Goal: Information Seeking & Learning: Learn about a topic

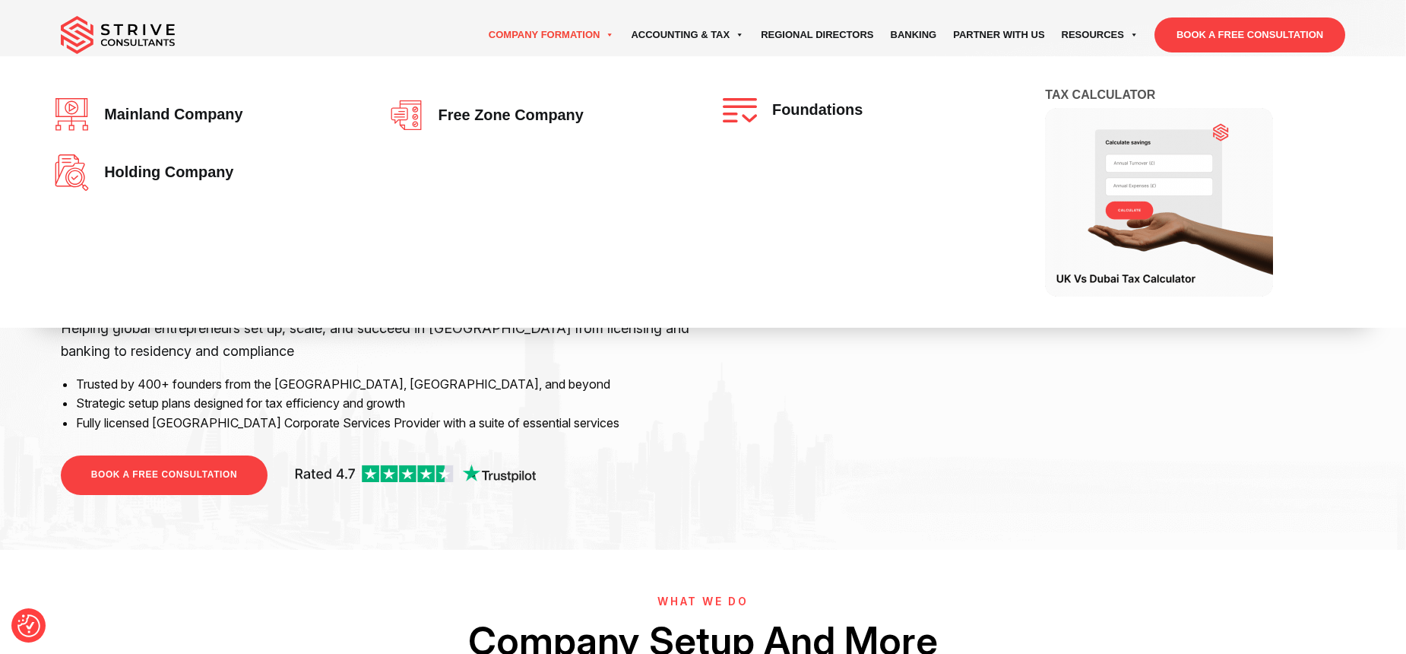
click at [480, 40] on link "Company Formation" at bounding box center [551, 35] width 143 height 43
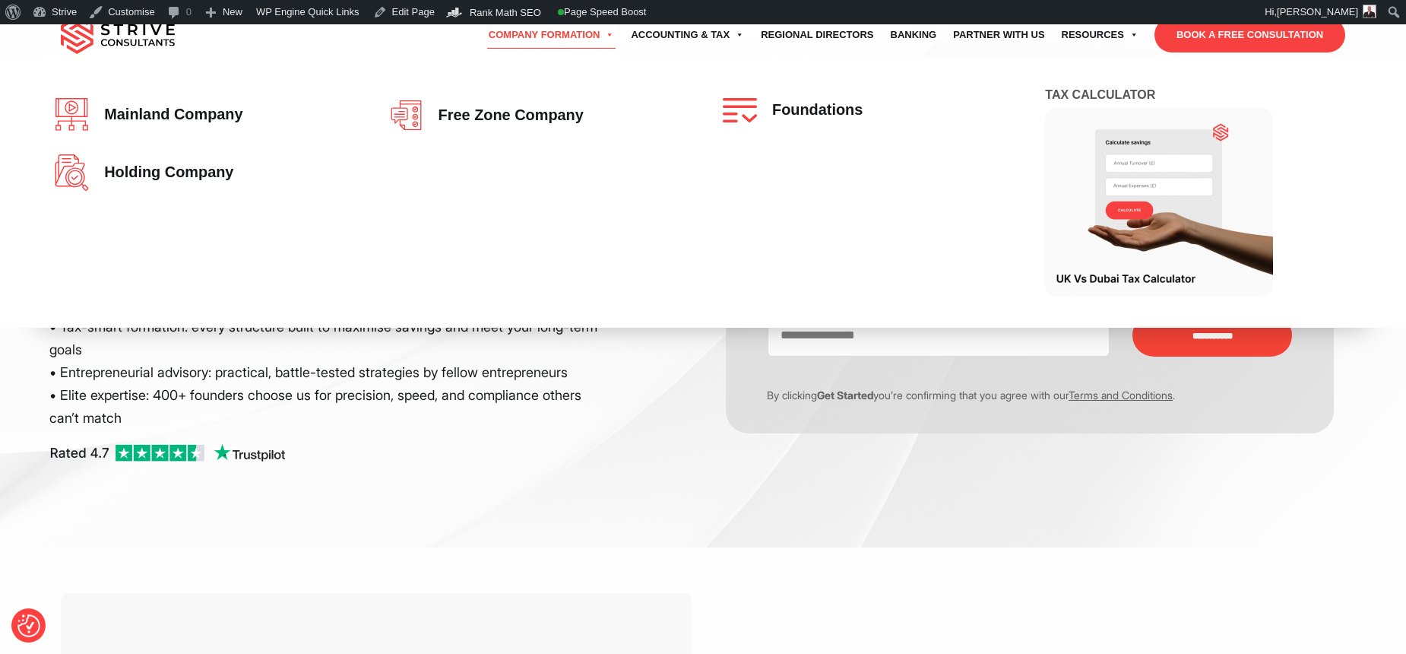
click at [548, 50] on link "Company Formation" at bounding box center [551, 35] width 143 height 43
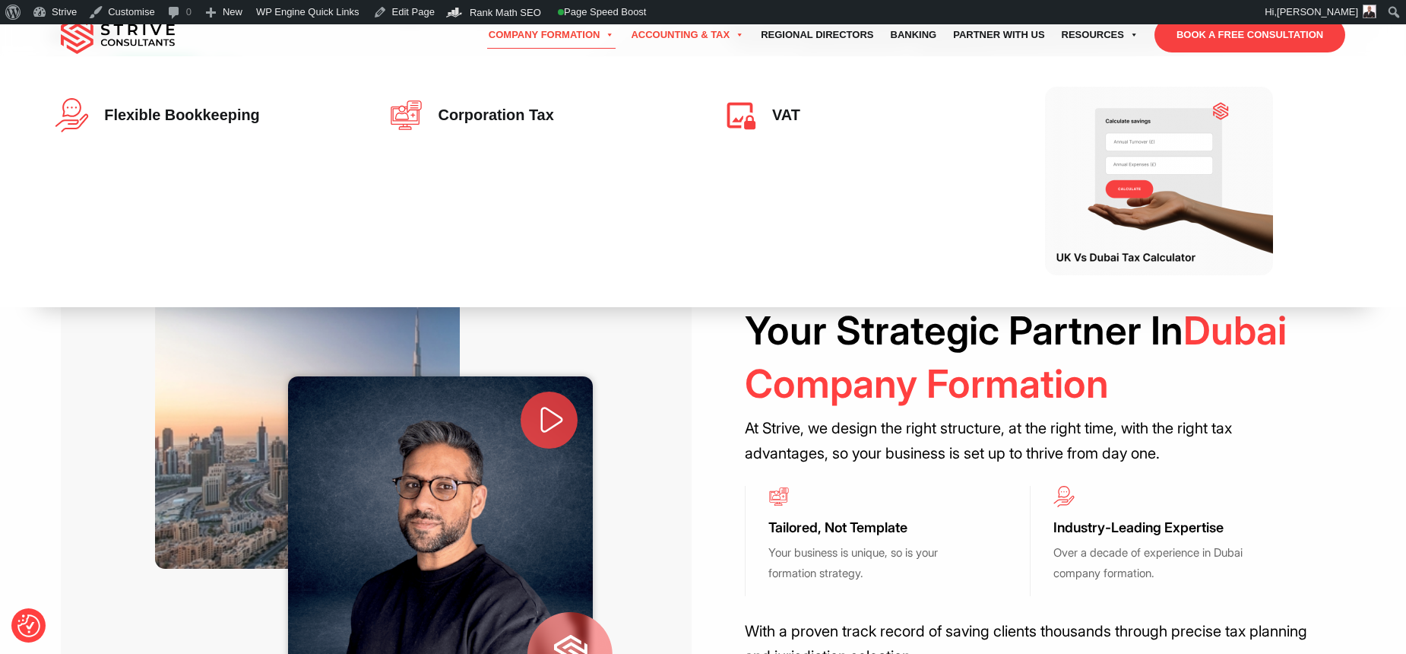
click at [674, 27] on link "Accounting & Tax" at bounding box center [688, 35] width 130 height 43
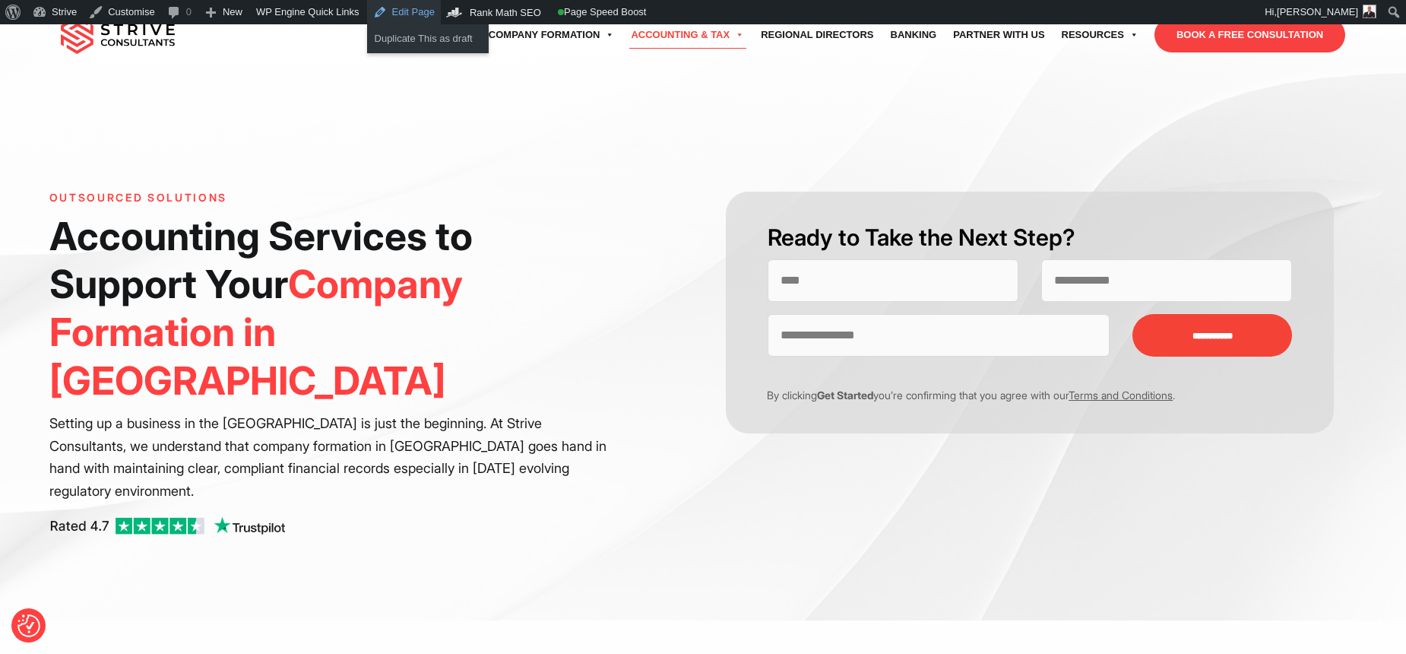
click at [417, 17] on link "Edit Page" at bounding box center [404, 12] width 74 height 24
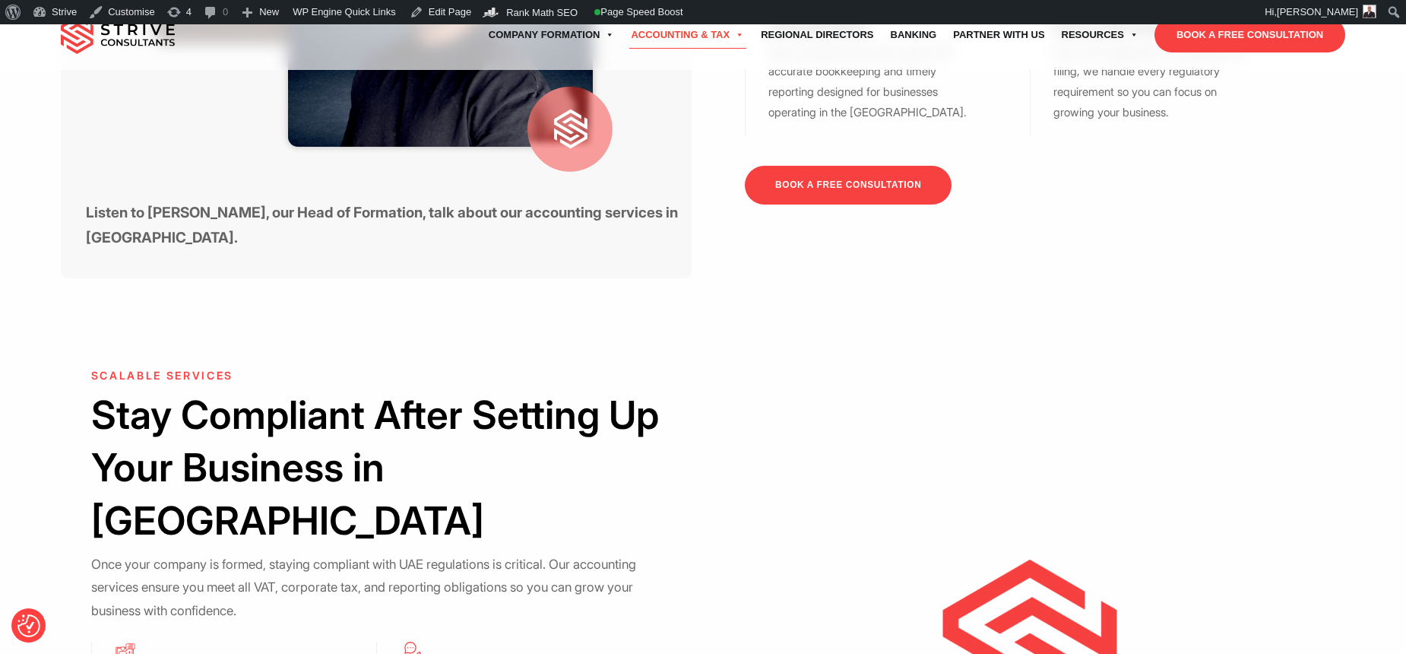
scroll to position [897, 0]
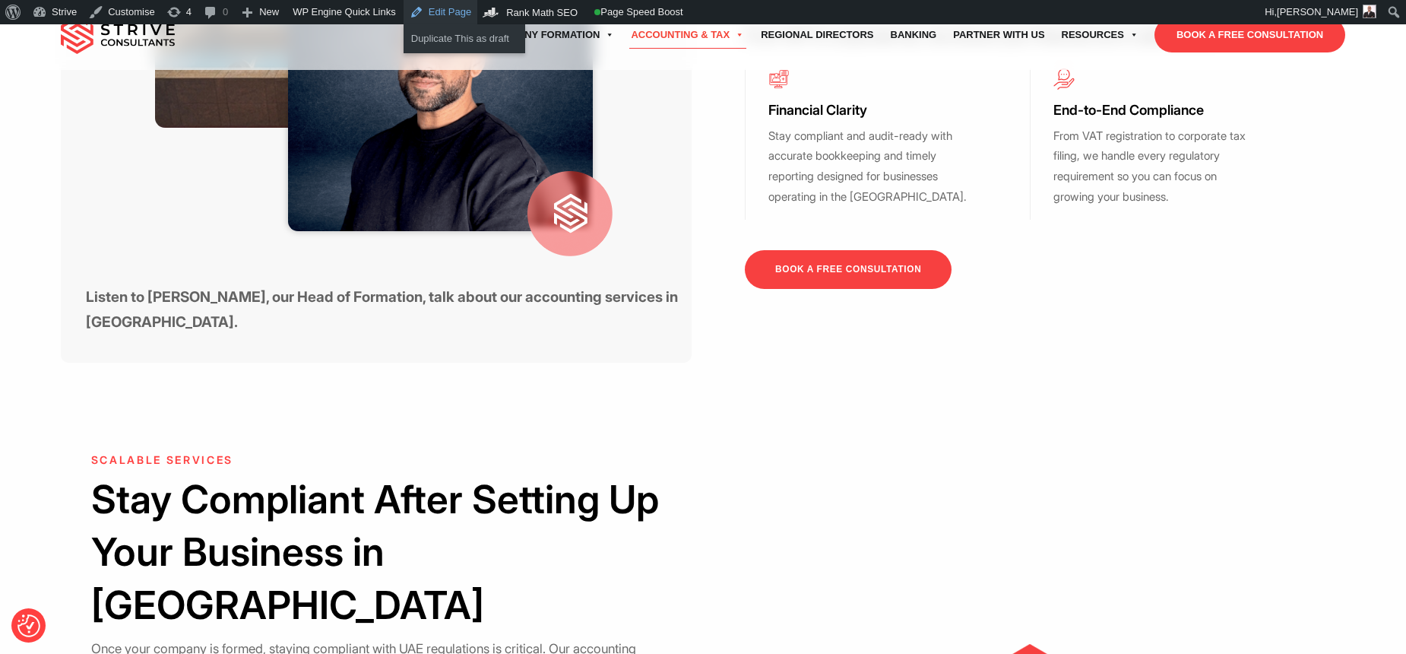
click at [471, 10] on link "Edit Page" at bounding box center [441, 12] width 74 height 24
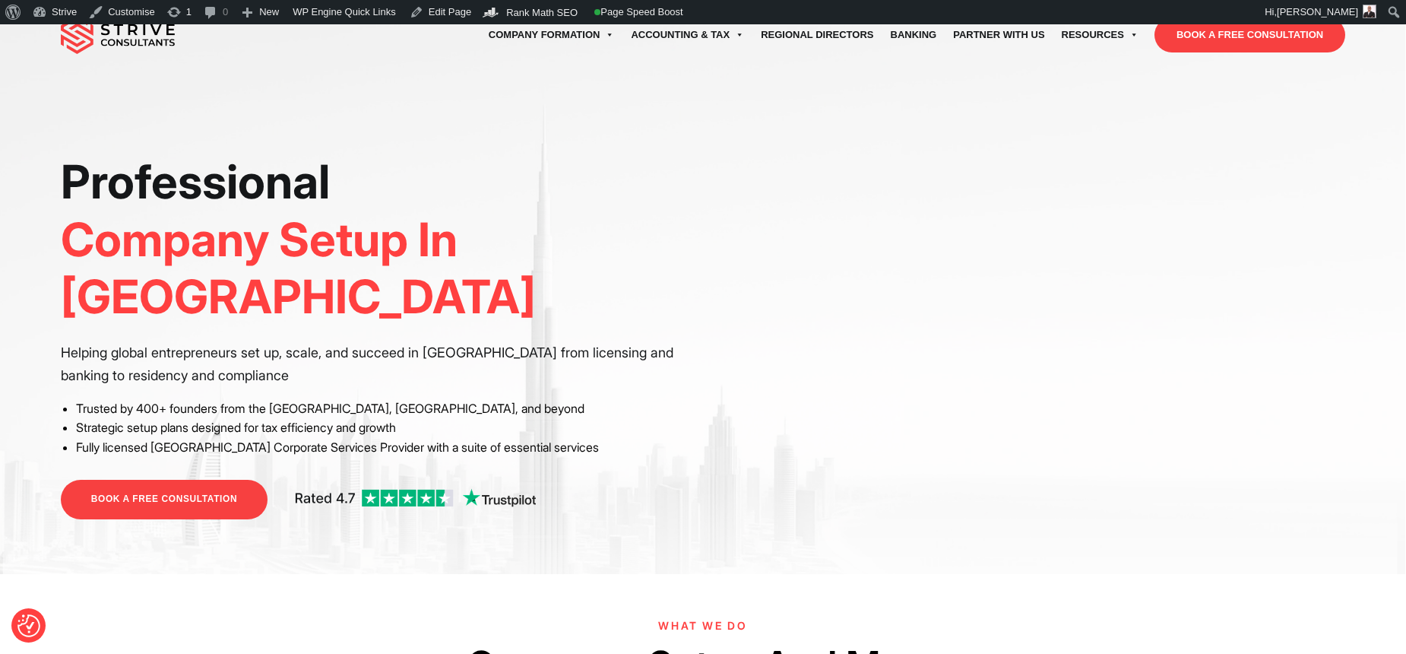
click at [156, 25] on img at bounding box center [118, 35] width 114 height 38
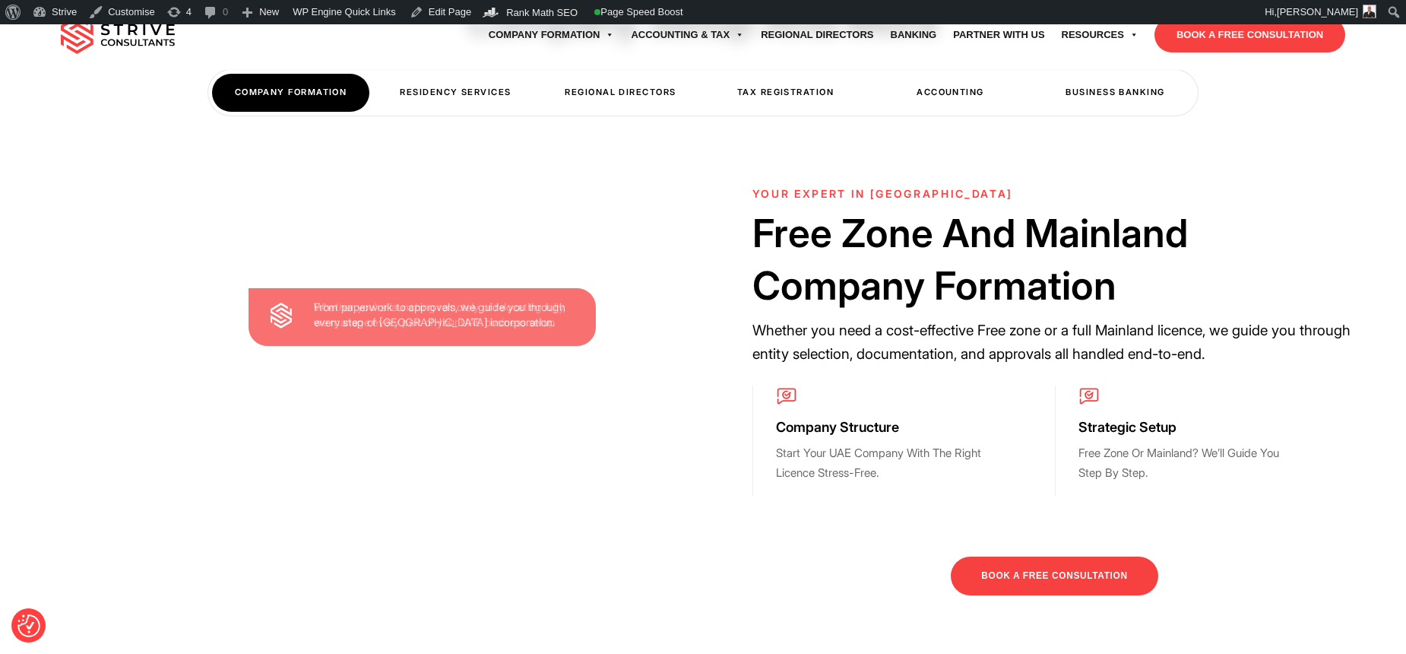
scroll to position [645, 0]
click at [449, 78] on div "Residency Services" at bounding box center [455, 91] width 157 height 37
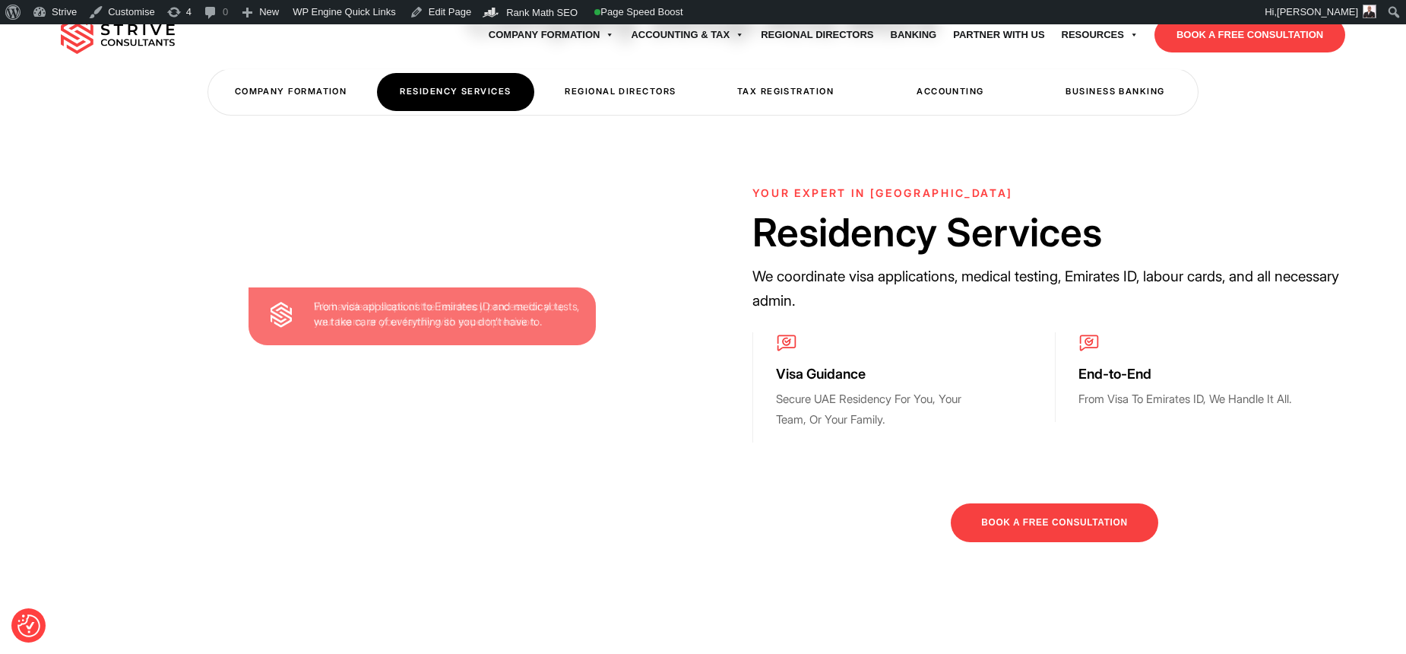
click at [626, 96] on div "Regional Directors" at bounding box center [620, 91] width 157 height 37
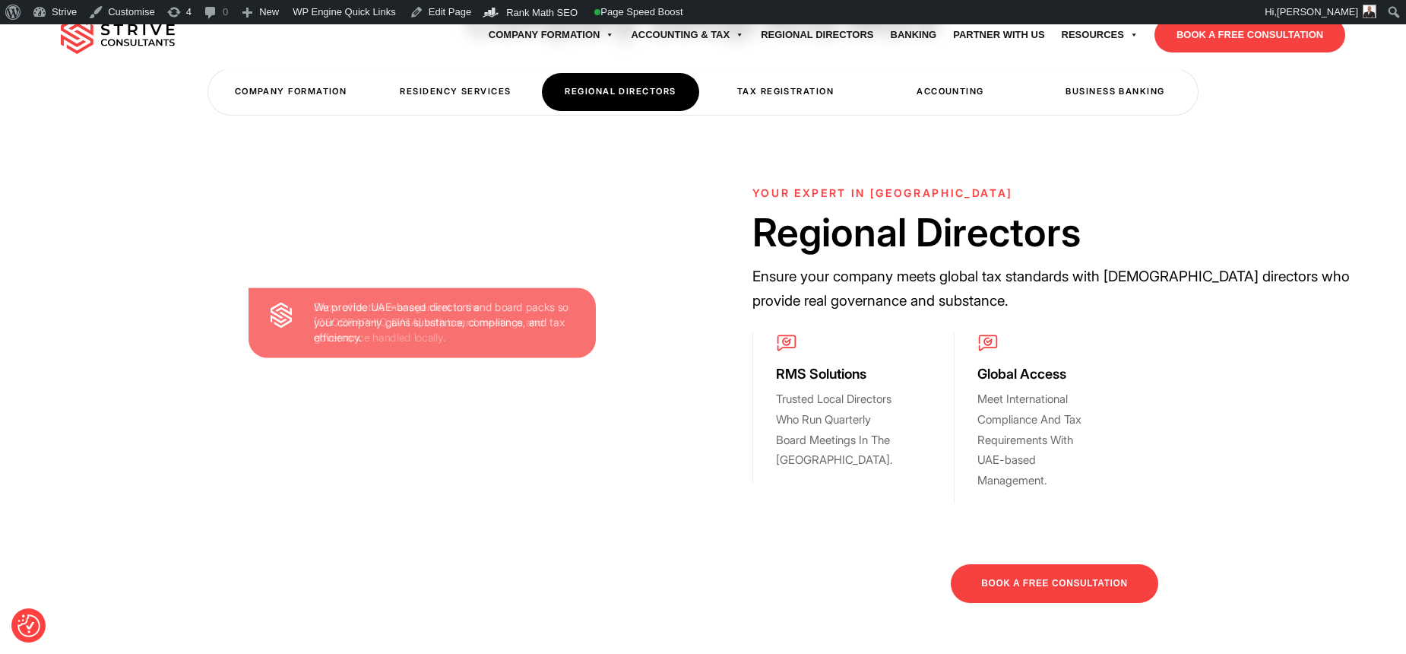
click at [371, 93] on div "COMPANY FORMATION Residency Services Regional Directors Tax Registration Accoun…" at bounding box center [703, 91] width 990 height 45
click at [418, 97] on div "Residency Services" at bounding box center [455, 91] width 157 height 37
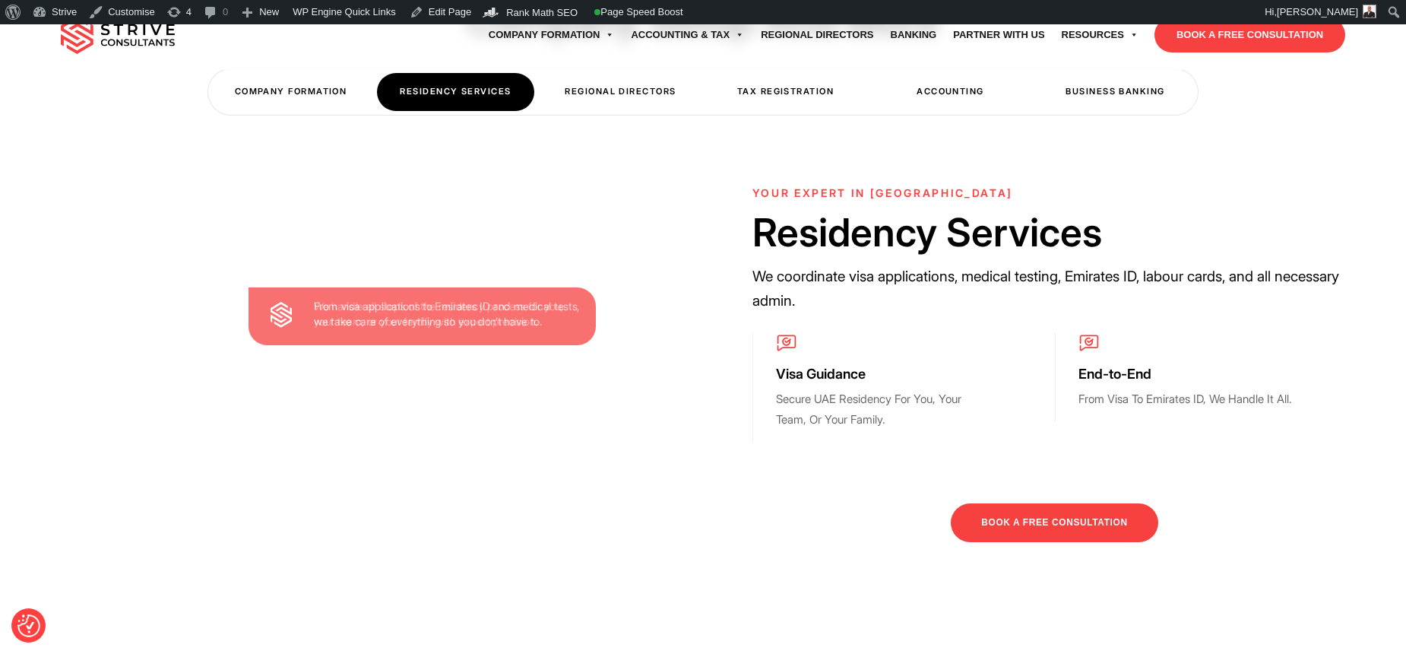
click at [588, 104] on div "Regional Directors" at bounding box center [620, 91] width 157 height 37
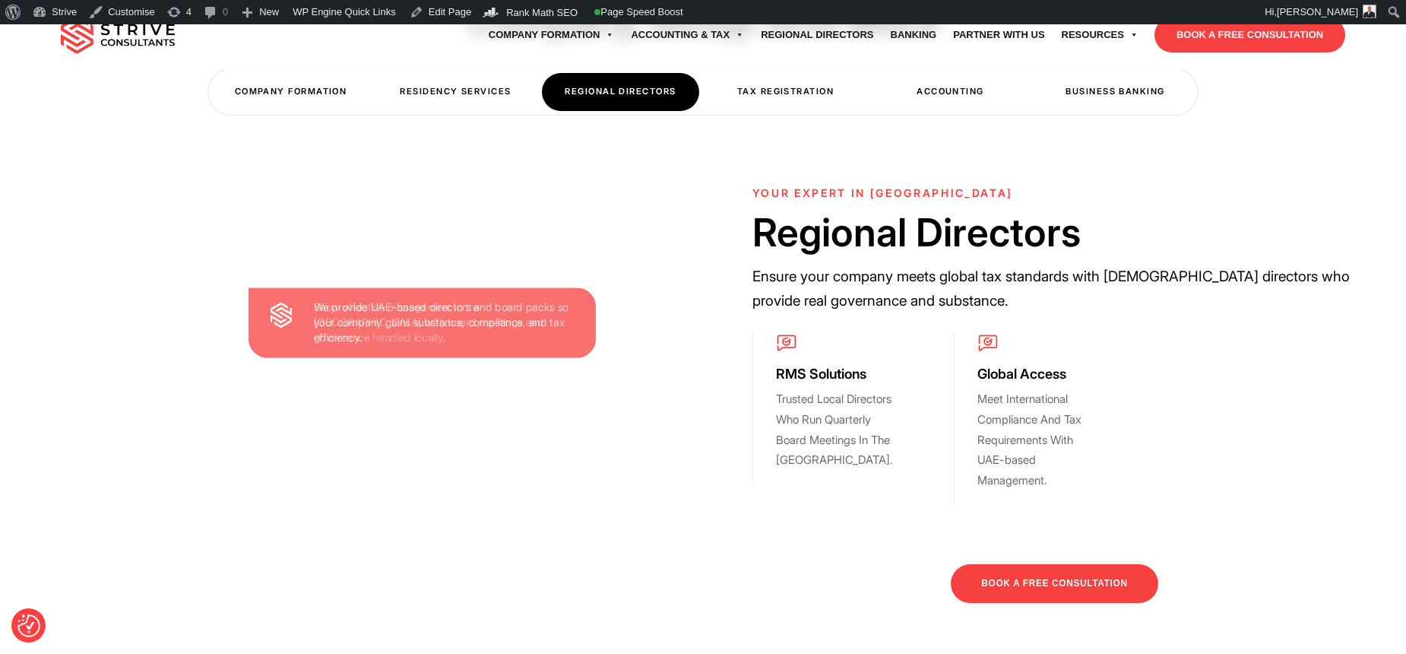
click at [809, 76] on div "Tax Registration" at bounding box center [785, 91] width 157 height 37
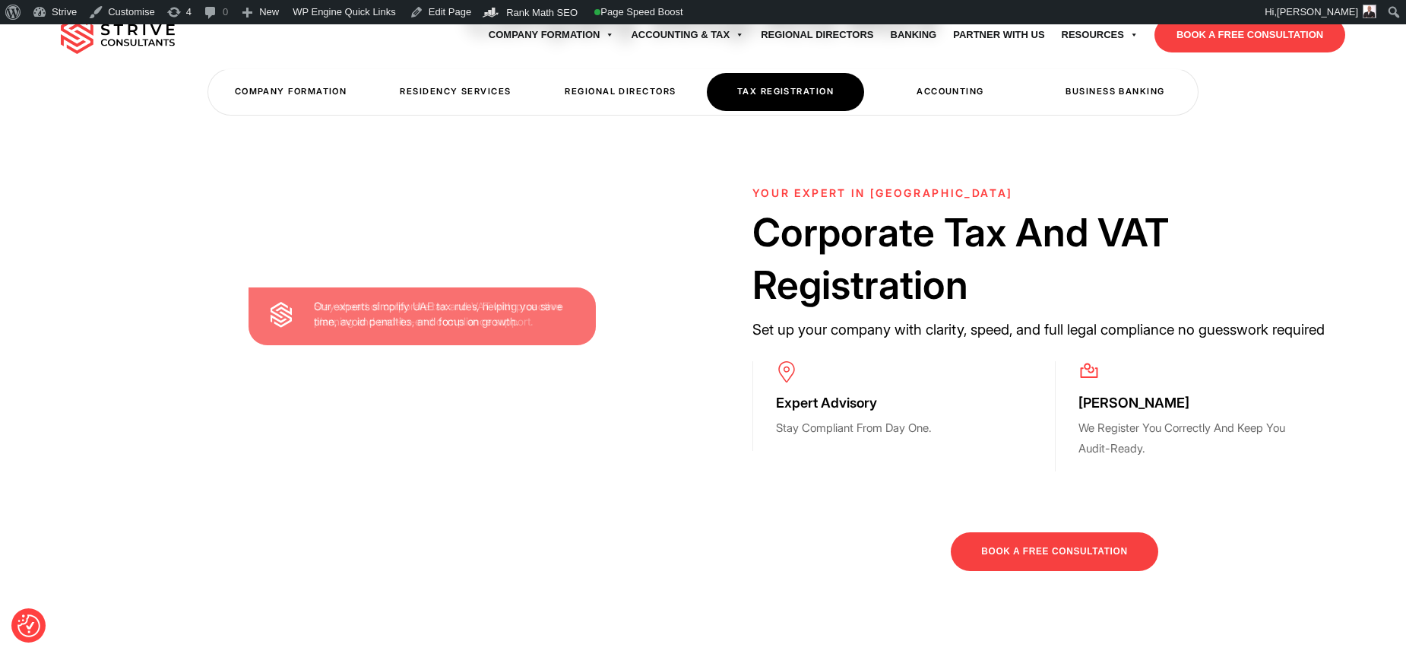
click at [935, 93] on div "Accounting" at bounding box center [950, 91] width 157 height 37
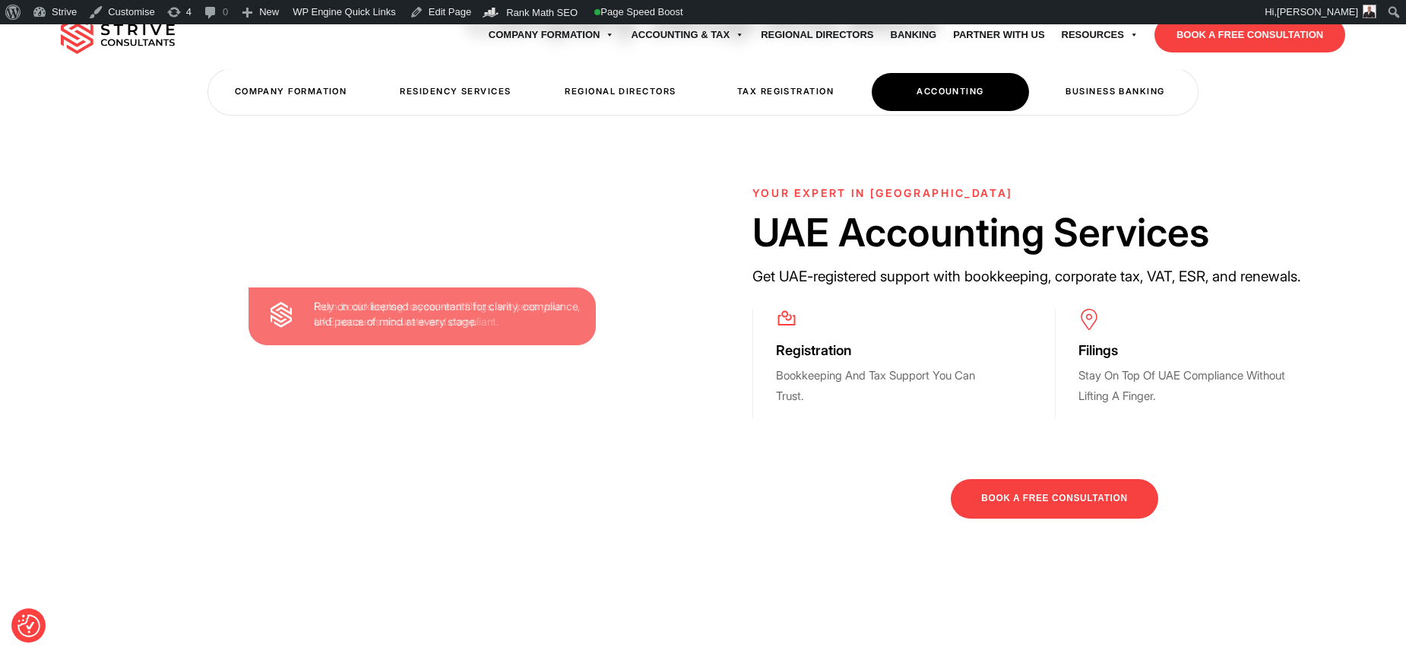
click at [1064, 109] on div "Business Banking" at bounding box center [1115, 91] width 157 height 37
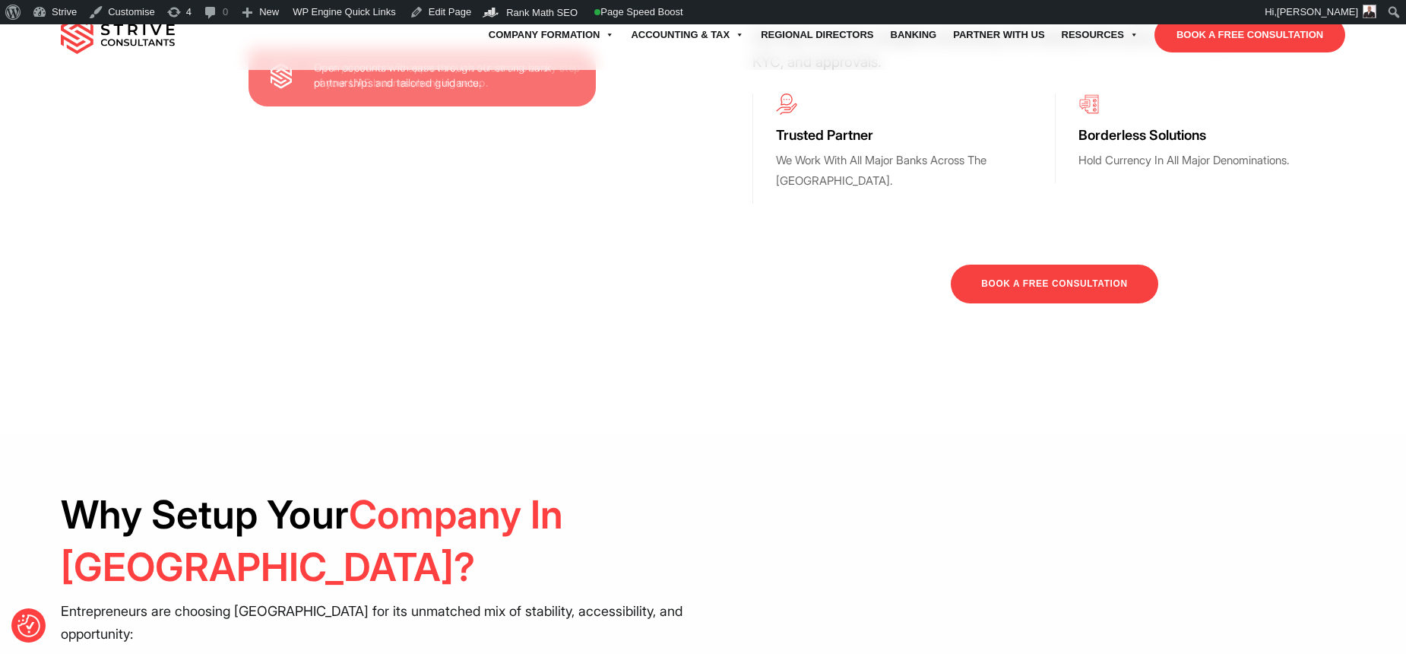
scroll to position [948, 0]
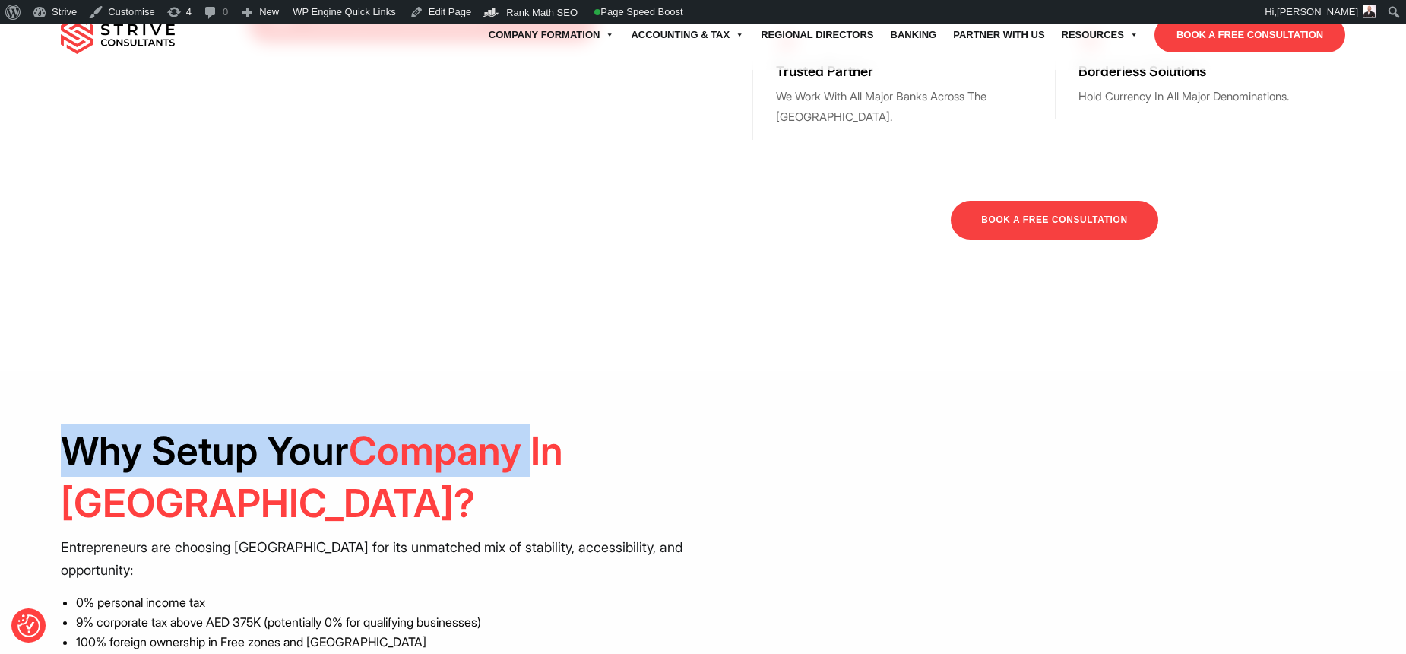
drag, startPoint x: 62, startPoint y: 446, endPoint x: 567, endPoint y: 478, distance: 505.8
click at [518, 467] on h2 "Why Setup Your Company In Dubai?" at bounding box center [377, 477] width 632 height 106
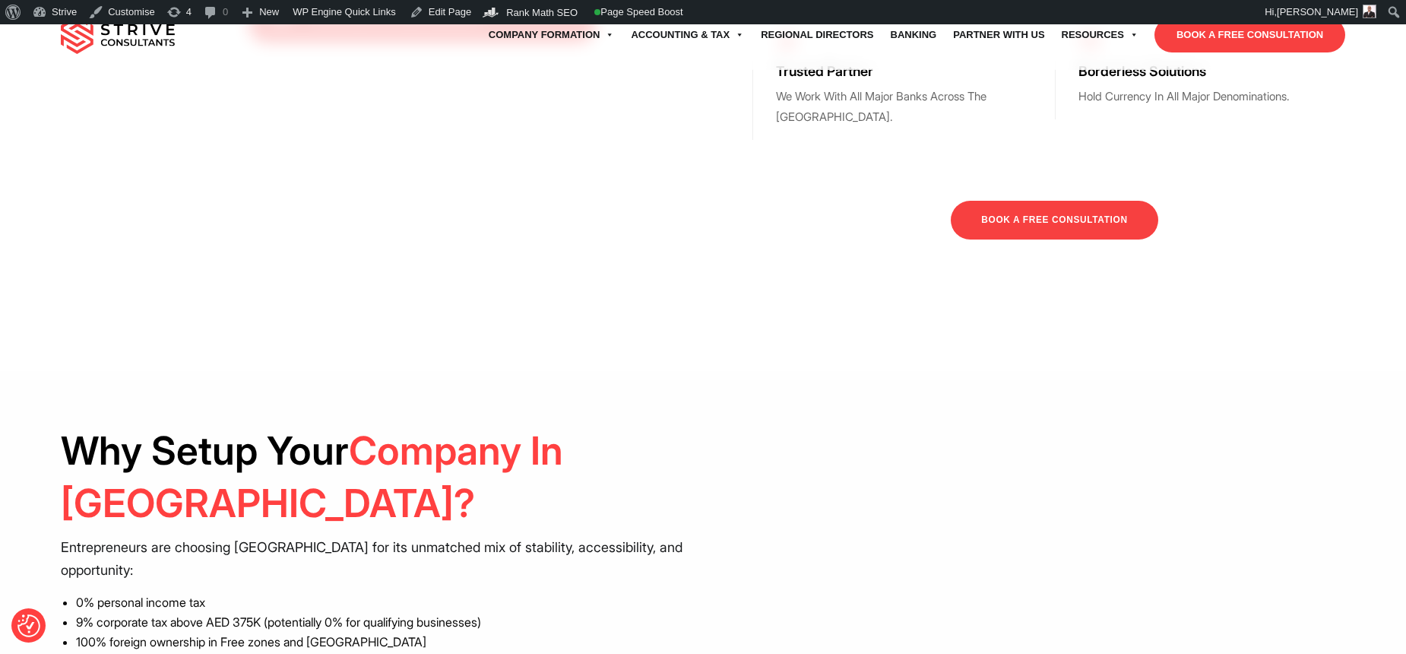
click at [574, 480] on h2 "Why Setup Your Company In Dubai?" at bounding box center [377, 477] width 632 height 106
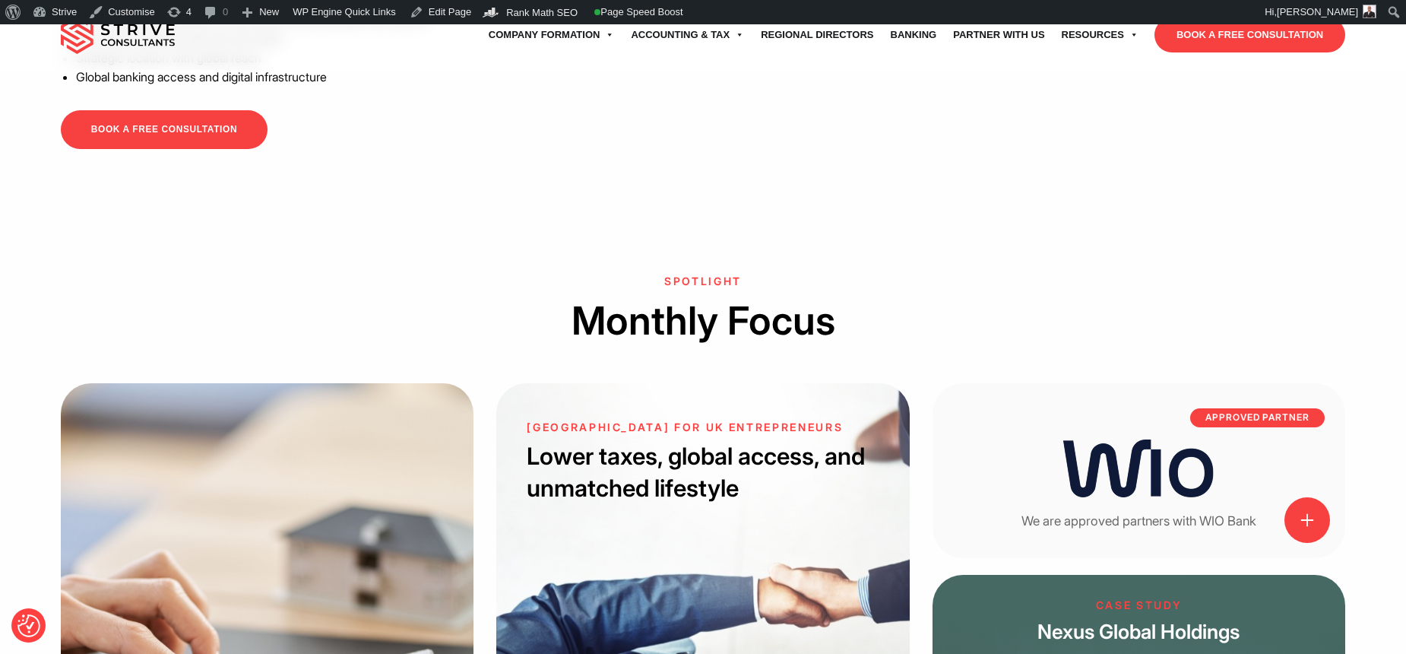
scroll to position [1585, 0]
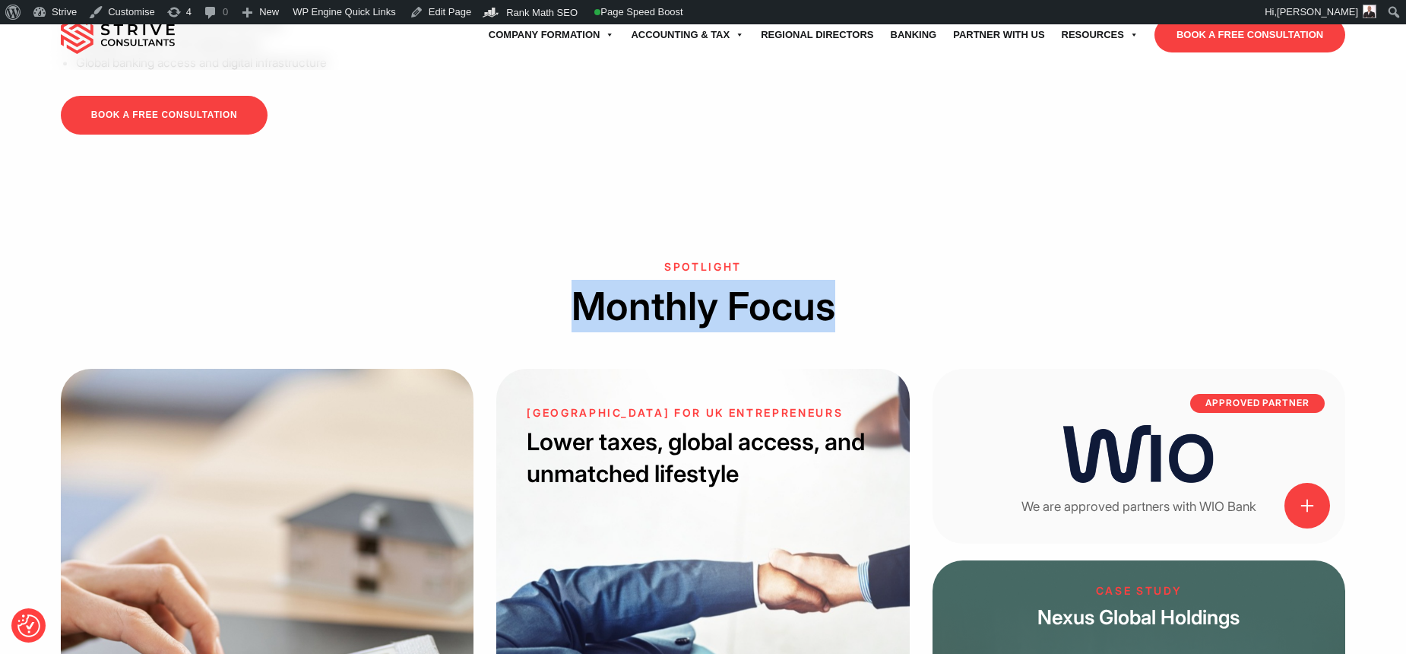
drag, startPoint x: 842, startPoint y: 322, endPoint x: 539, endPoint y: 322, distance: 302.6
click at [540, 322] on h2 "Monthly Focus" at bounding box center [704, 306] width 1286 height 52
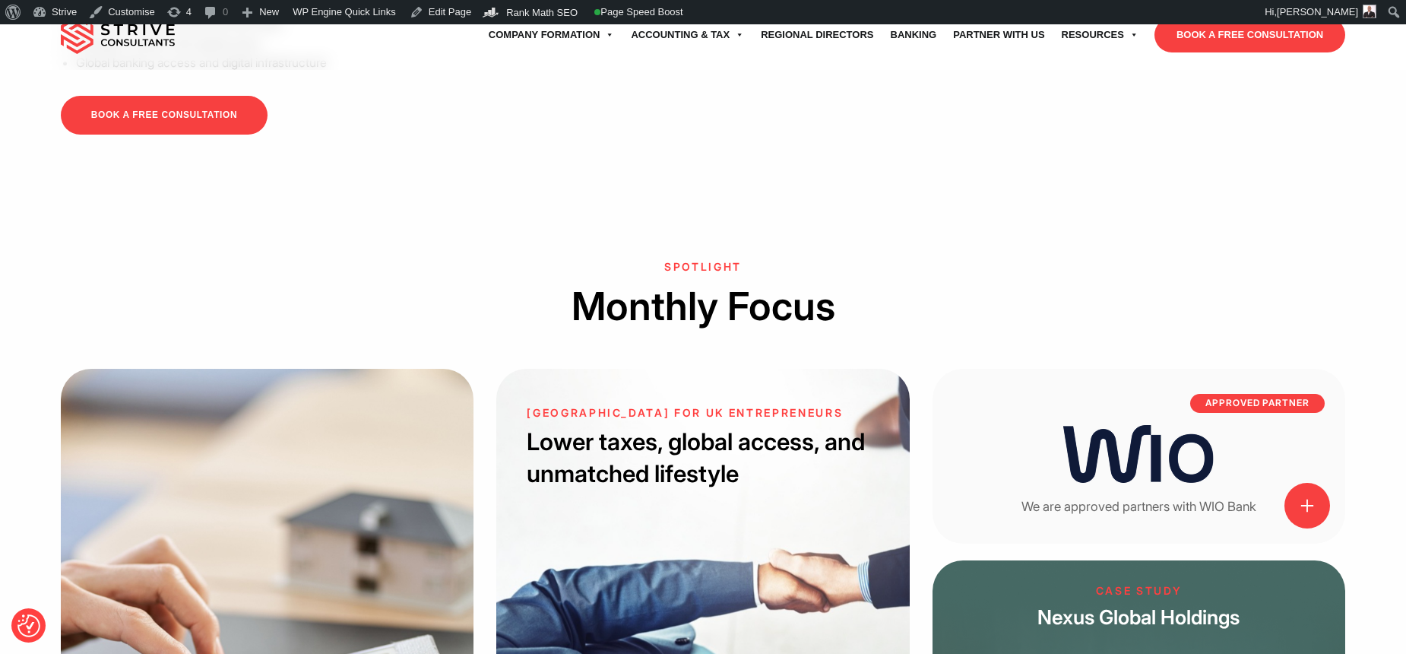
click at [538, 322] on h2 "Monthly Focus" at bounding box center [704, 306] width 1286 height 52
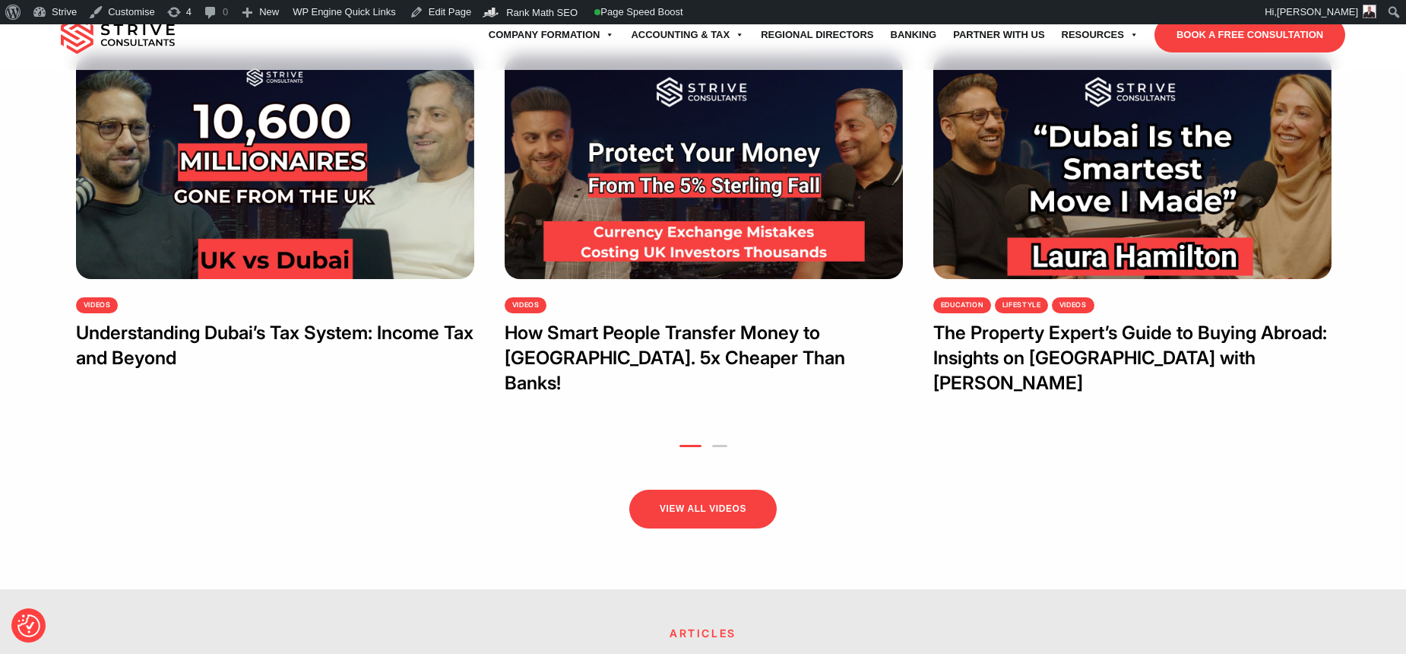
scroll to position [3621, 0]
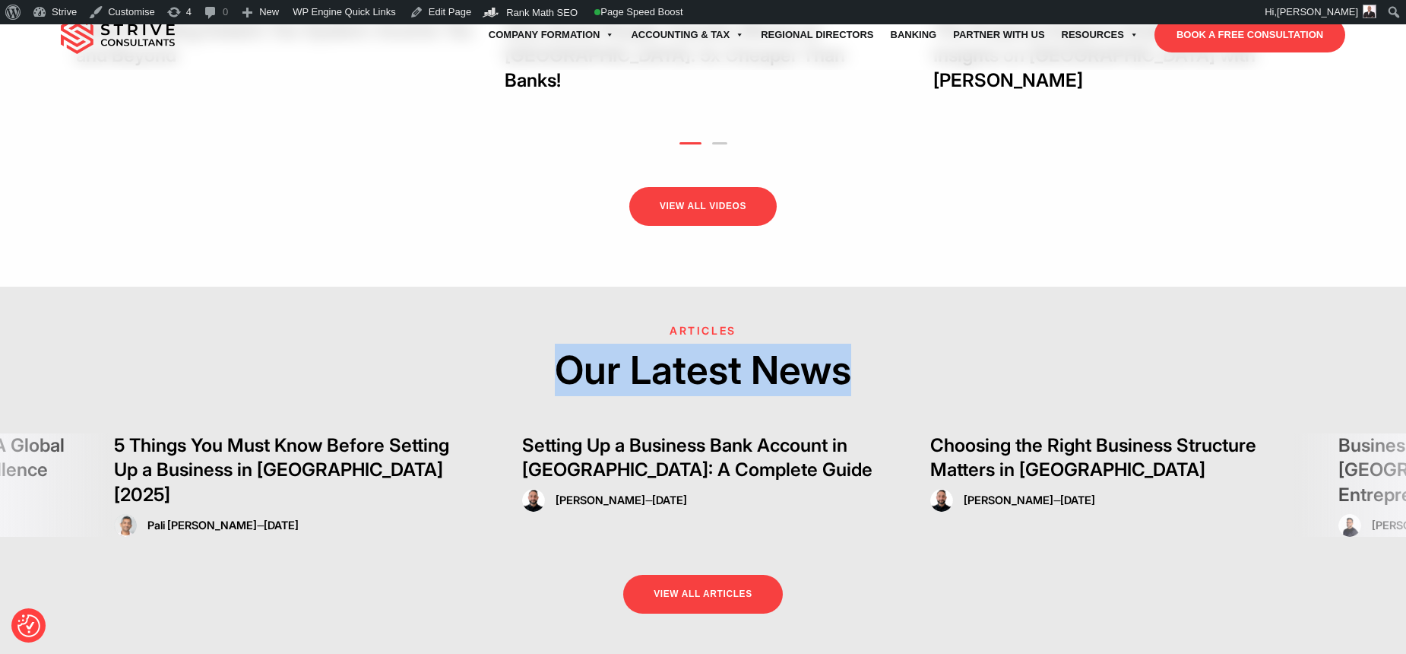
drag, startPoint x: 550, startPoint y: 348, endPoint x: 885, endPoint y: 347, distance: 334.5
click at [885, 347] on h2 "Our Latest News" at bounding box center [703, 370] width 1406 height 52
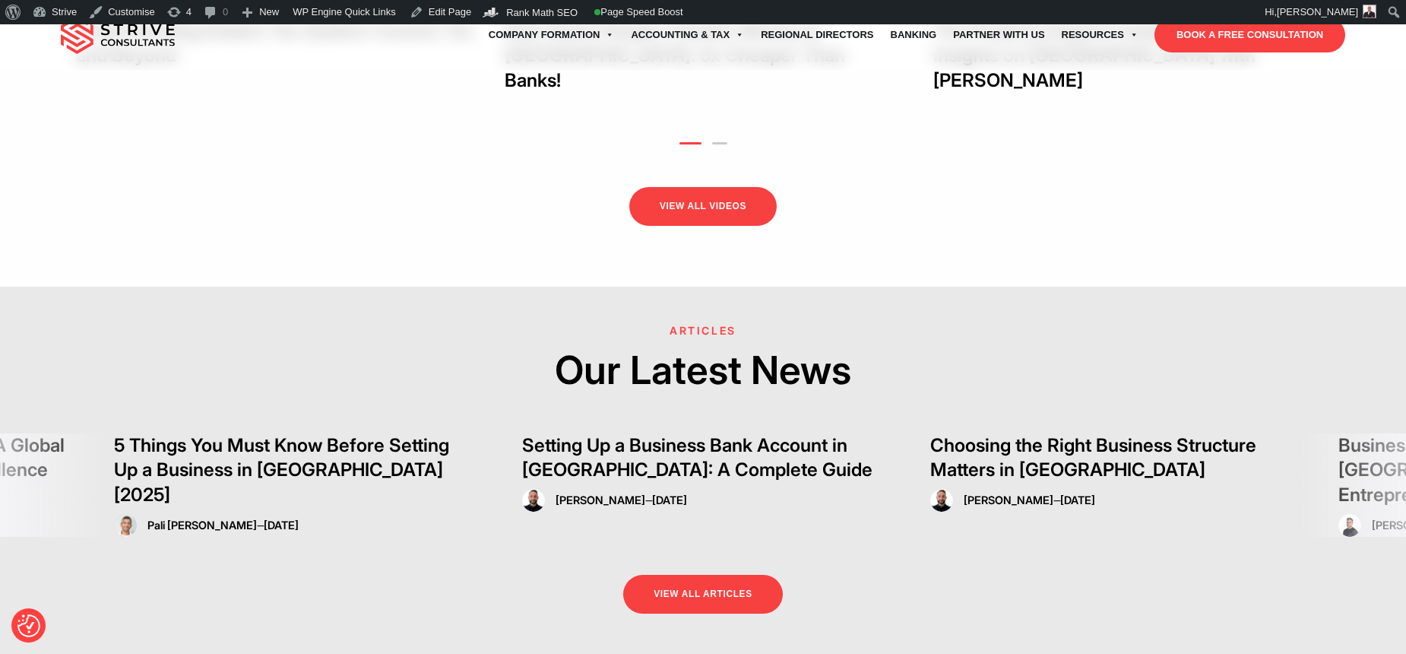
click at [885, 347] on h2 "Our Latest News" at bounding box center [703, 370] width 1406 height 52
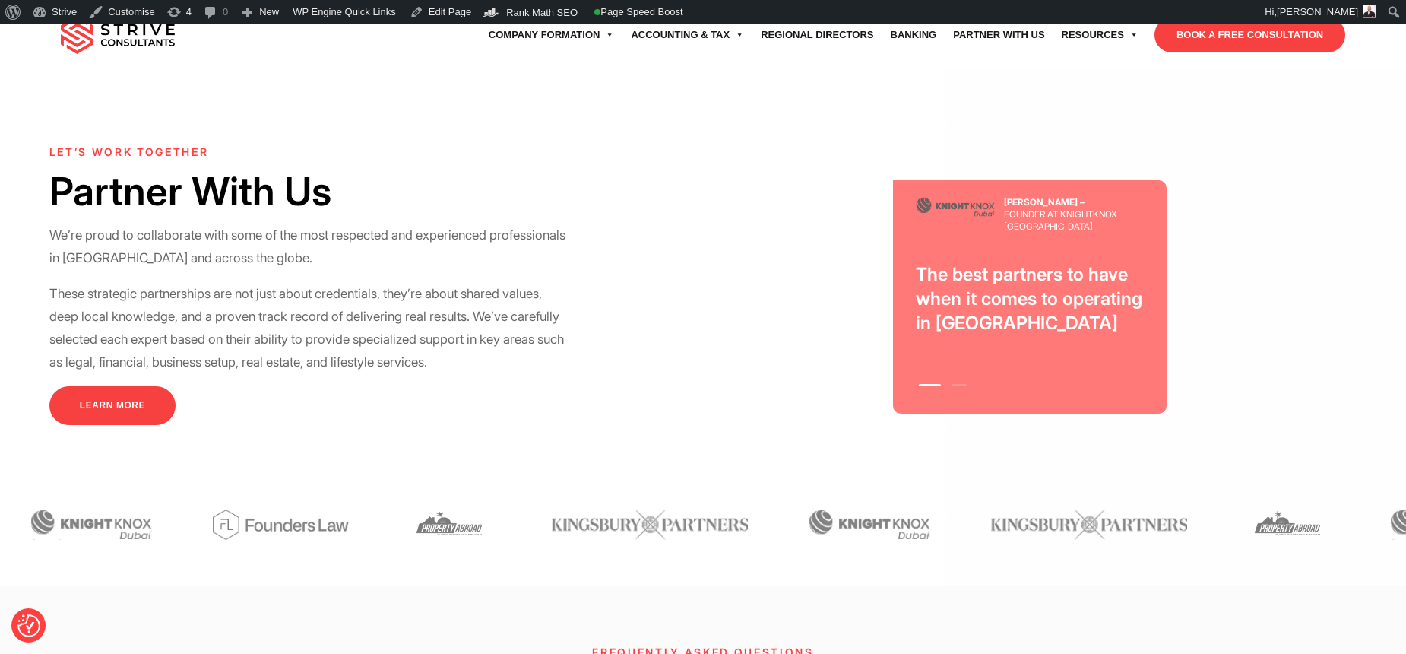
scroll to position [4277, 0]
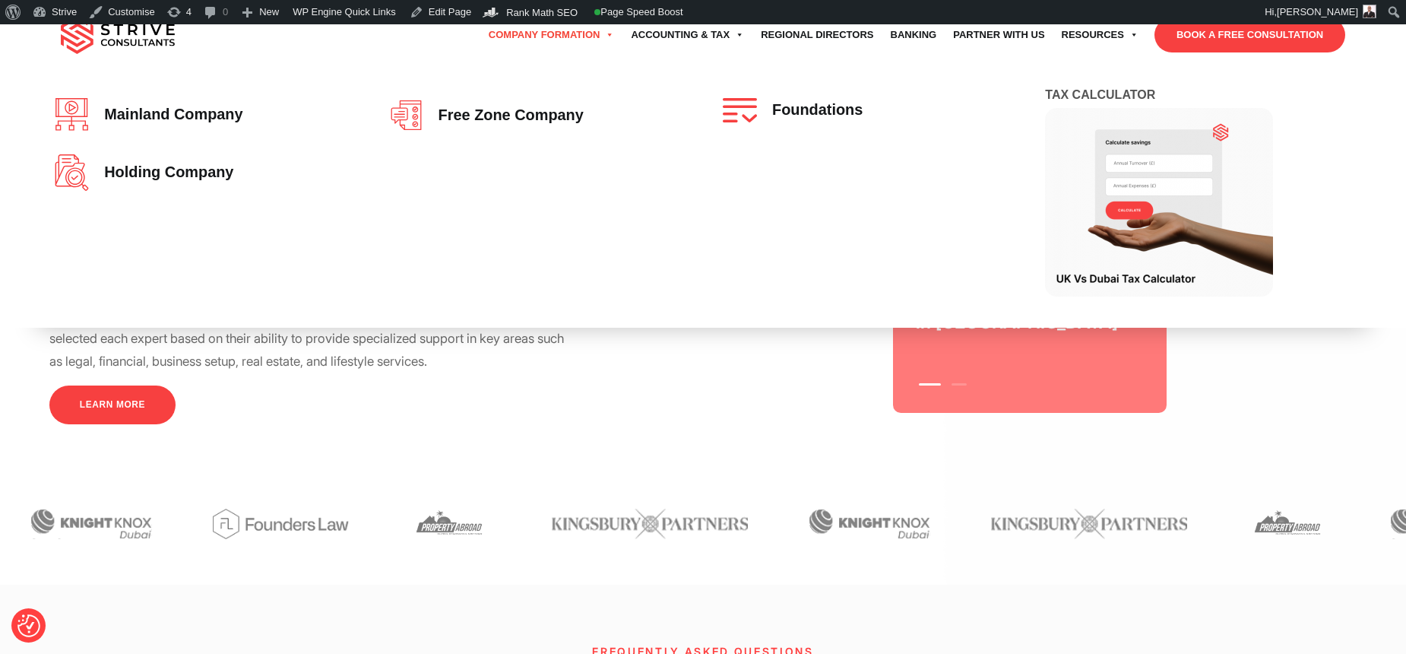
click at [509, 43] on link "Company Formation" at bounding box center [551, 35] width 143 height 43
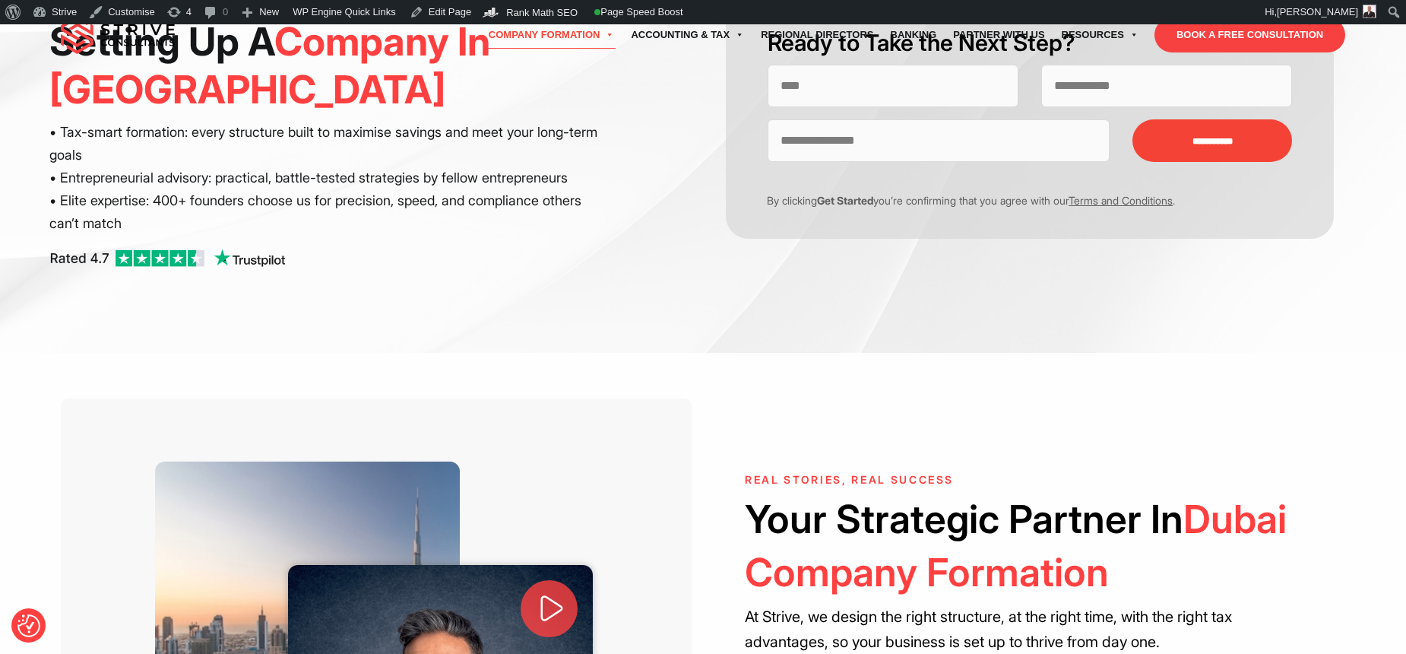
scroll to position [359, 0]
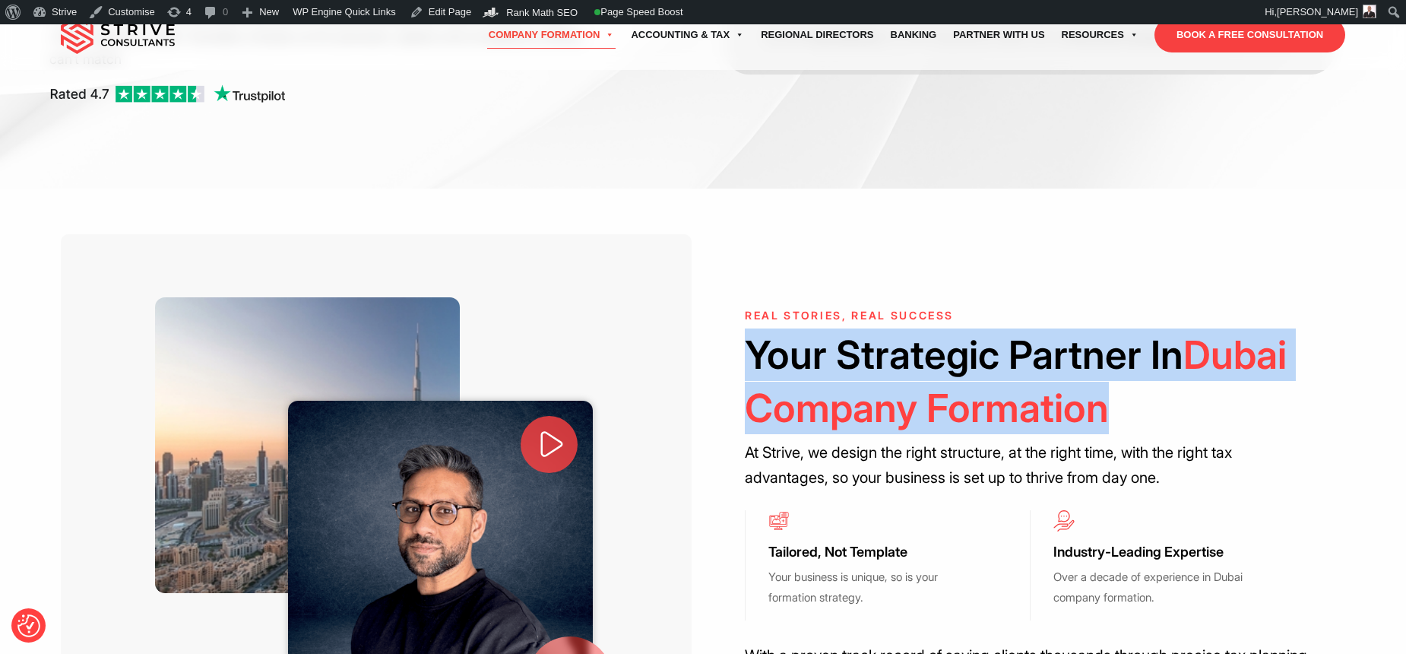
drag, startPoint x: 1101, startPoint y: 365, endPoint x: 741, endPoint y: 313, distance: 364.1
click at [741, 313] on div "Real Stories, Real Success Your Strategic Partner In Dubai Company Formation At…" at bounding box center [1030, 530] width 631 height 442
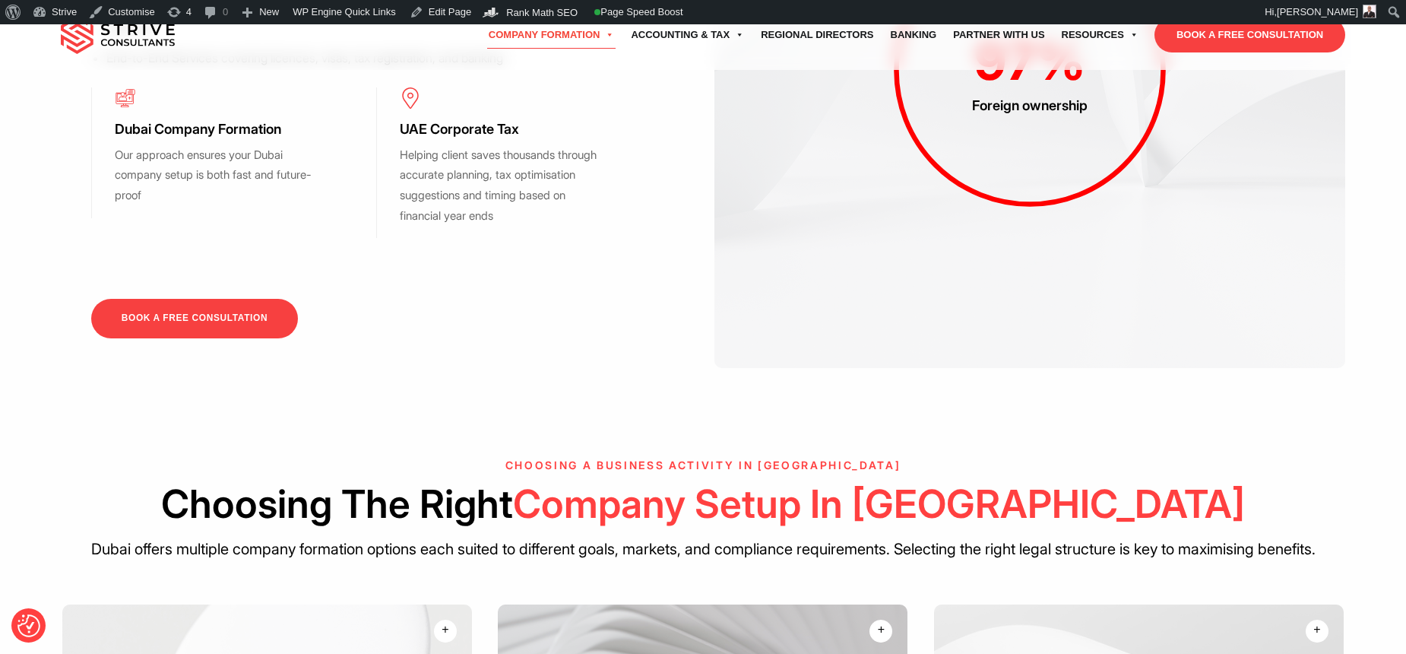
scroll to position [1750, 0]
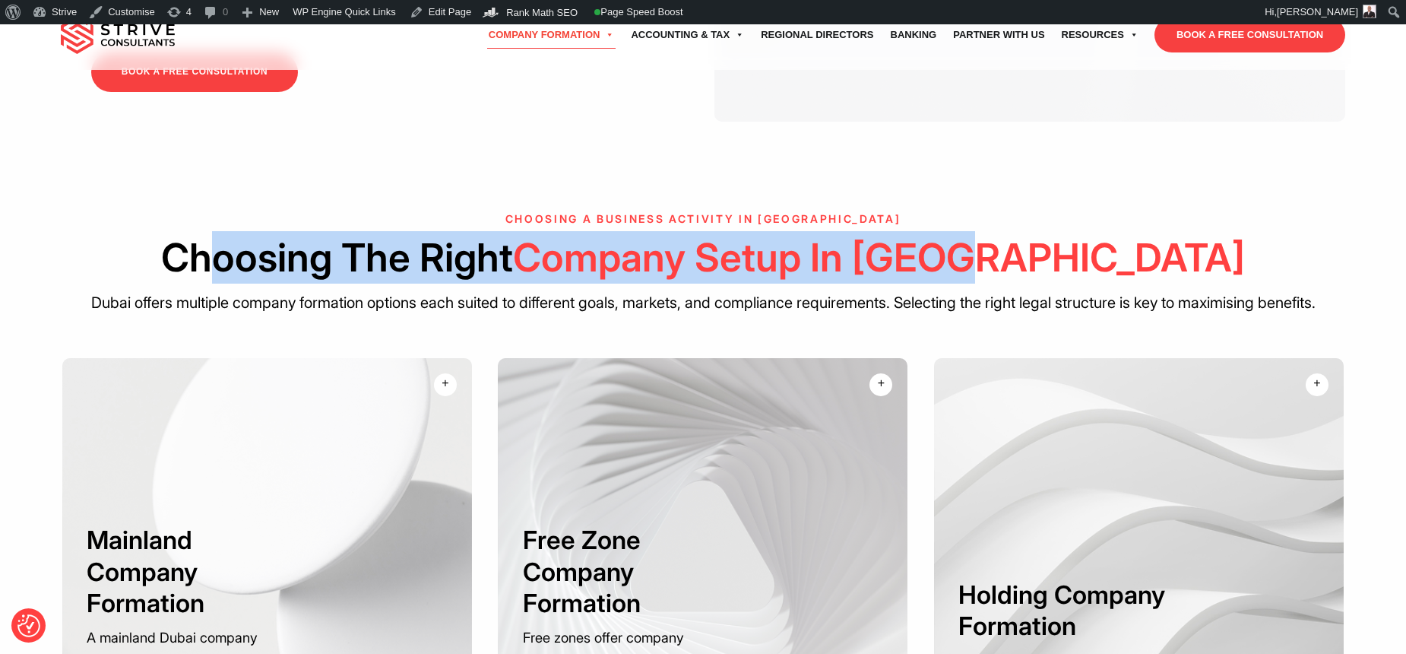
drag, startPoint x: 1157, startPoint y: 227, endPoint x: 335, endPoint y: 224, distance: 821.9
click at [336, 231] on h2 "Choosing The Right Company Setup In Dubai" at bounding box center [704, 257] width 1286 height 52
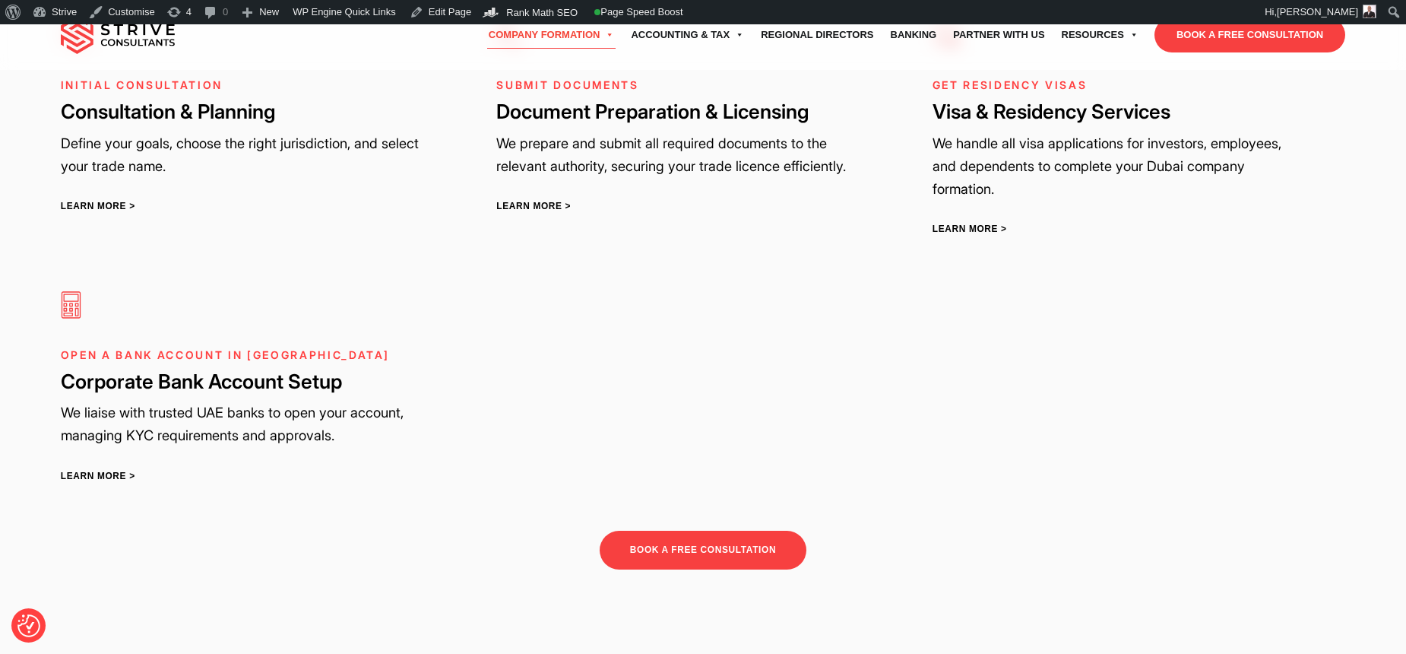
scroll to position [2764, 0]
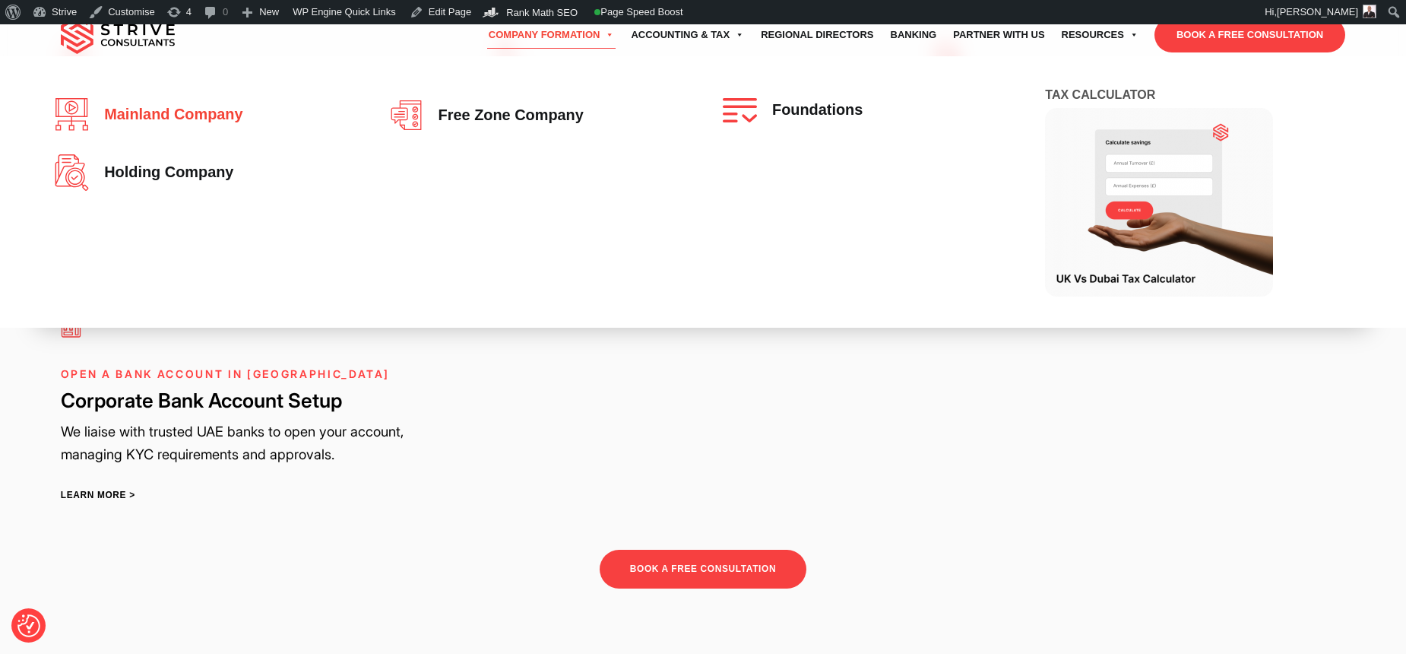
click at [229, 106] on span "Mainland company" at bounding box center [170, 114] width 146 height 17
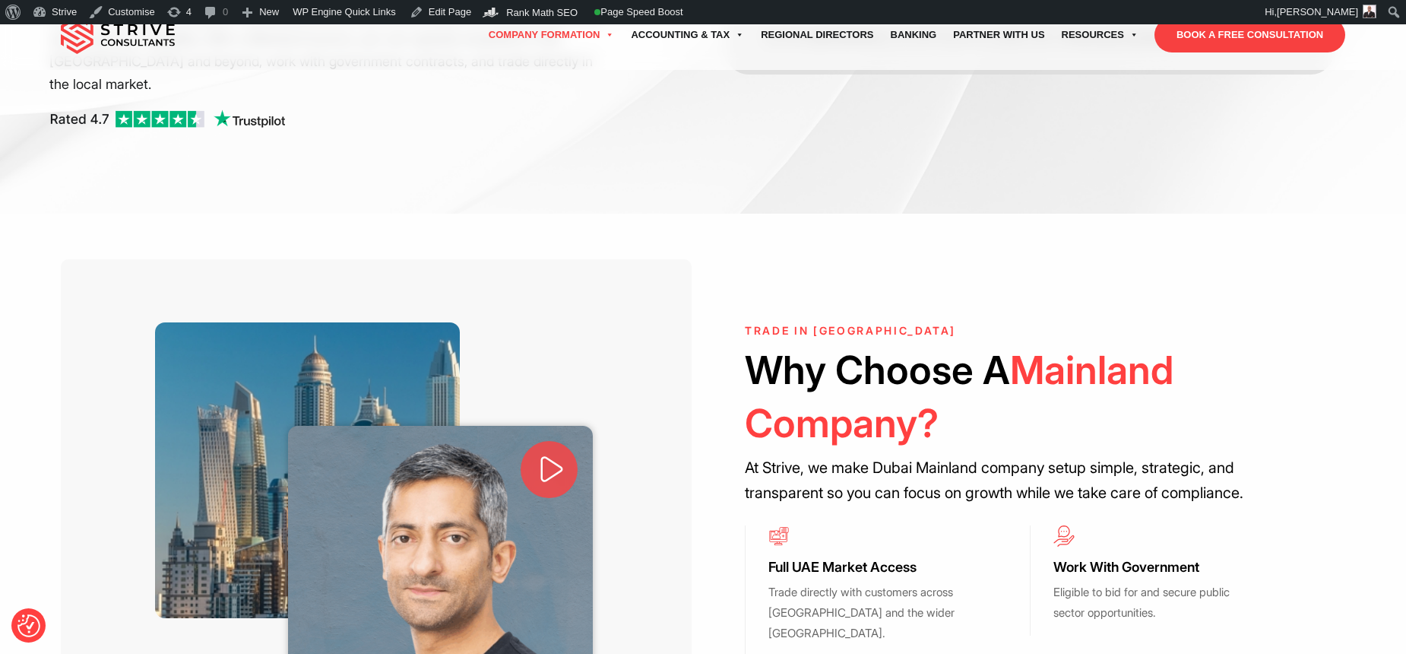
scroll to position [388, 0]
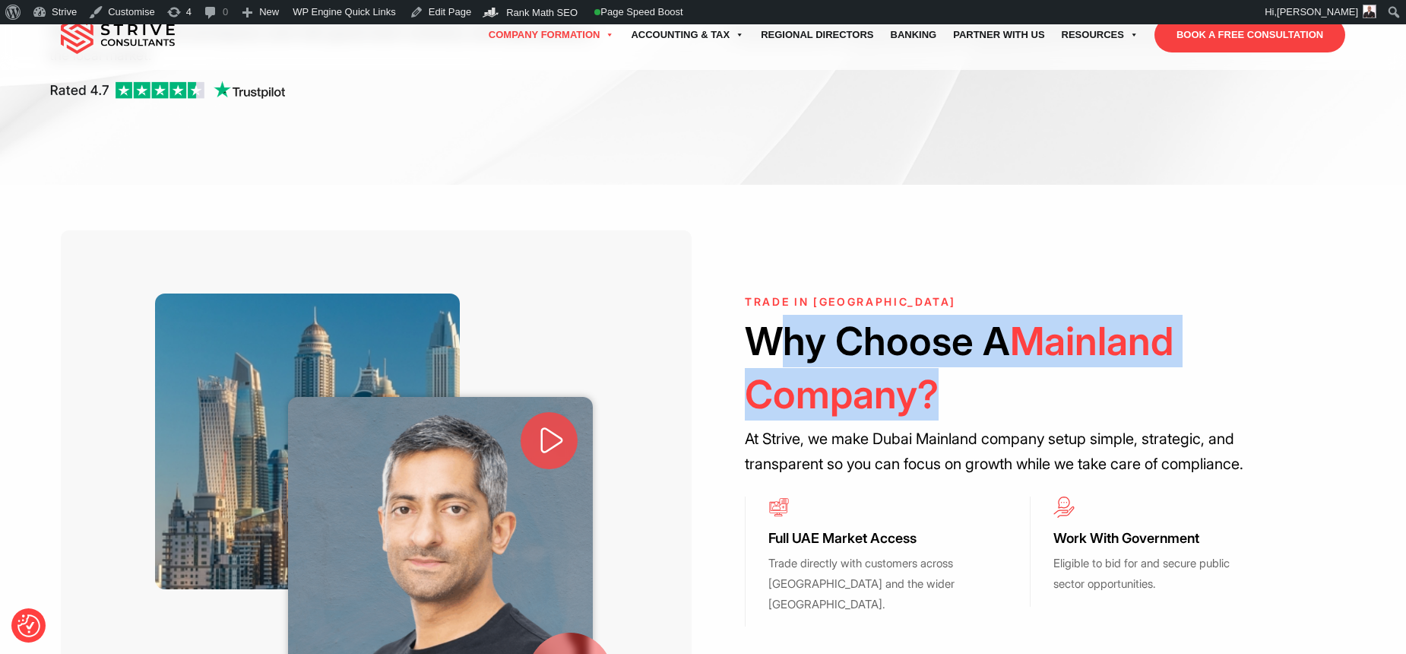
drag, startPoint x: 824, startPoint y: 283, endPoint x: 1080, endPoint y: 334, distance: 261.2
click at [1080, 332] on h2 "Why Choose A Mainland Company?" at bounding box center [1030, 368] width 570 height 106
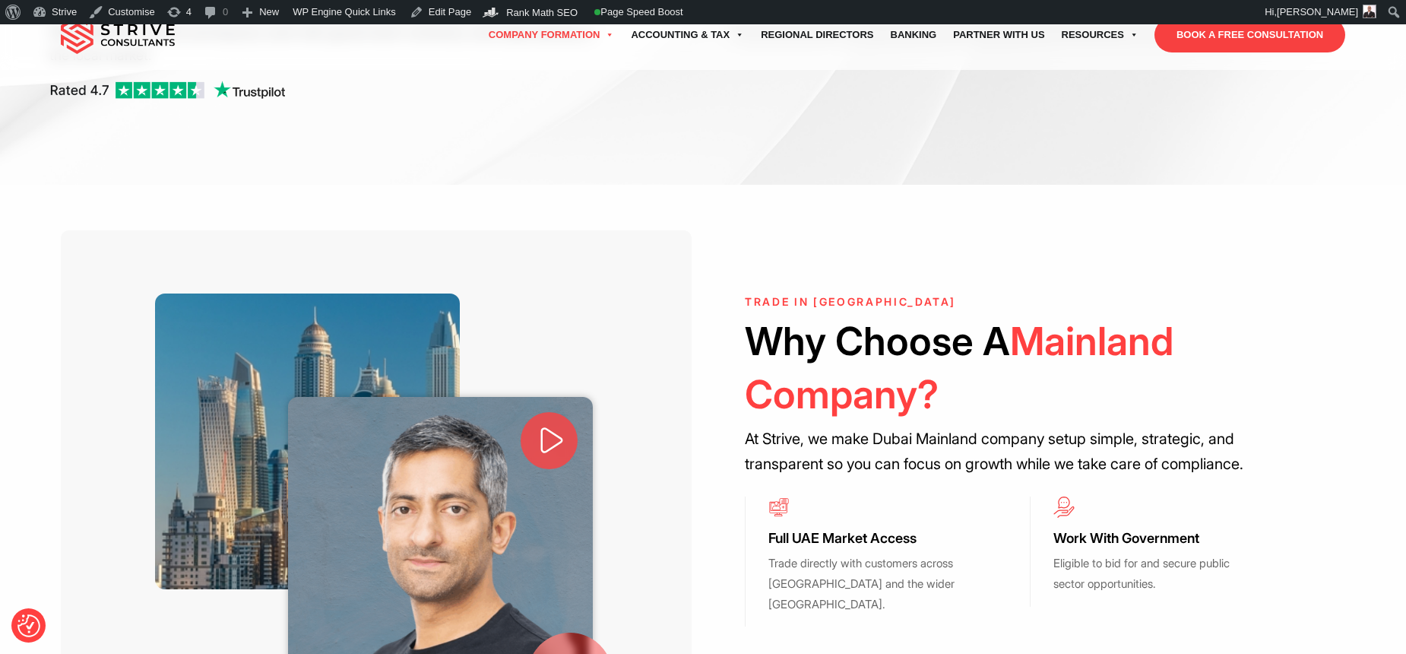
click at [1080, 334] on h2 "Why Choose A Mainland Company?" at bounding box center [1030, 368] width 570 height 106
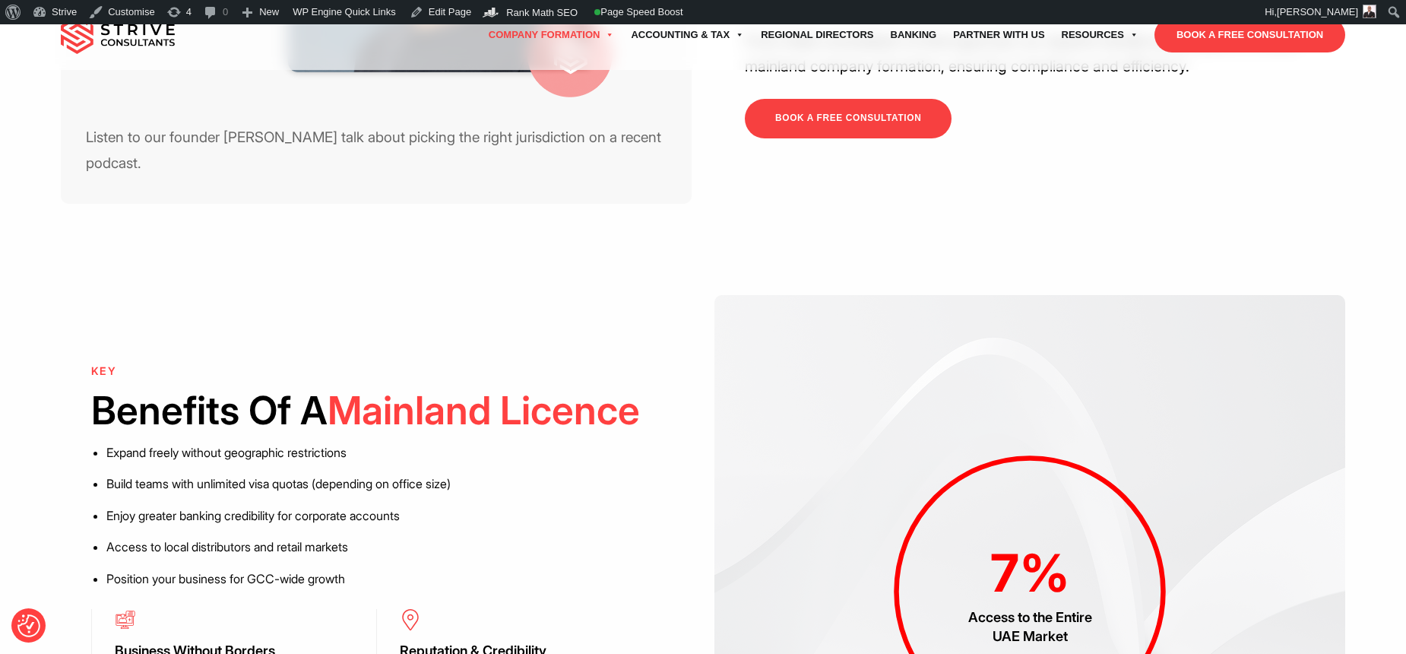
scroll to position [1057, 0]
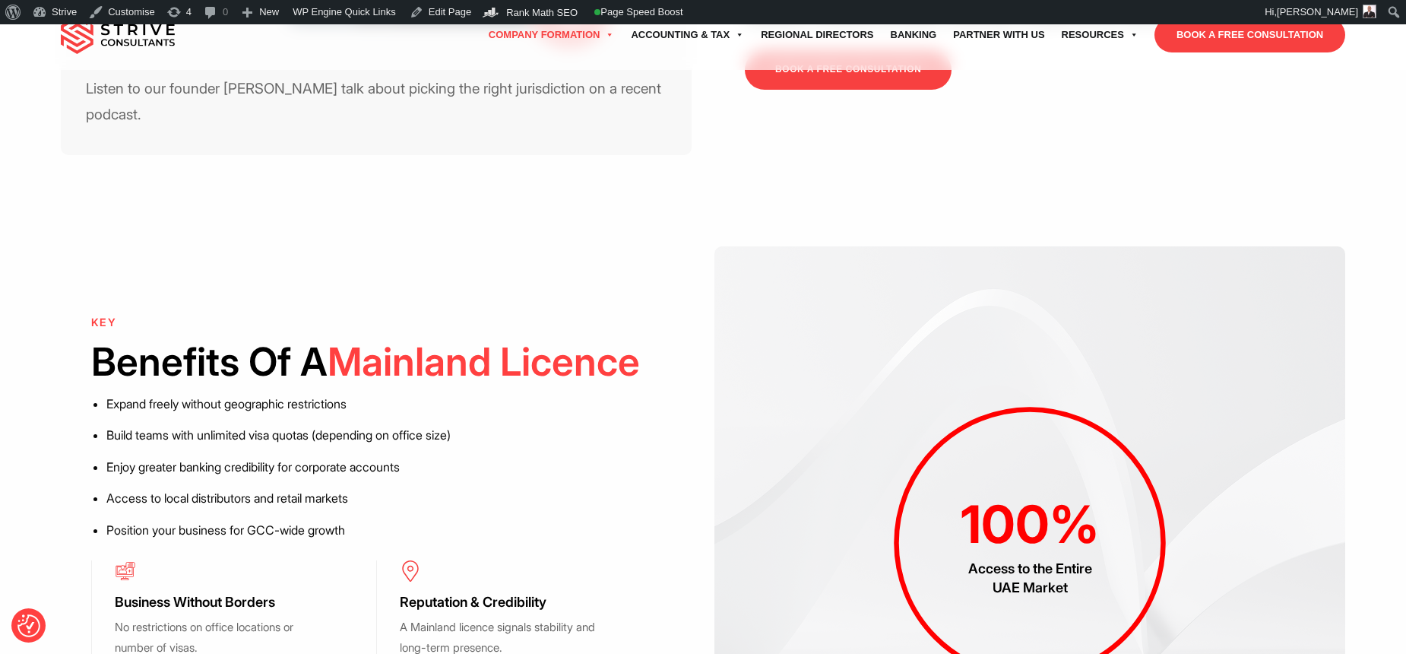
drag, startPoint x: 658, startPoint y: 297, endPoint x: 66, endPoint y: 280, distance: 591.7
click at [6, 322] on div "100 % Access to the Entire UAE Market KEY Benefits Of A Mainland Licence Expand…" at bounding box center [703, 543] width 1406 height 685
click at [67, 316] on div "KEY Benefits Of A Mainland Licence Expand freely without geographic restriction…" at bounding box center [376, 542] width 631 height 453
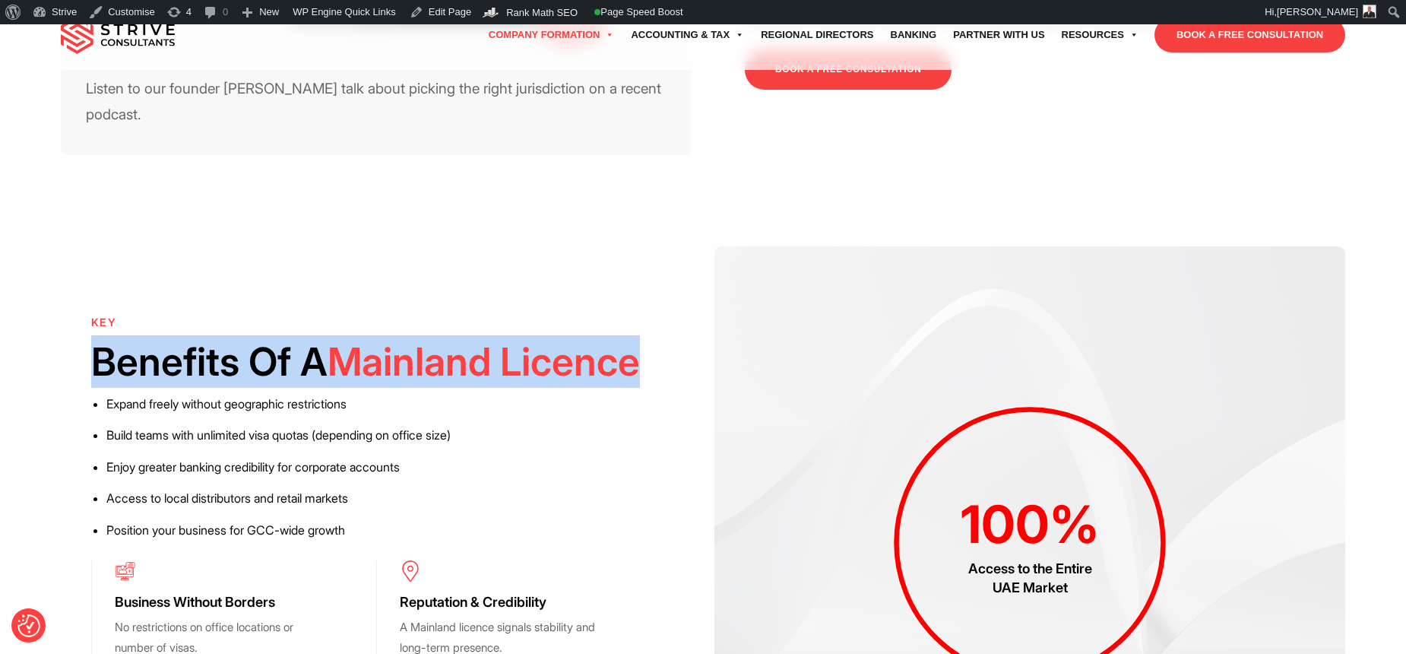
drag, startPoint x: 67, startPoint y: 279, endPoint x: 683, endPoint y: 290, distance: 615.9
click at [683, 316] on div "KEY Benefits Of A Mainland Licence Expand freely without geographic restriction…" at bounding box center [376, 542] width 631 height 453
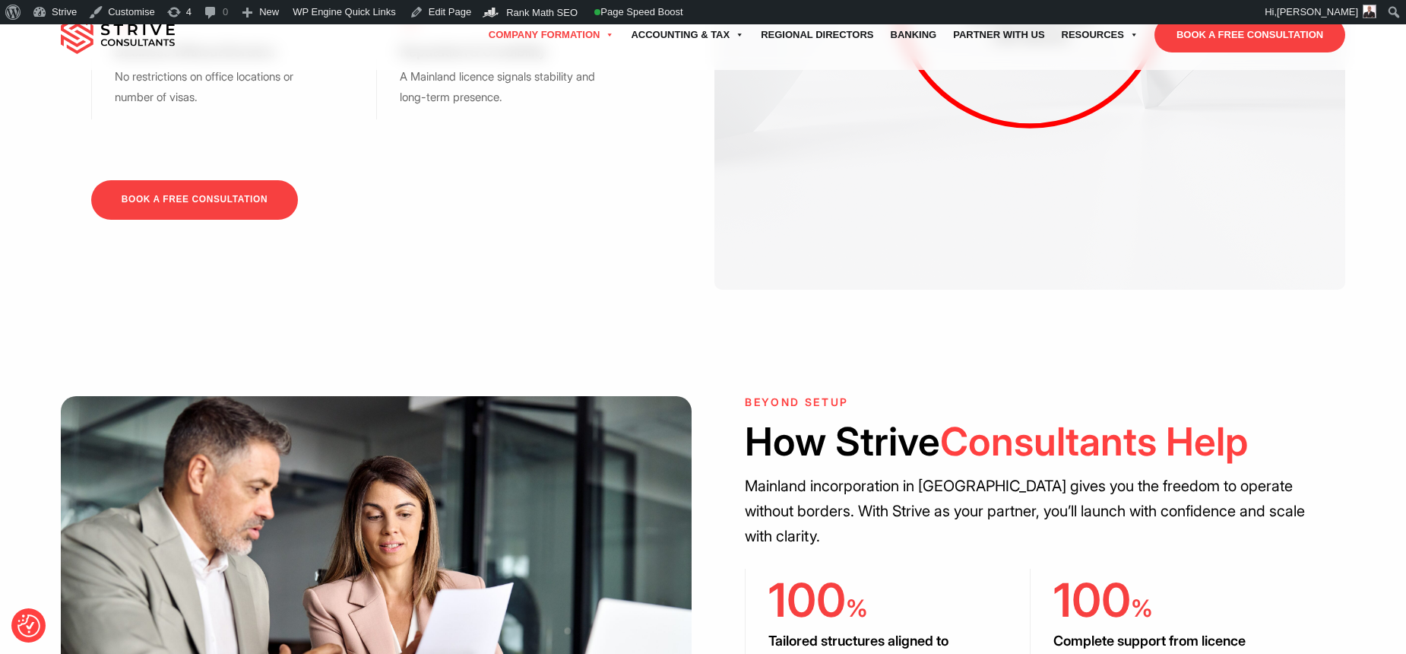
scroll to position [1749, 0]
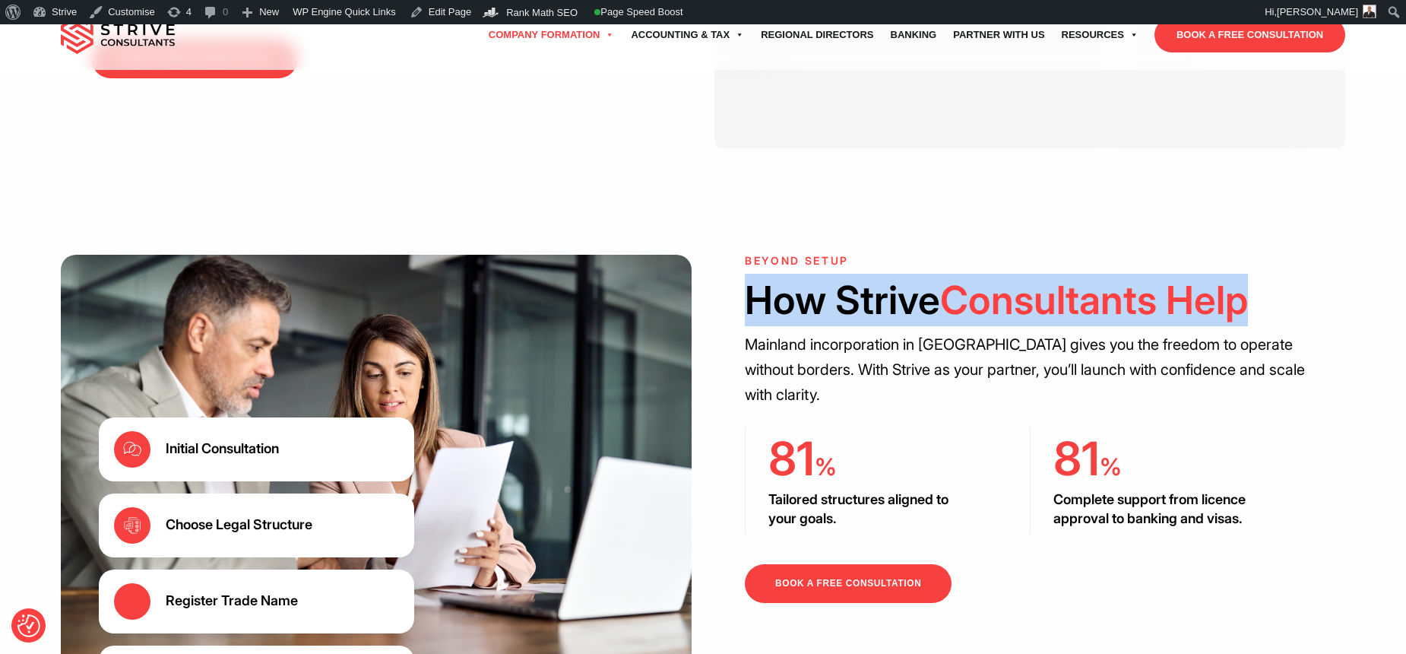
drag, startPoint x: 756, startPoint y: 221, endPoint x: 1321, endPoint y: 225, distance: 564.9
click at [1320, 255] on div "Beyond Setup How Strive Consultants Help Mainland incorporation in Dubai gives …" at bounding box center [1030, 501] width 631 height 493
click at [1321, 255] on div "Beyond Setup How Strive Consultants Help Mainland incorporation in Dubai gives …" at bounding box center [1030, 501] width 631 height 493
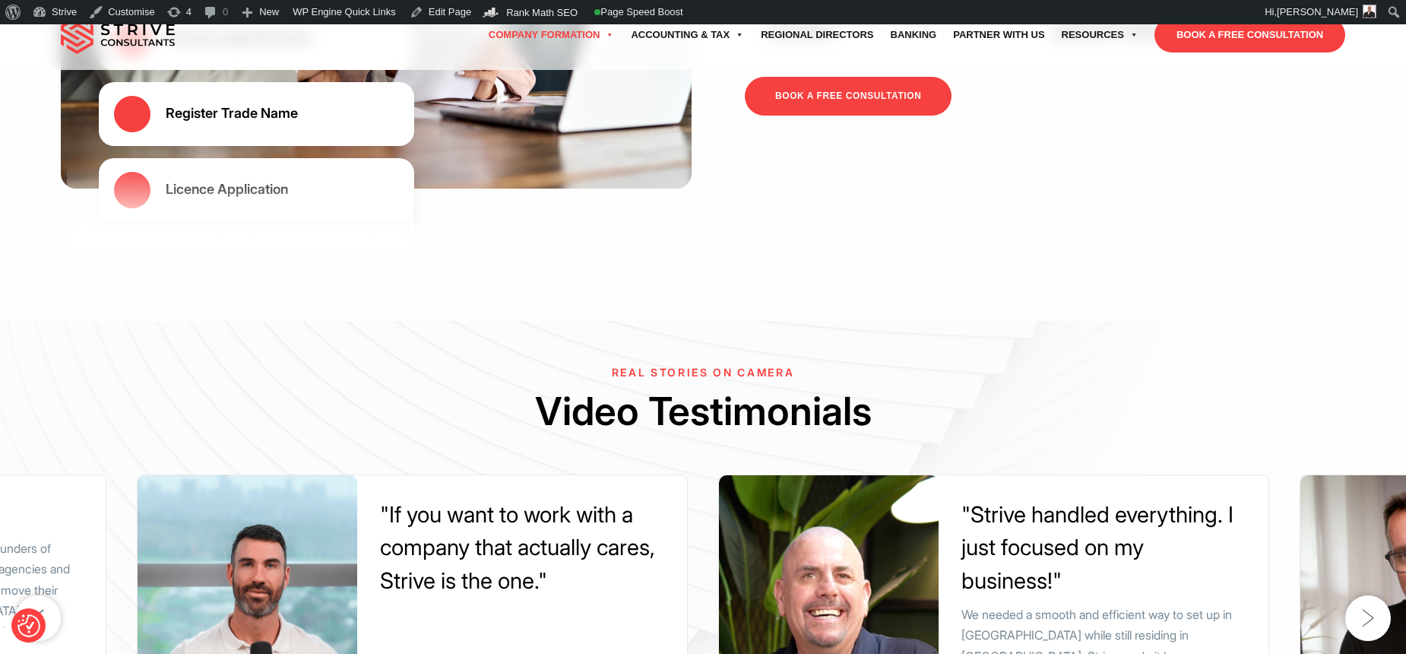
scroll to position [2263, 0]
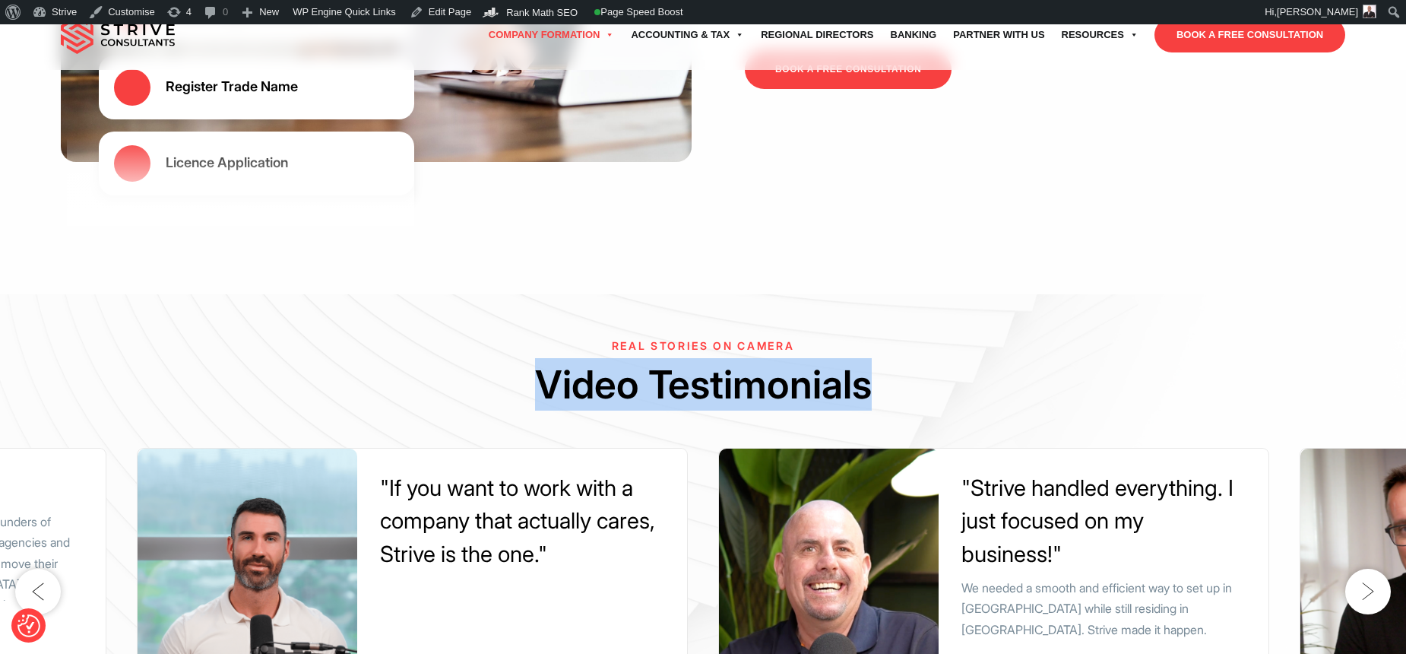
drag, startPoint x: 883, startPoint y: 320, endPoint x: 491, endPoint y: 309, distance: 392.4
click at [491, 358] on h2 "Video Testimonials" at bounding box center [703, 384] width 1406 height 52
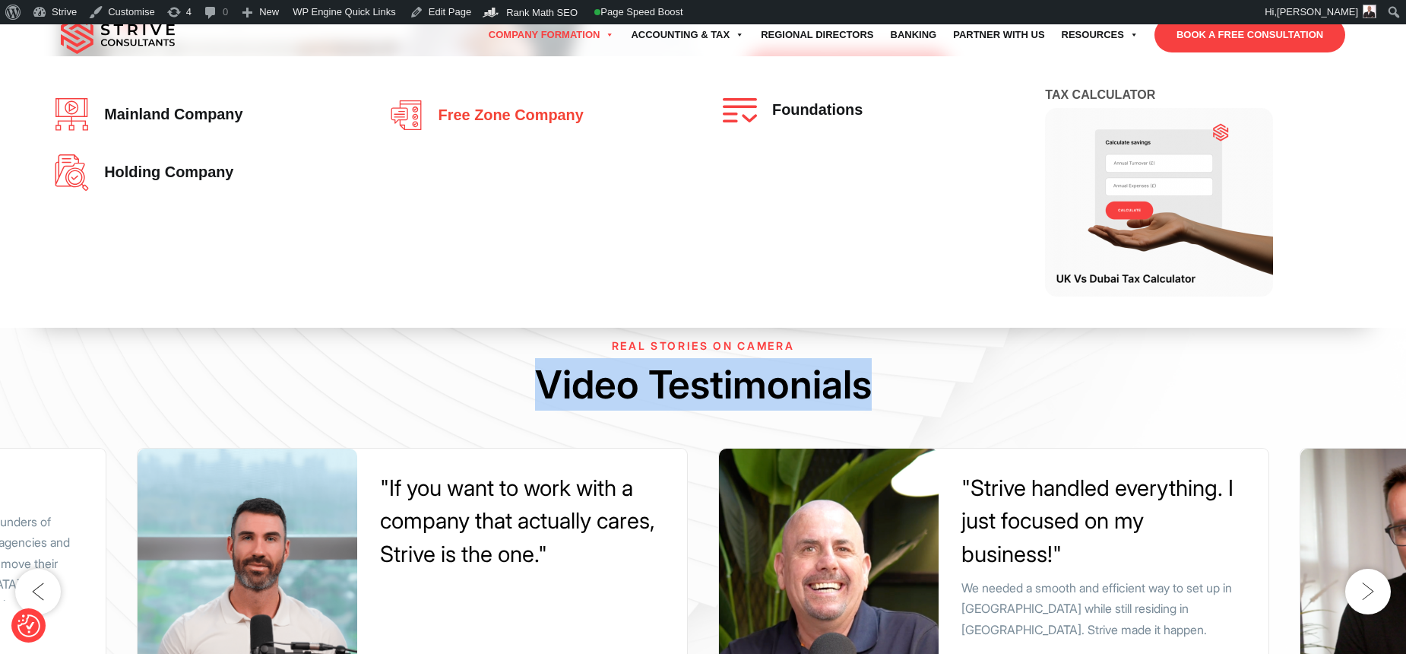
click at [479, 98] on link "Free zone company" at bounding box center [536, 115] width 294 height 34
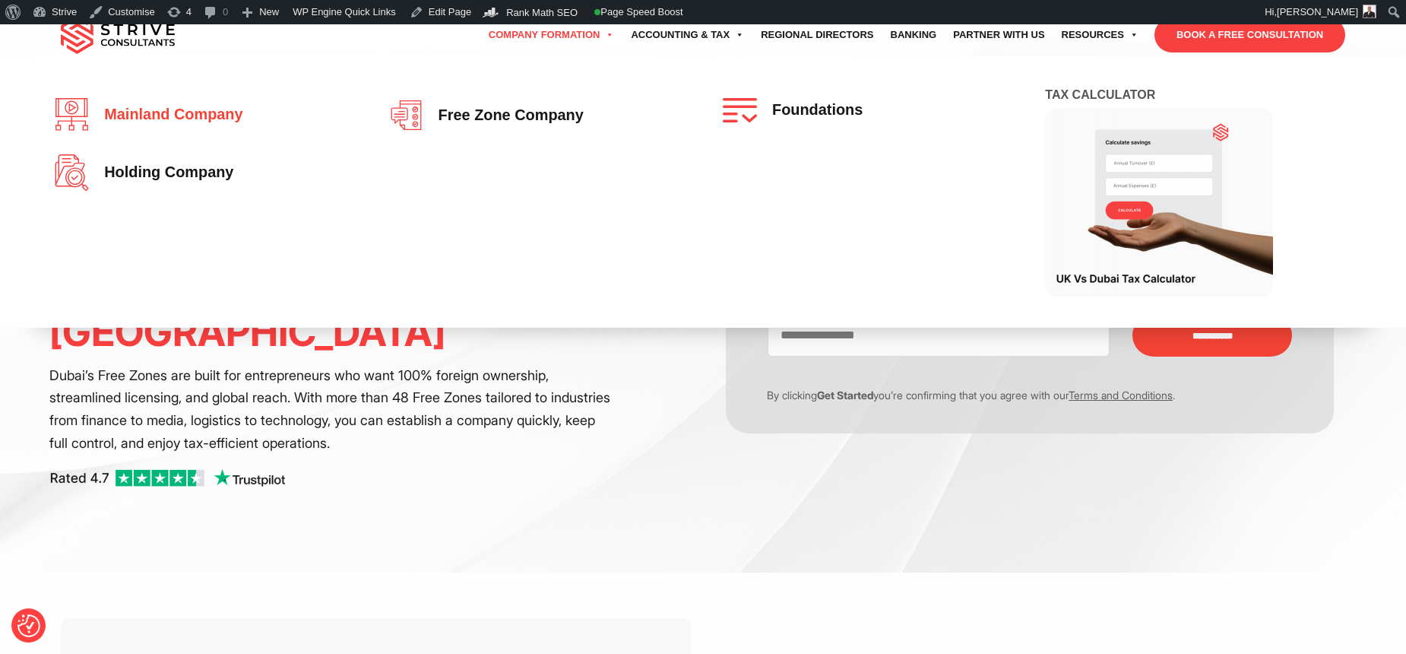
click at [241, 122] on span "Mainland company" at bounding box center [170, 114] width 146 height 17
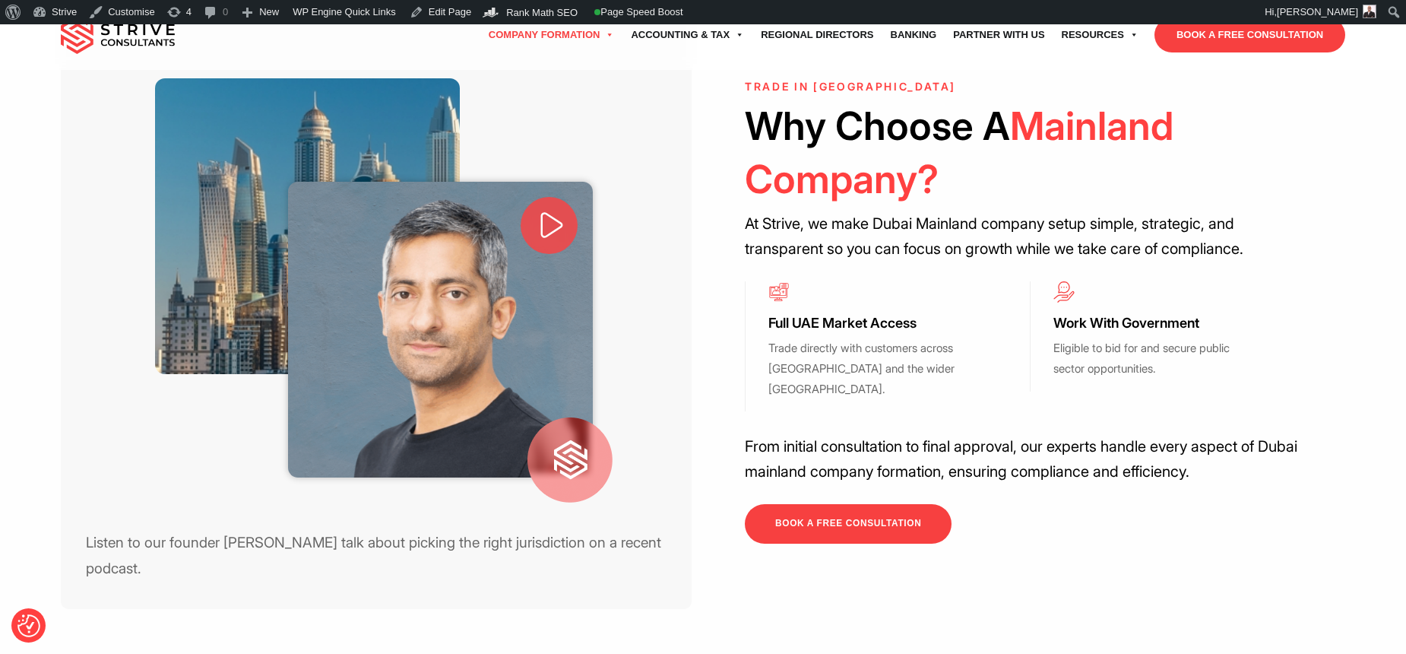
scroll to position [604, 0]
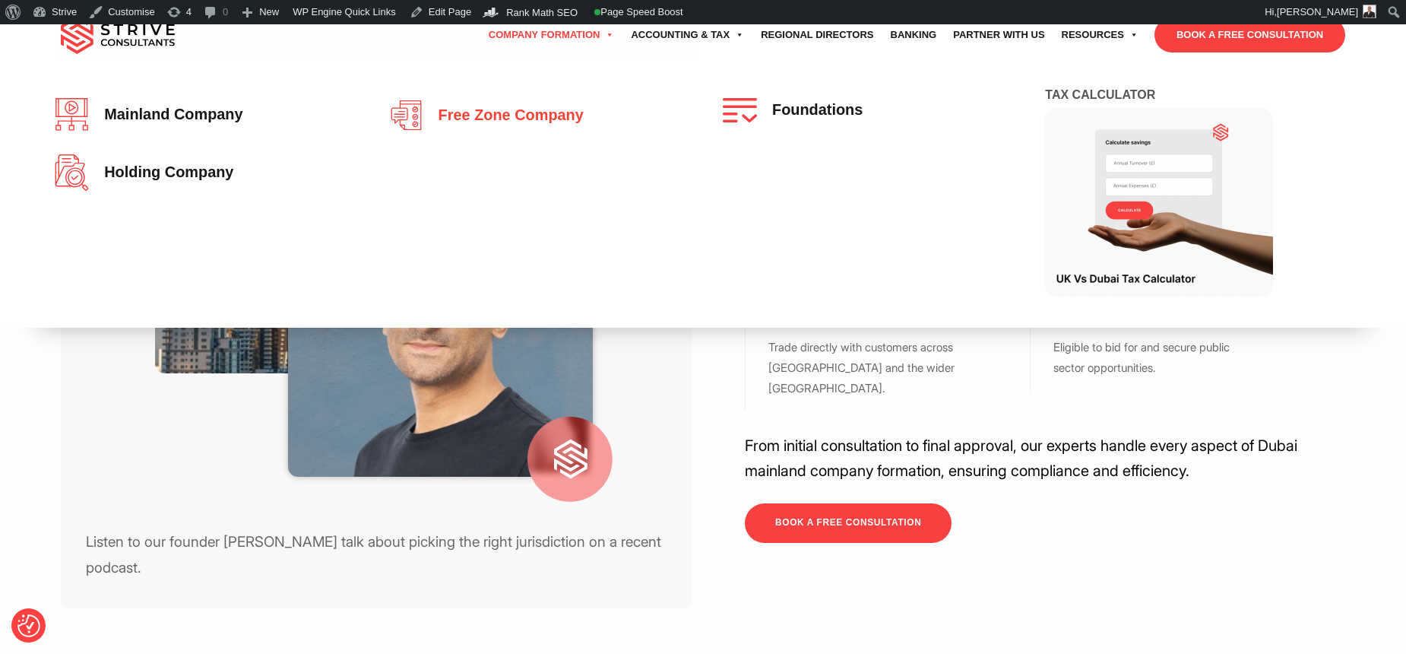
click at [499, 113] on span "Free zone company" at bounding box center [507, 115] width 153 height 17
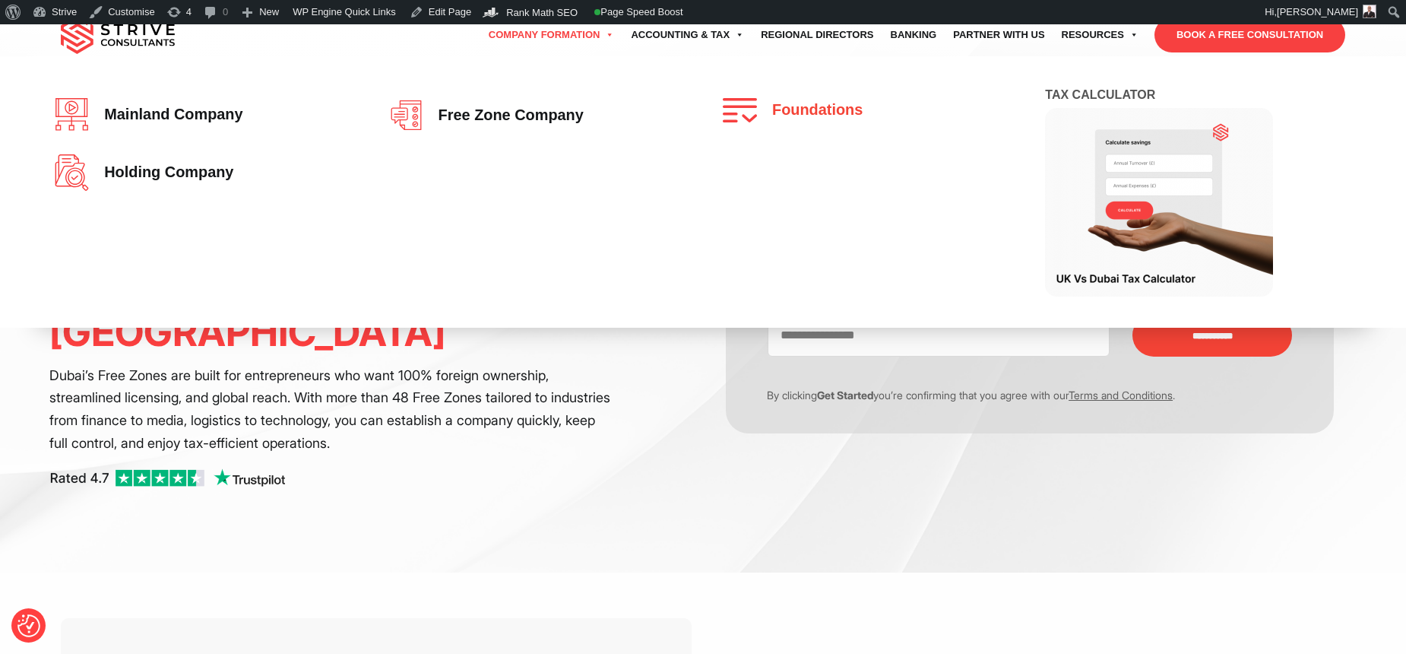
click at [791, 100] on link "Foundations" at bounding box center [870, 110] width 294 height 24
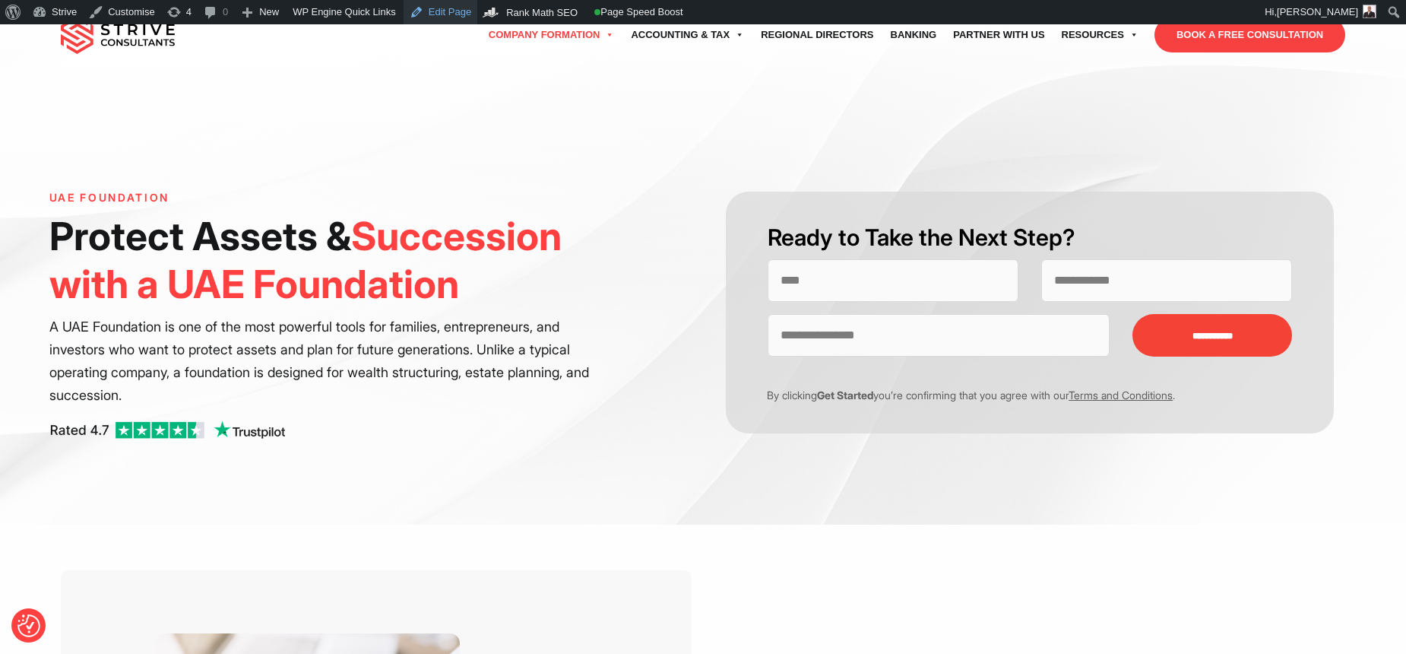
click at [445, 5] on link "Edit Page" at bounding box center [441, 12] width 74 height 24
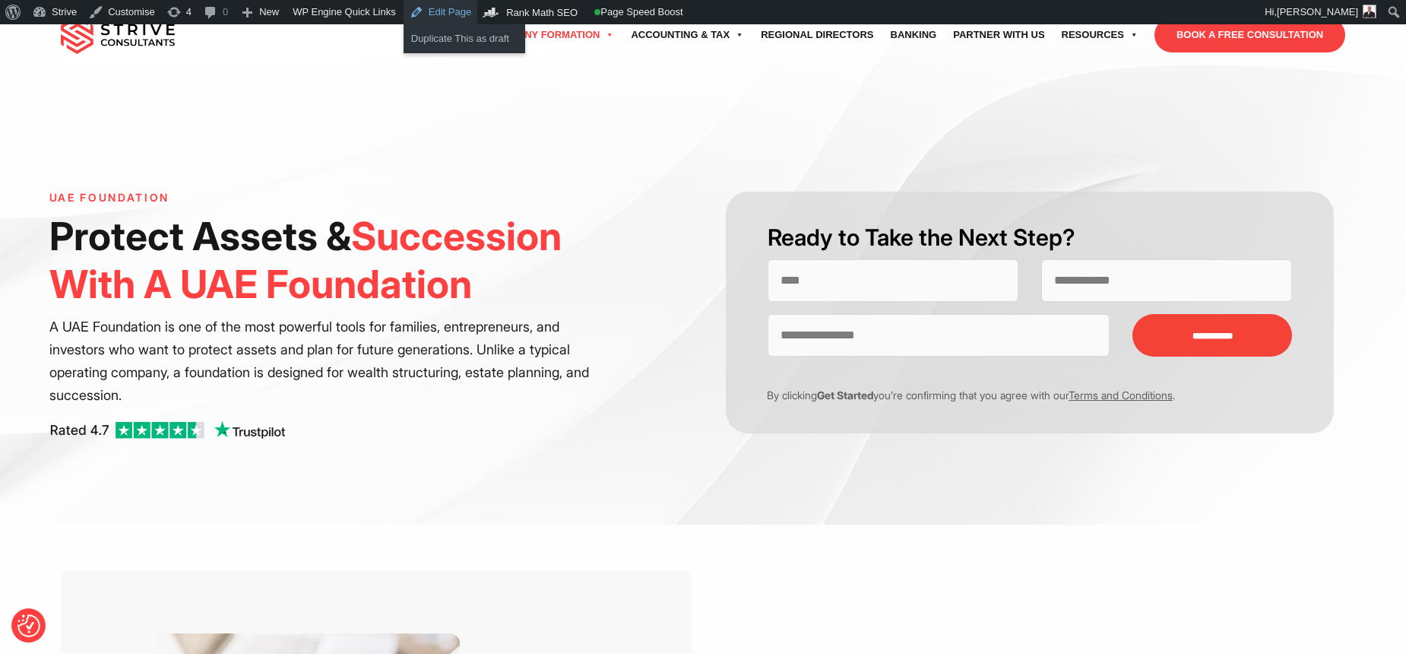
click at [445, 10] on link "Edit Page" at bounding box center [441, 12] width 74 height 24
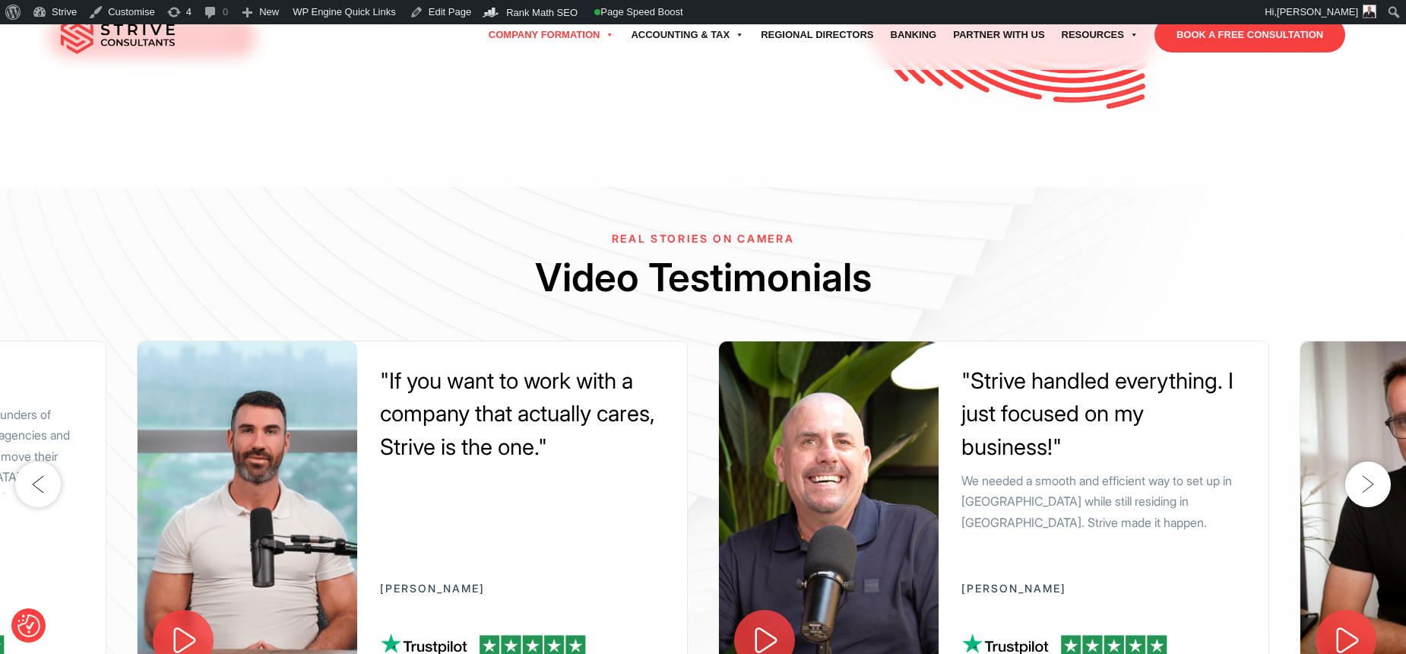
scroll to position [2907, 0]
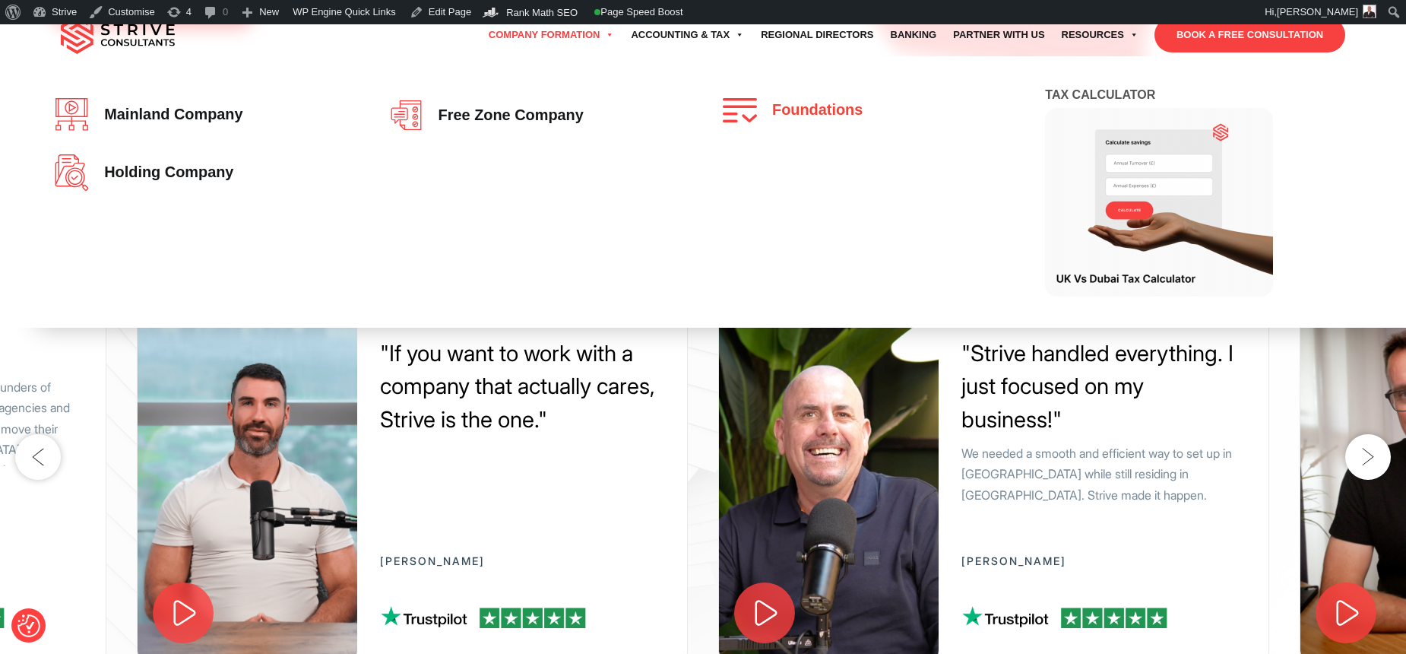
click at [779, 121] on link "Foundations" at bounding box center [870, 110] width 294 height 24
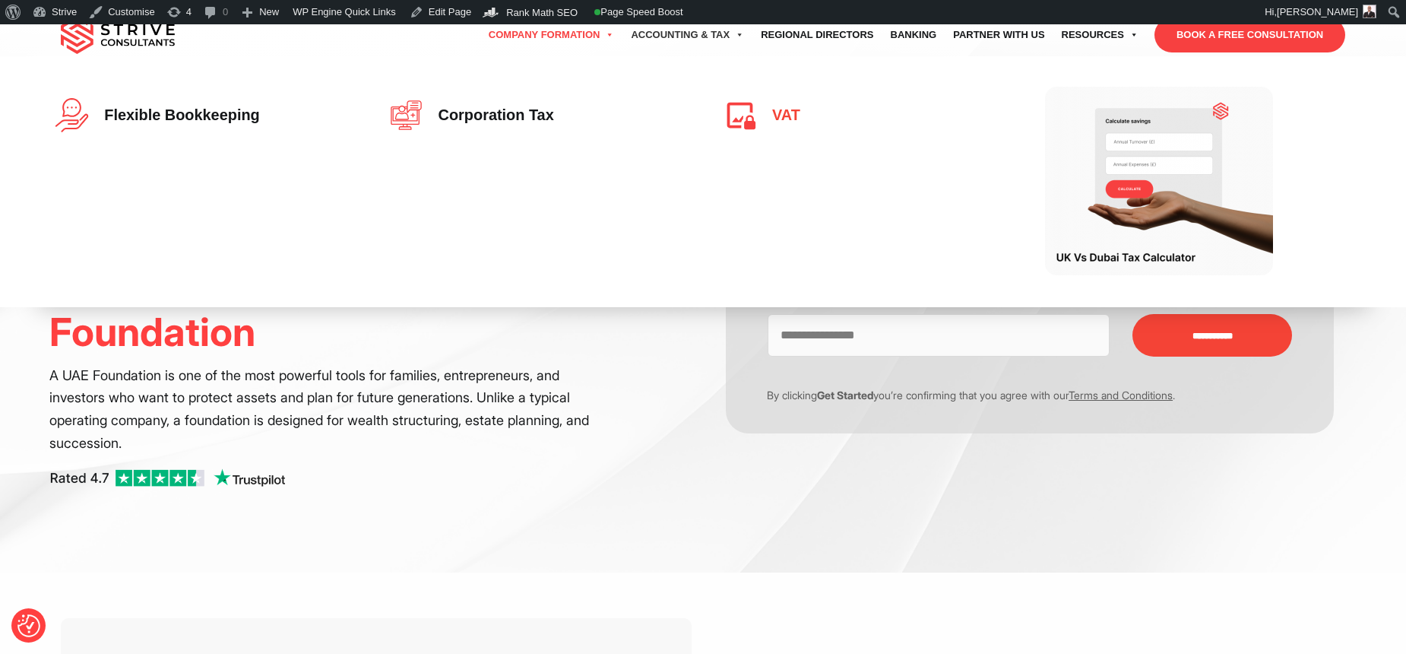
click at [747, 107] on img at bounding box center [744, 115] width 42 height 34
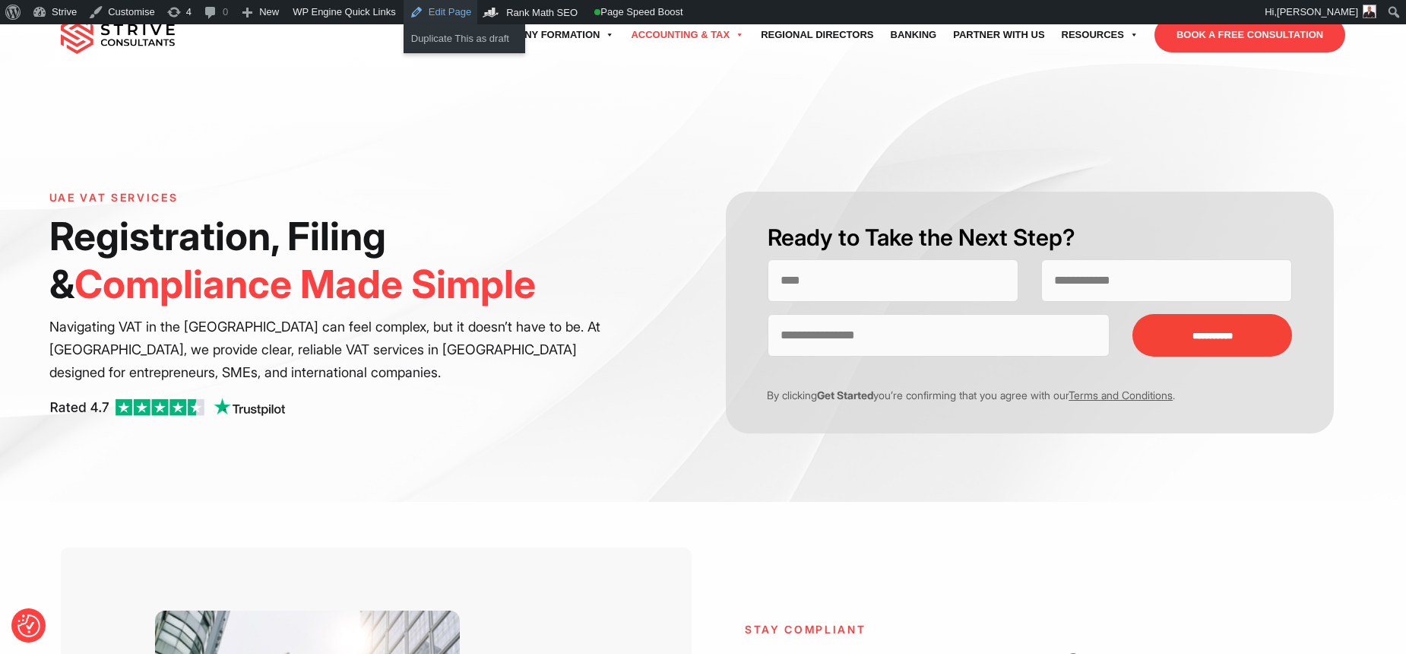
click at [425, 14] on link "Edit Page" at bounding box center [441, 12] width 74 height 24
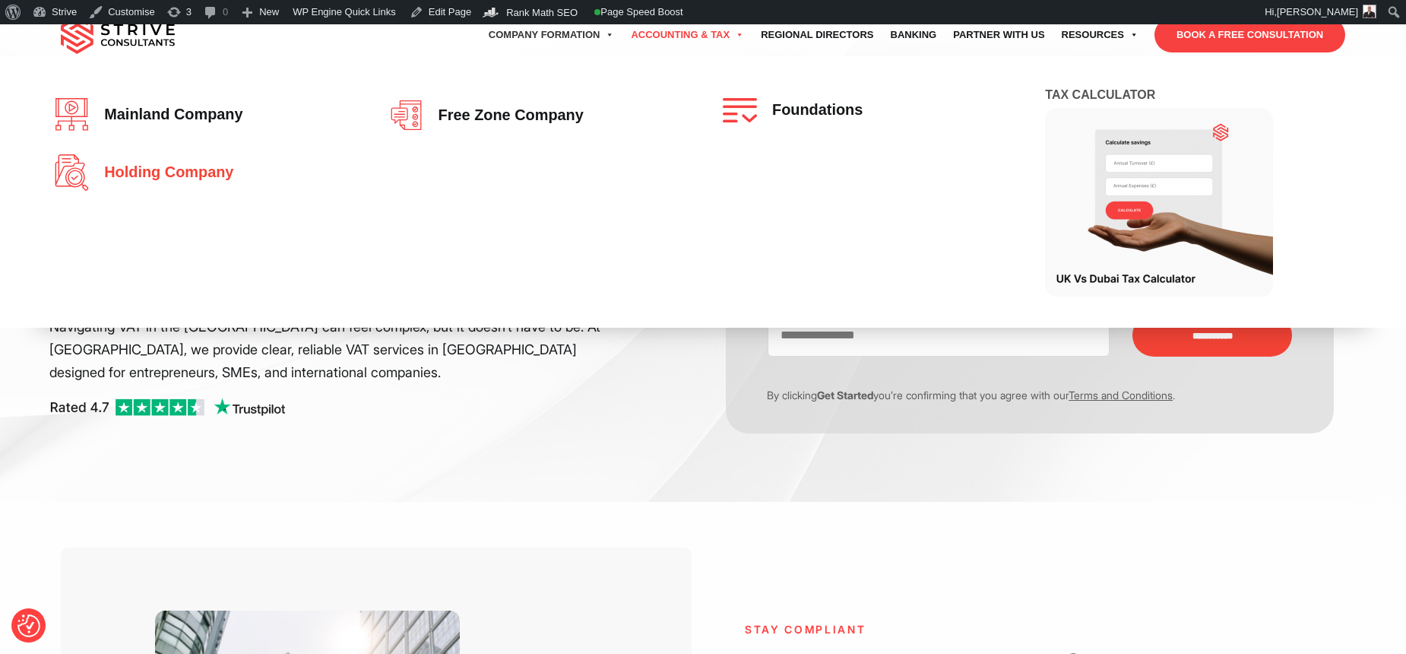
click at [157, 155] on link "Holding Company" at bounding box center [202, 172] width 294 height 36
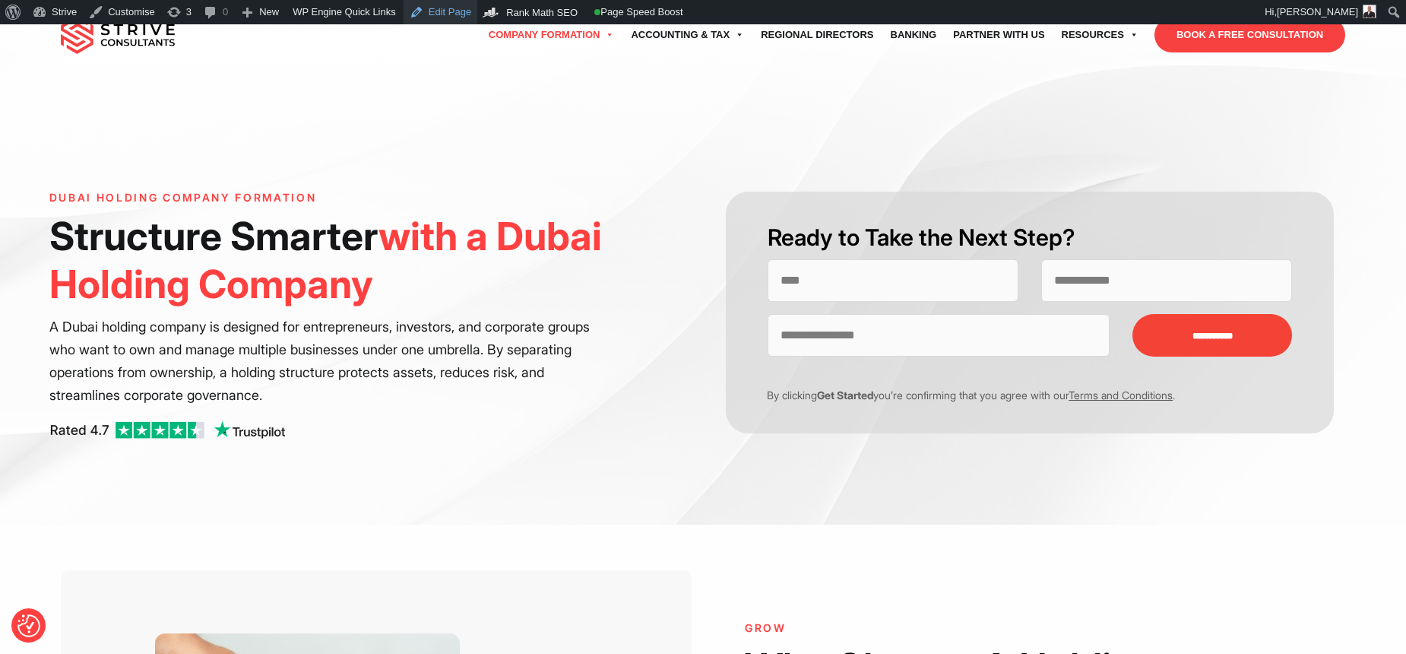
click at [460, 21] on link "Edit Page" at bounding box center [441, 12] width 74 height 24
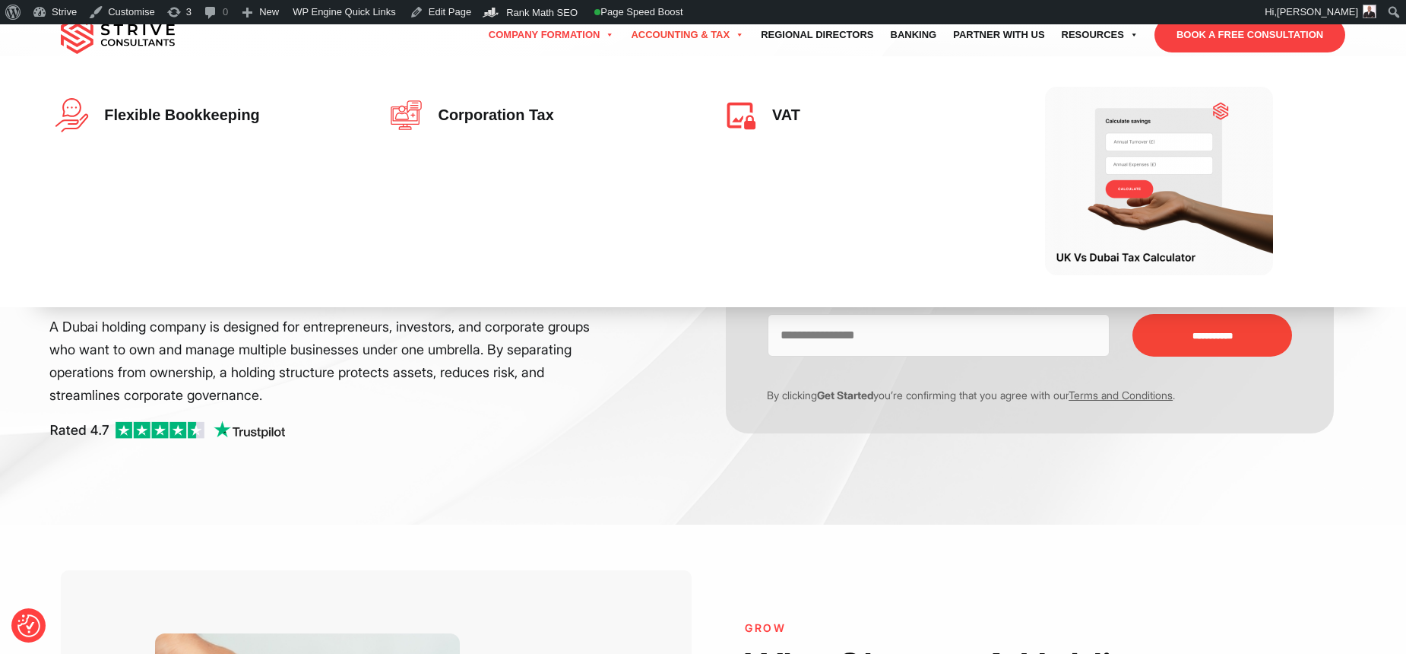
click at [695, 34] on link "Accounting & Tax" at bounding box center [688, 35] width 130 height 43
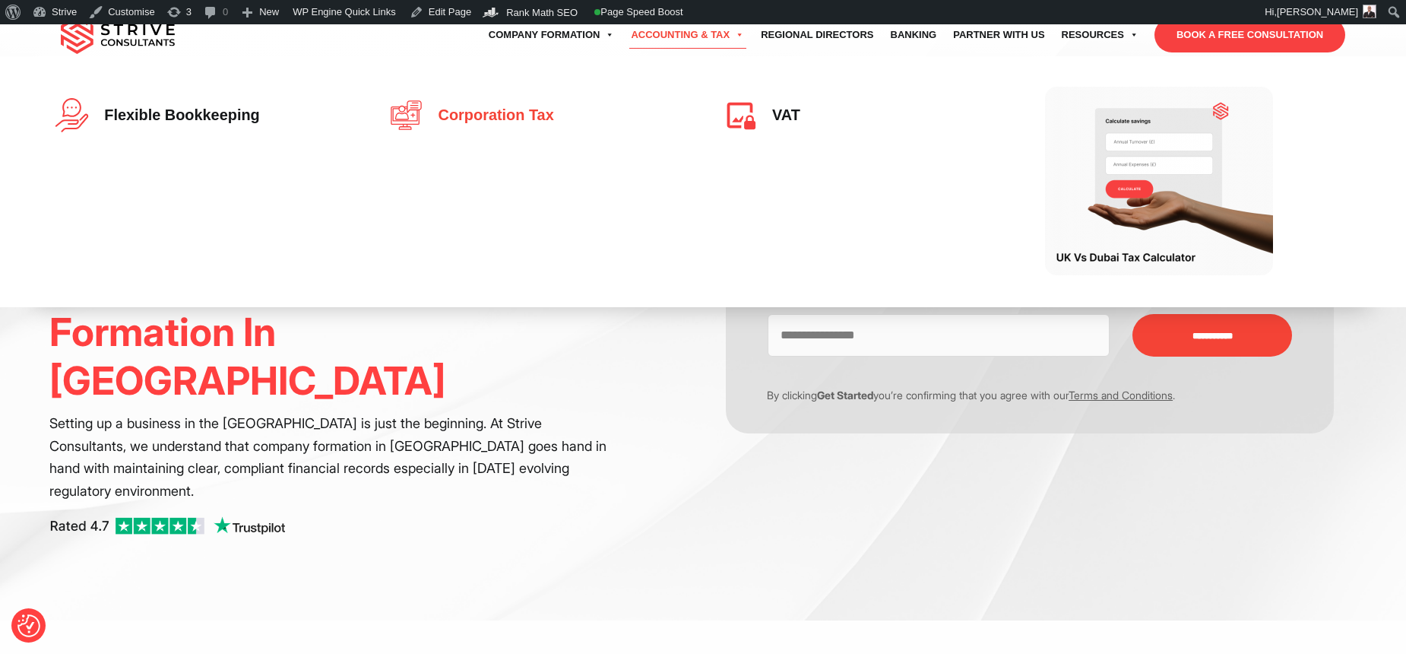
click at [451, 121] on span "Corporation Tax" at bounding box center [492, 115] width 123 height 17
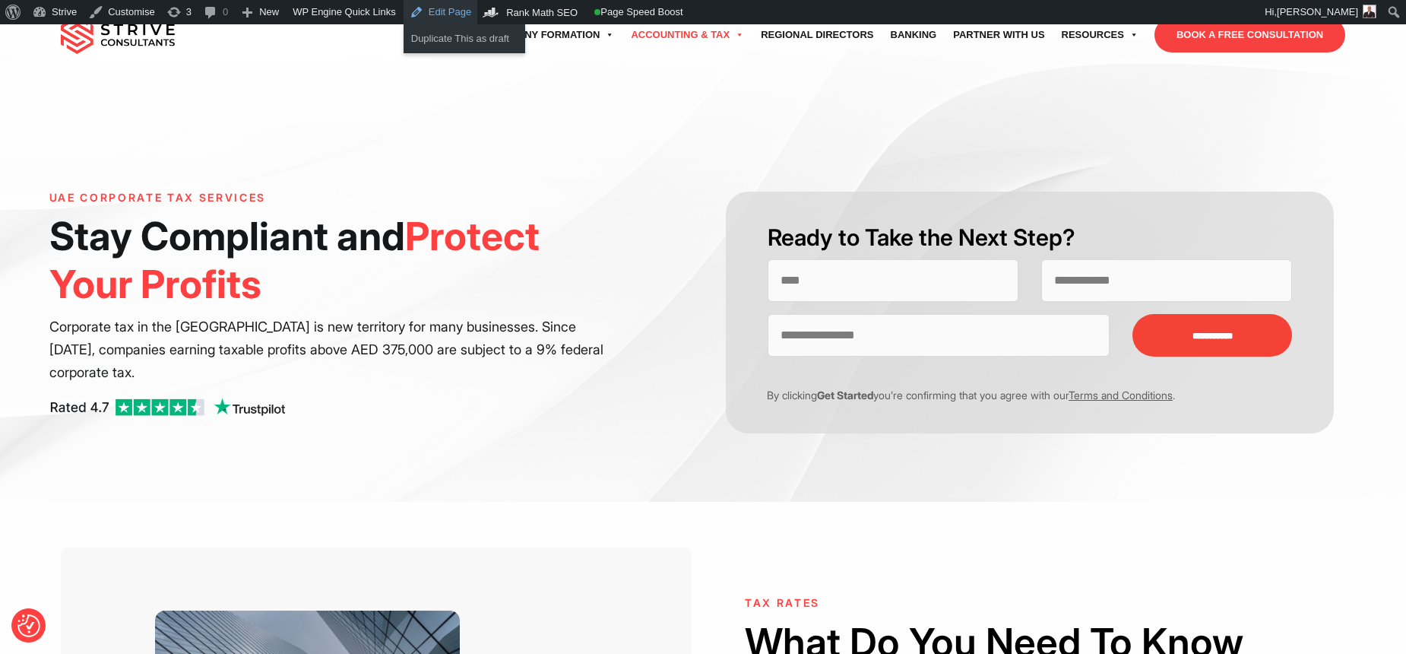
click at [437, 12] on link "Edit Page" at bounding box center [441, 12] width 74 height 24
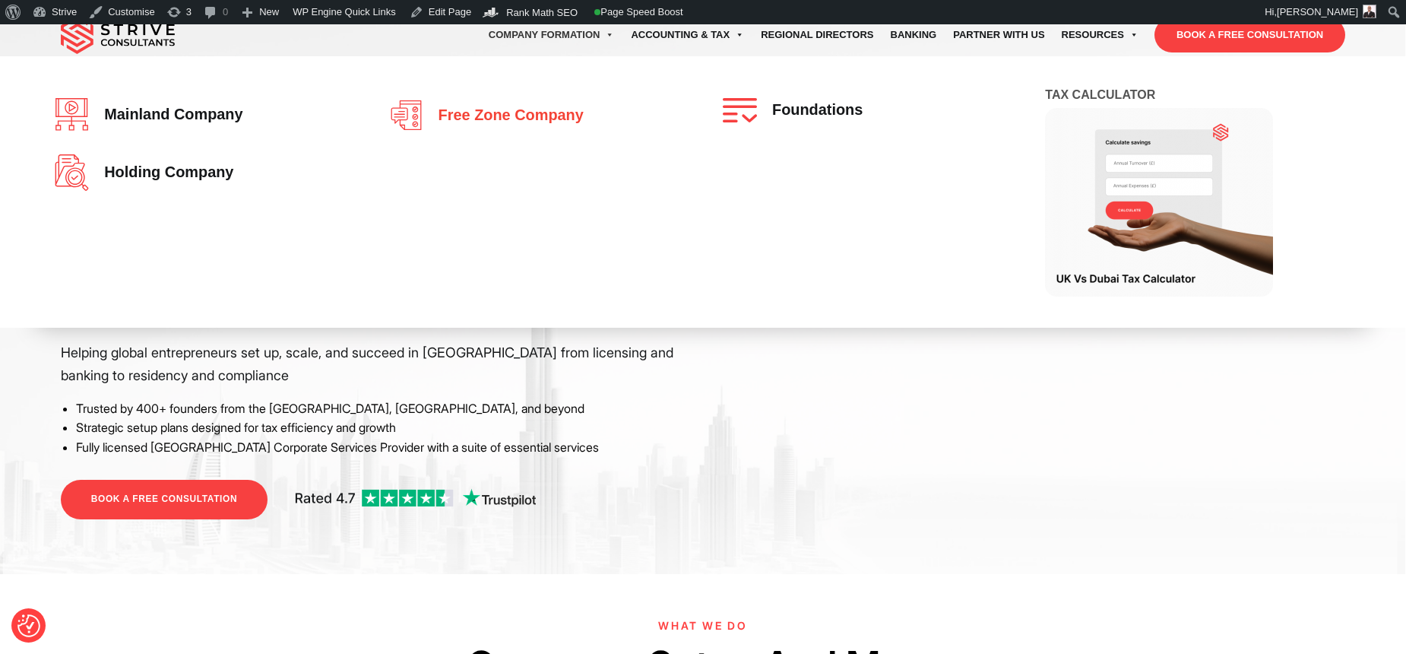
click at [541, 108] on span "Free zone company" at bounding box center [507, 115] width 153 height 17
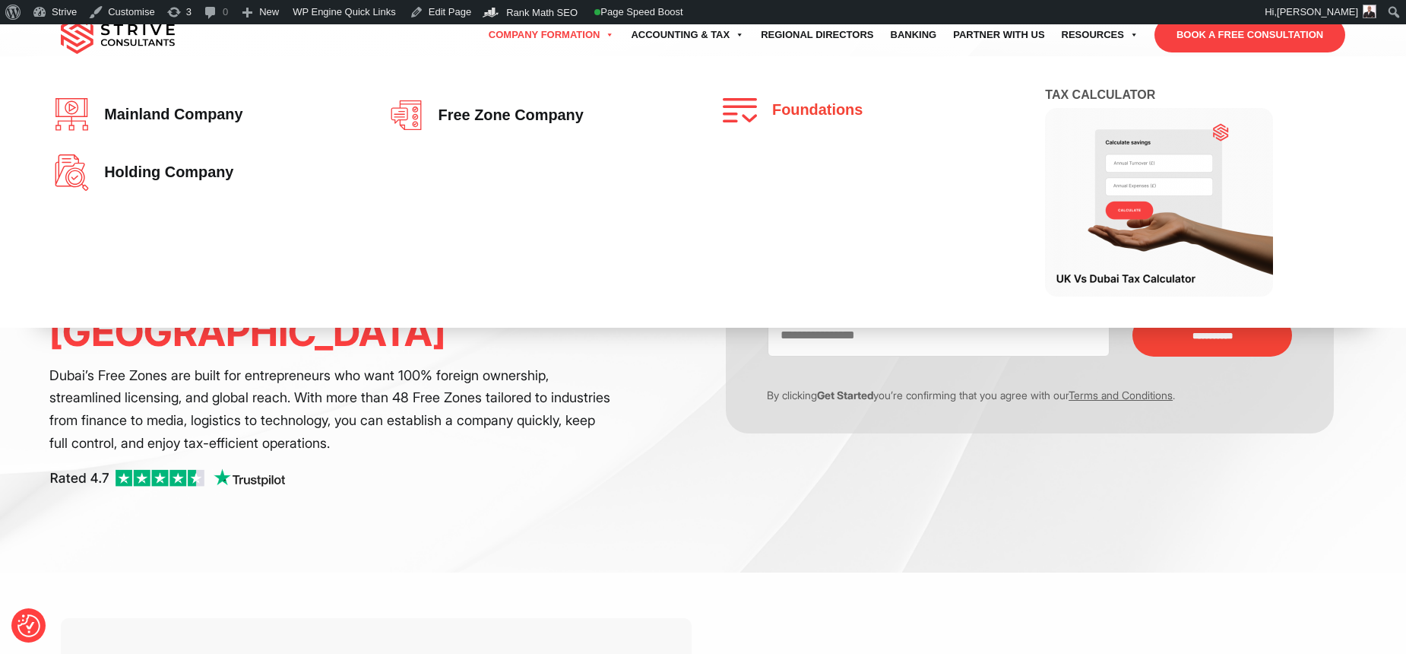
click at [763, 112] on img at bounding box center [744, 110] width 42 height 24
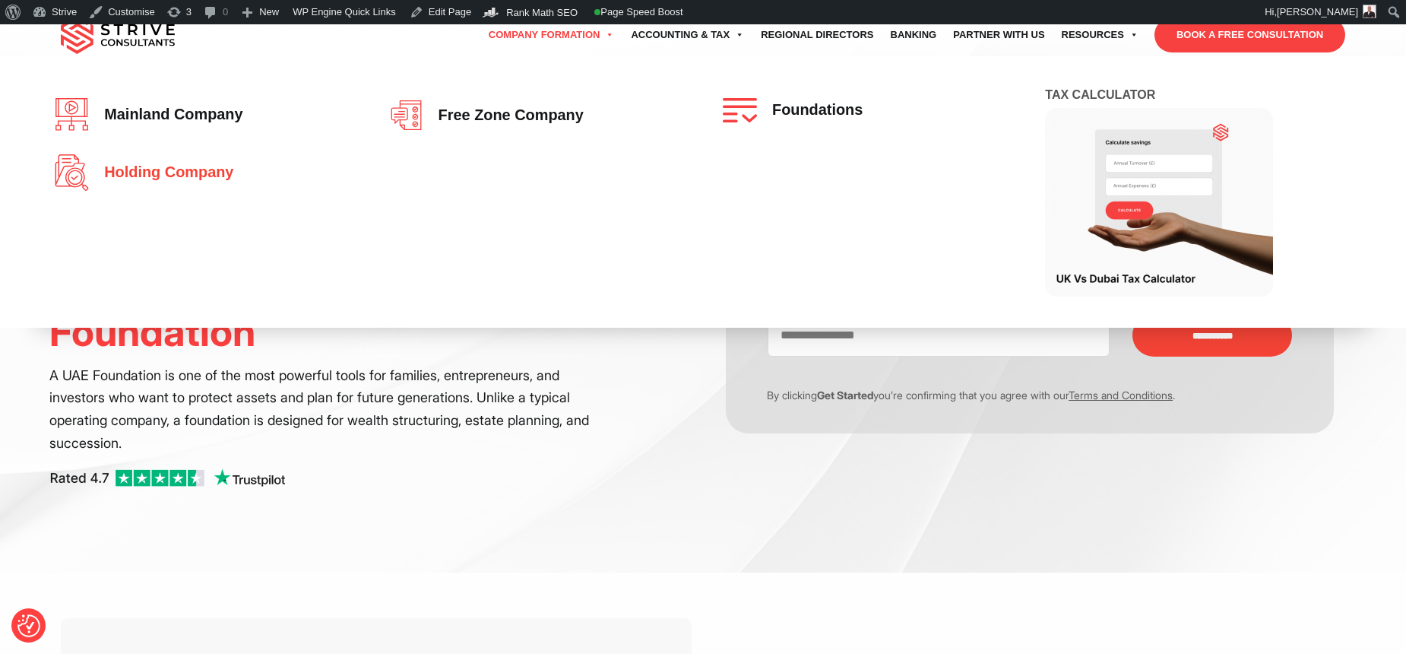
click at [179, 154] on link "Holding Company" at bounding box center [202, 172] width 294 height 36
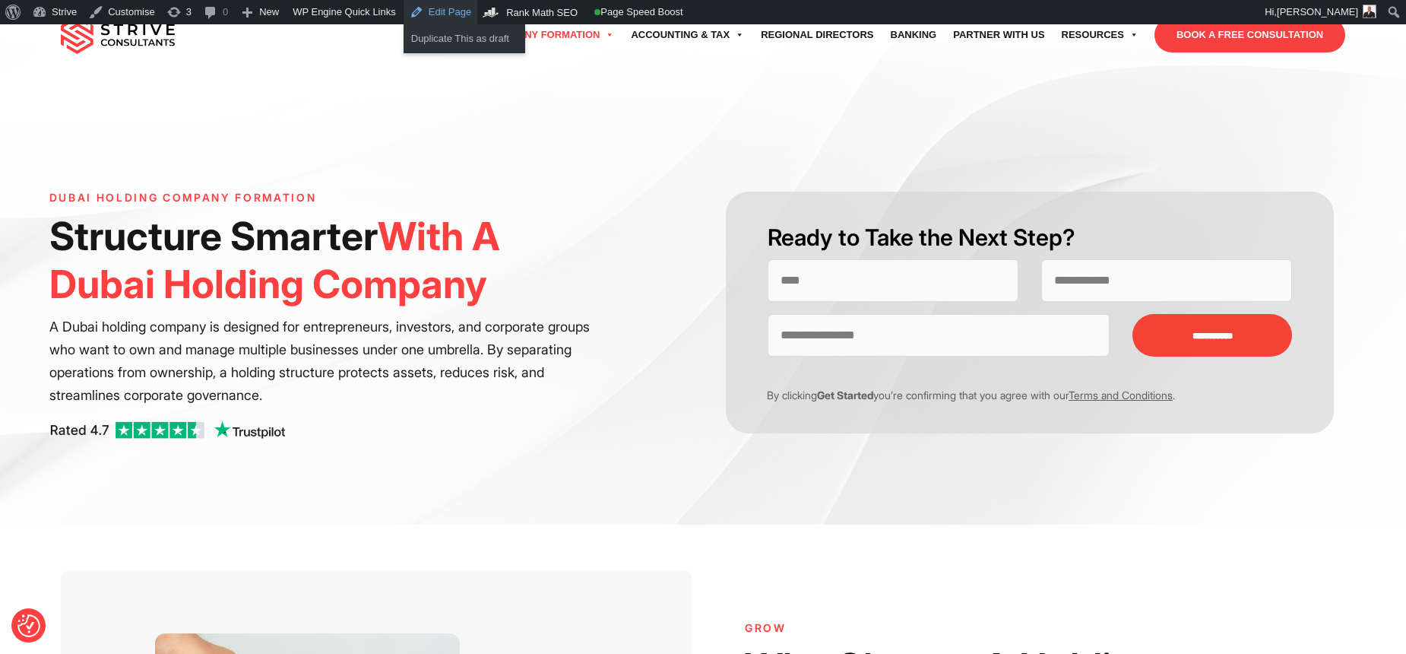
click at [428, 12] on link "Edit Page" at bounding box center [441, 12] width 74 height 24
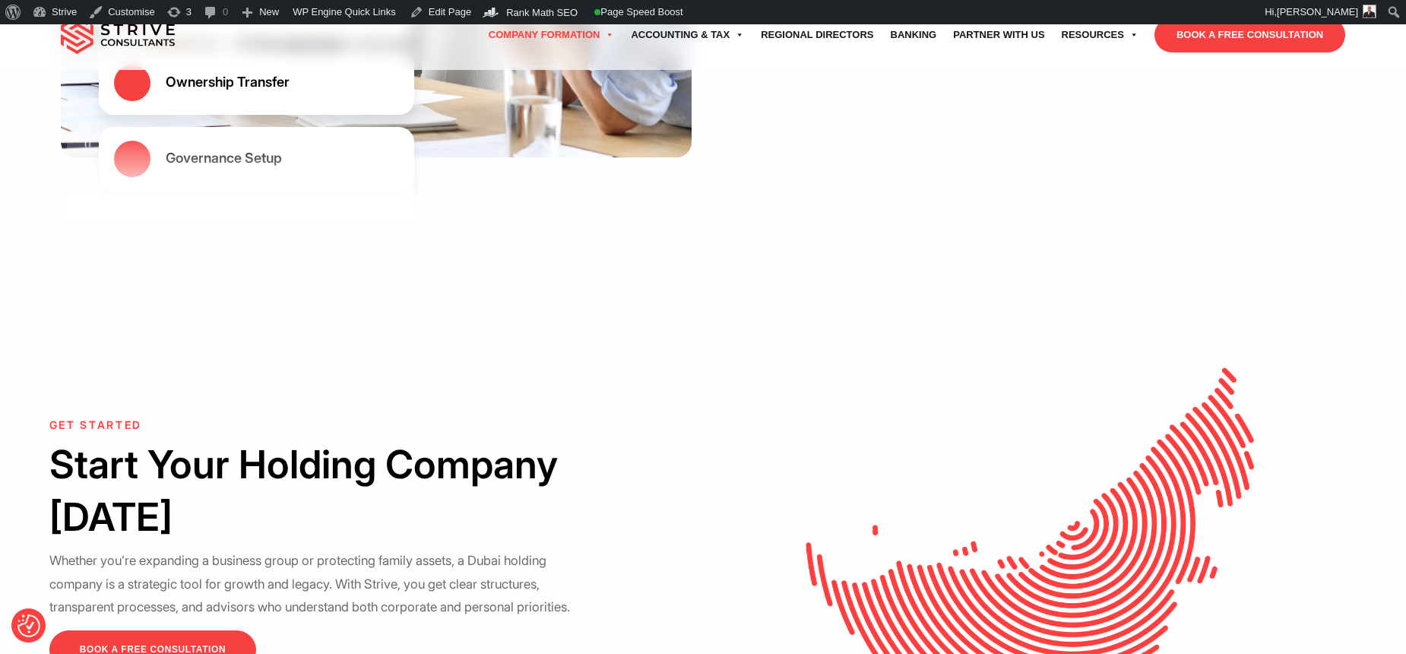
scroll to position [2730, 0]
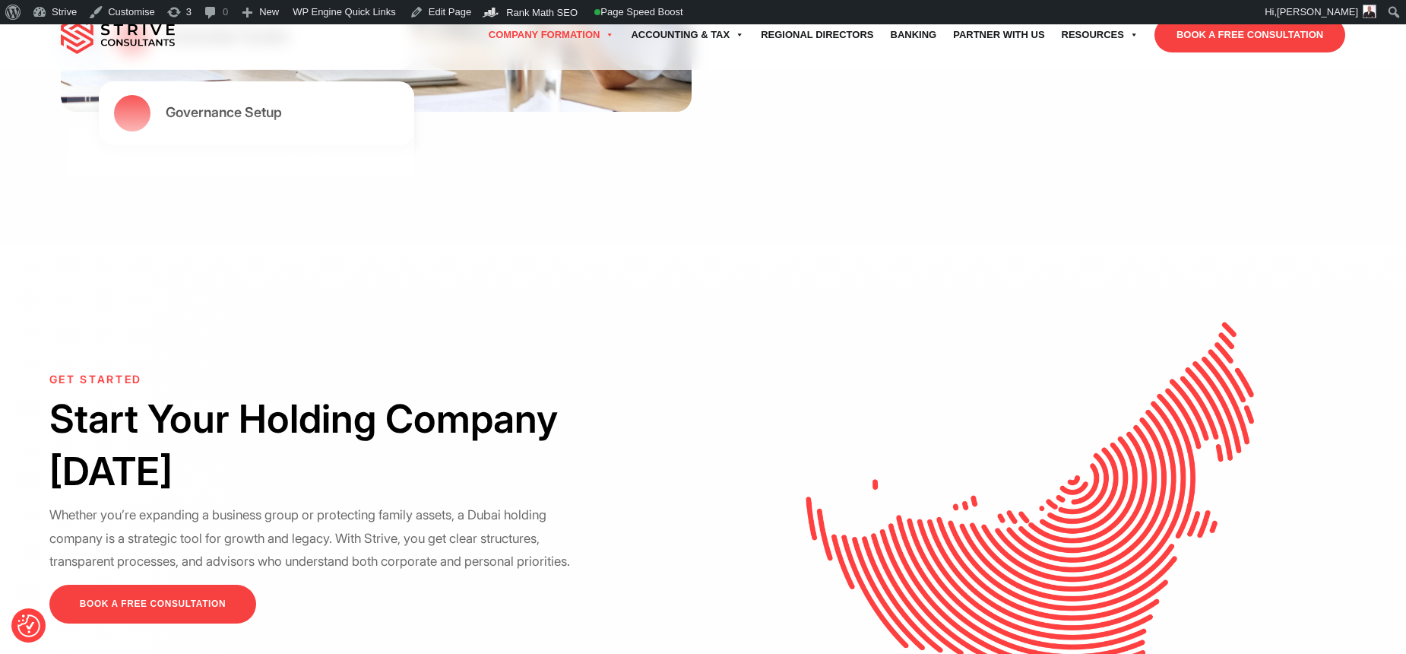
click at [692, 388] on div "GET STARTED Start Your Holding Company Today Whether you’re expanding a busines…" at bounding box center [376, 498] width 654 height 250
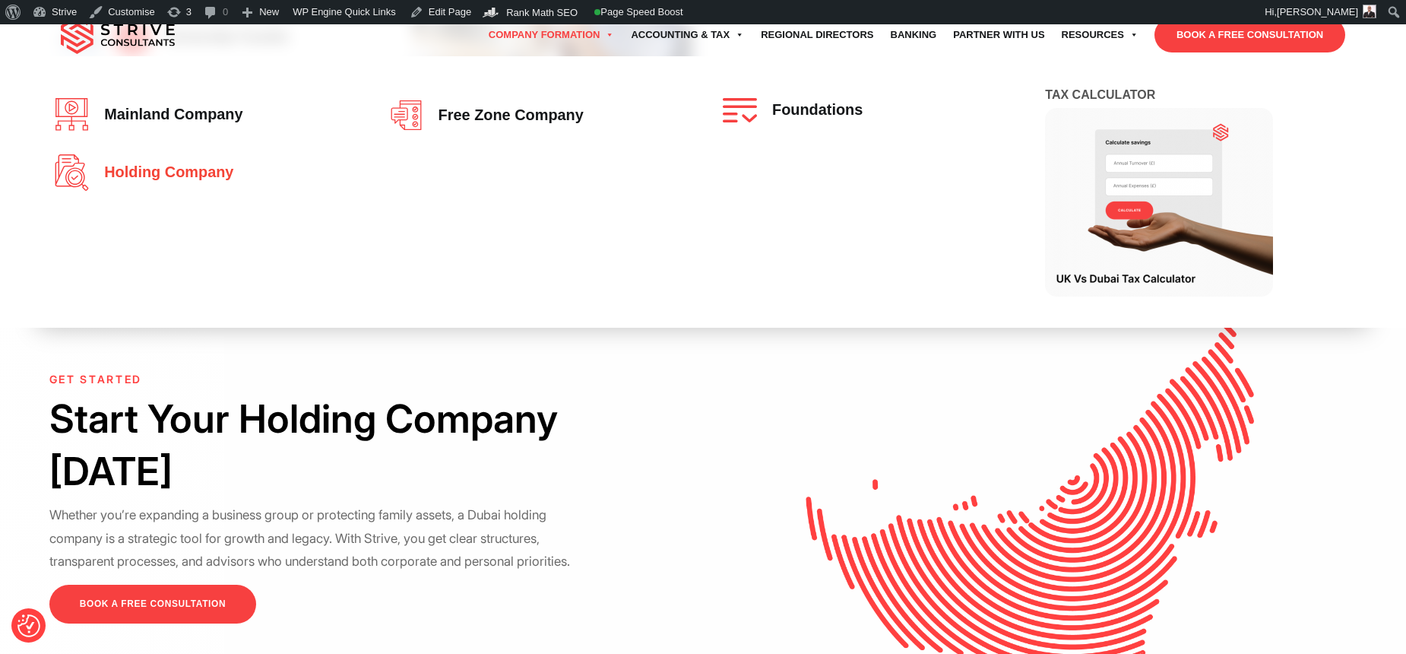
click at [181, 173] on span "Holding Company" at bounding box center [165, 172] width 137 height 17
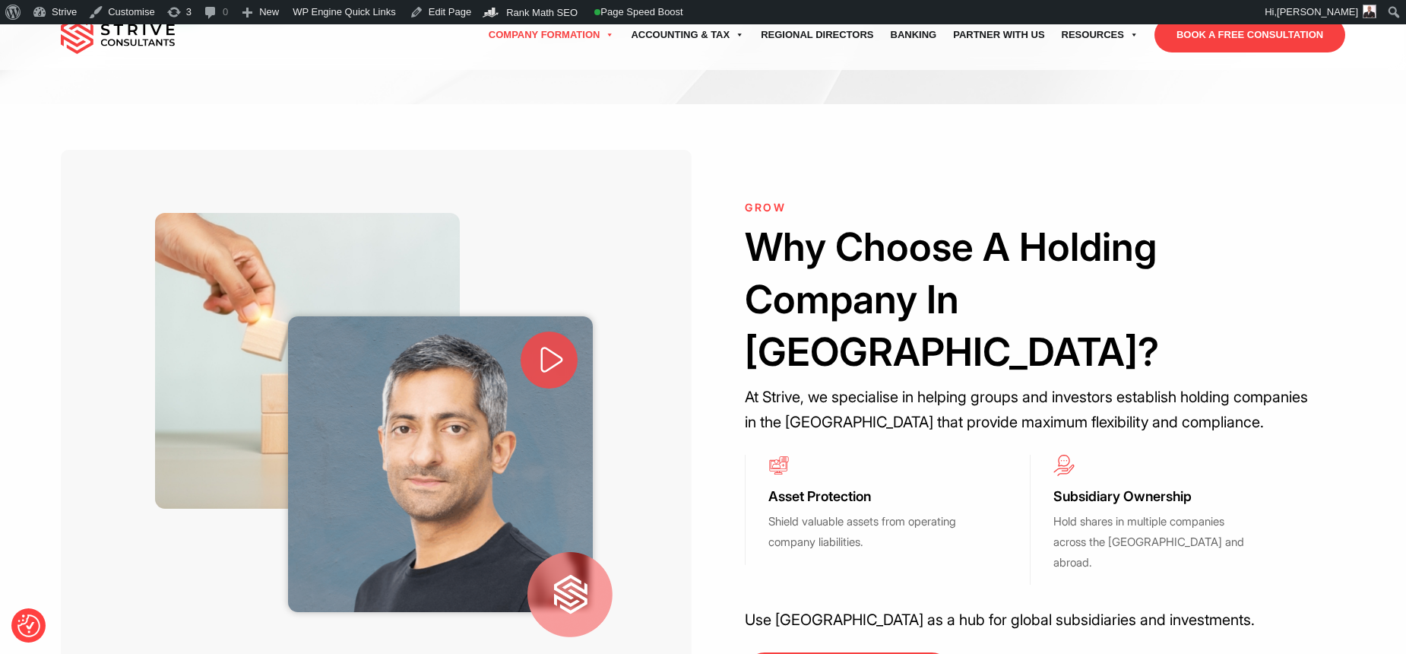
scroll to position [329, 0]
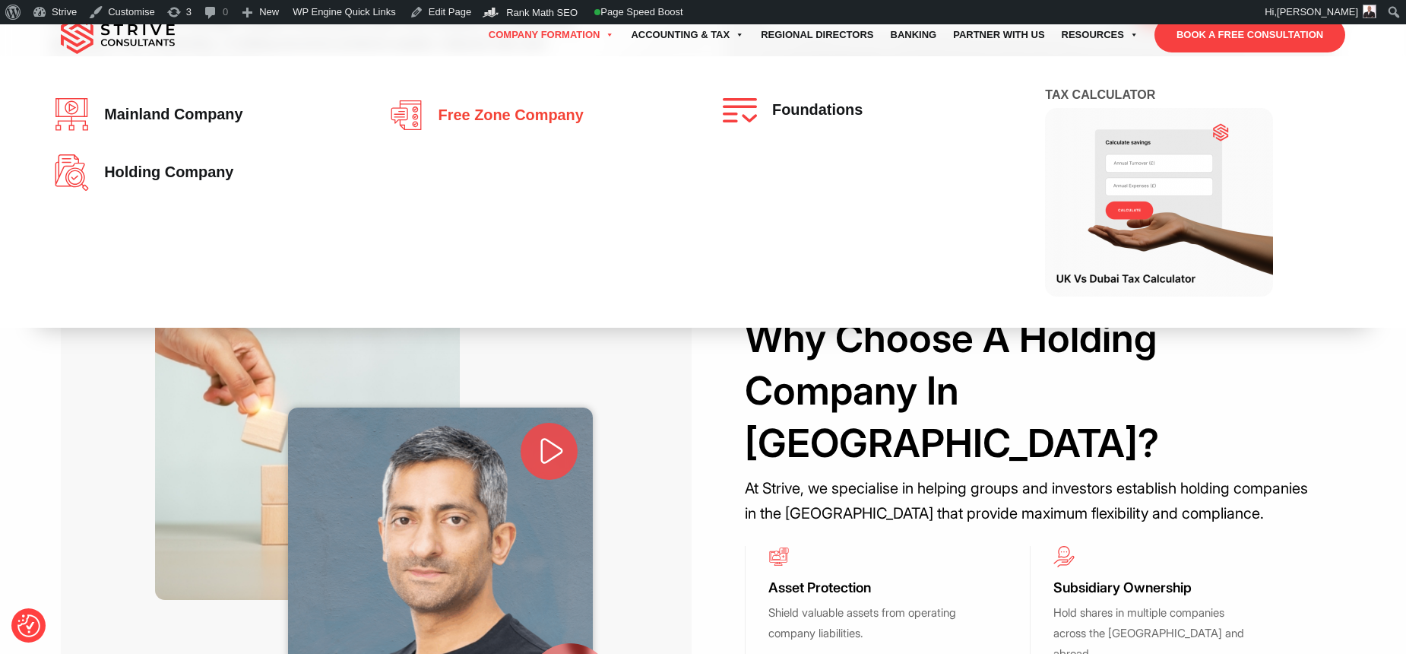
click at [492, 100] on link "Free zone company" at bounding box center [536, 115] width 294 height 34
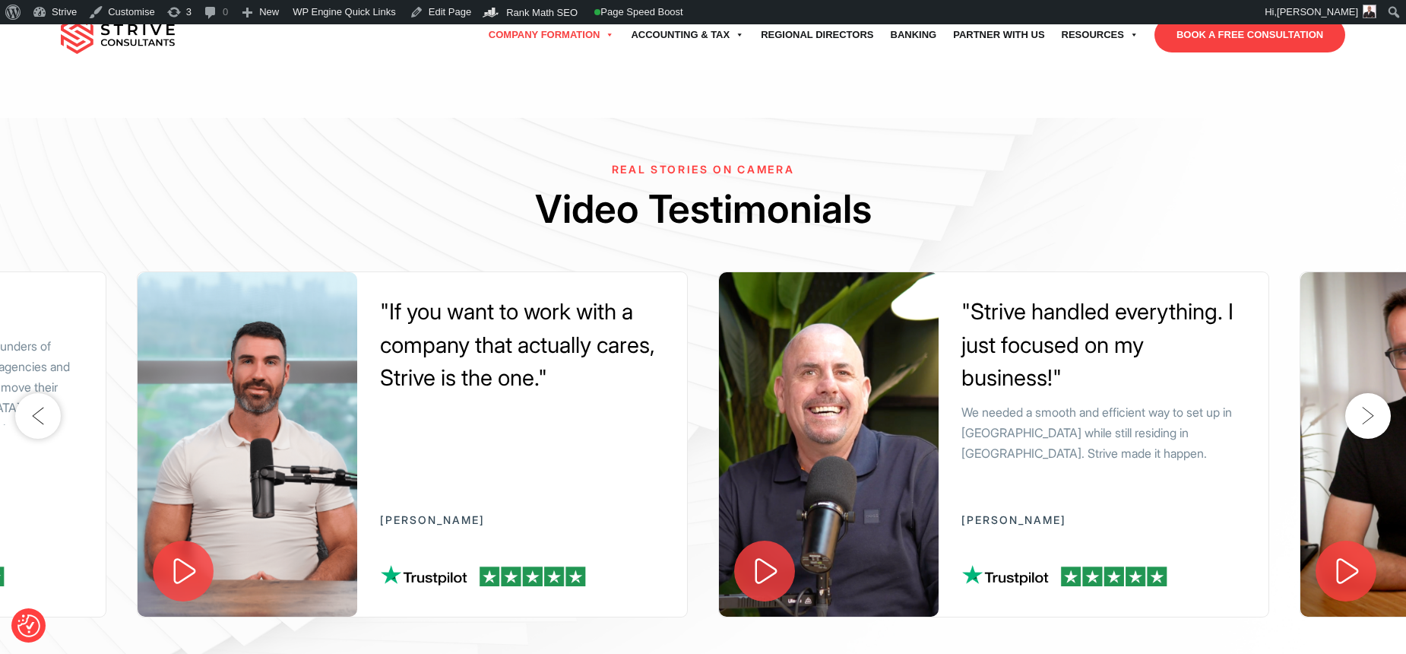
scroll to position [1601, 0]
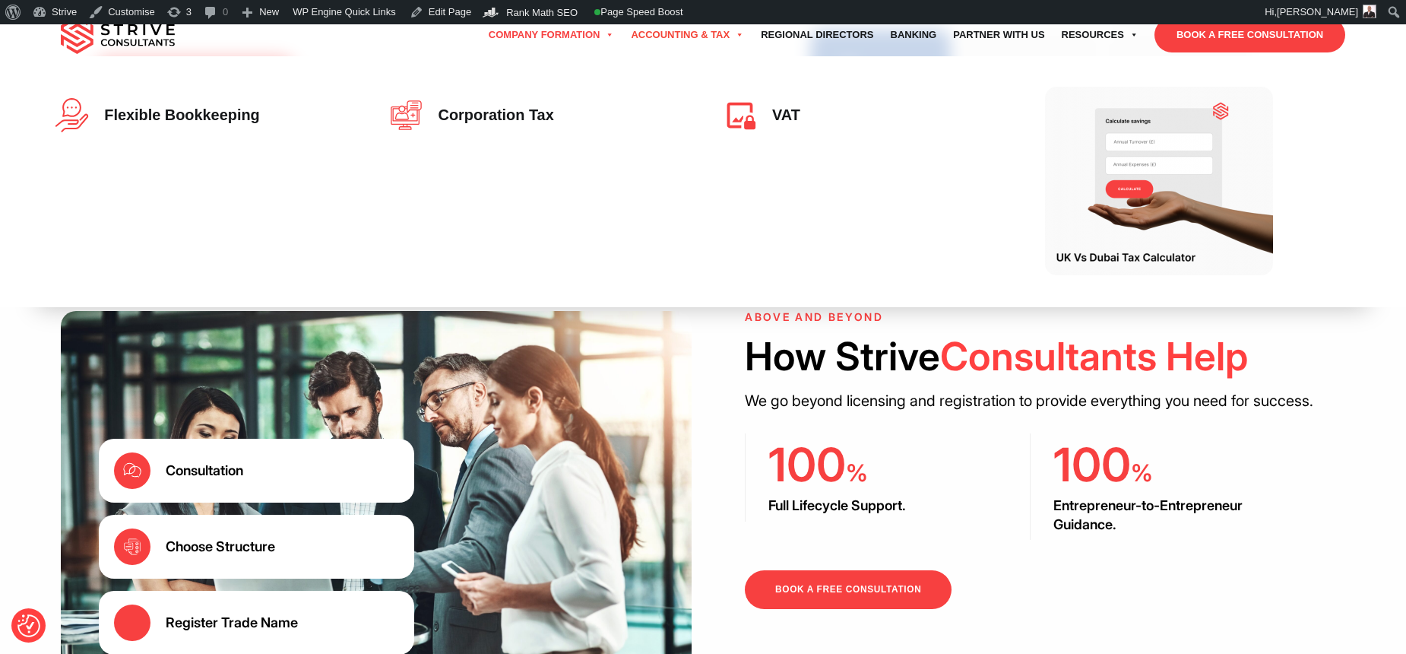
click at [677, 36] on link "Accounting & Tax" at bounding box center [688, 35] width 130 height 43
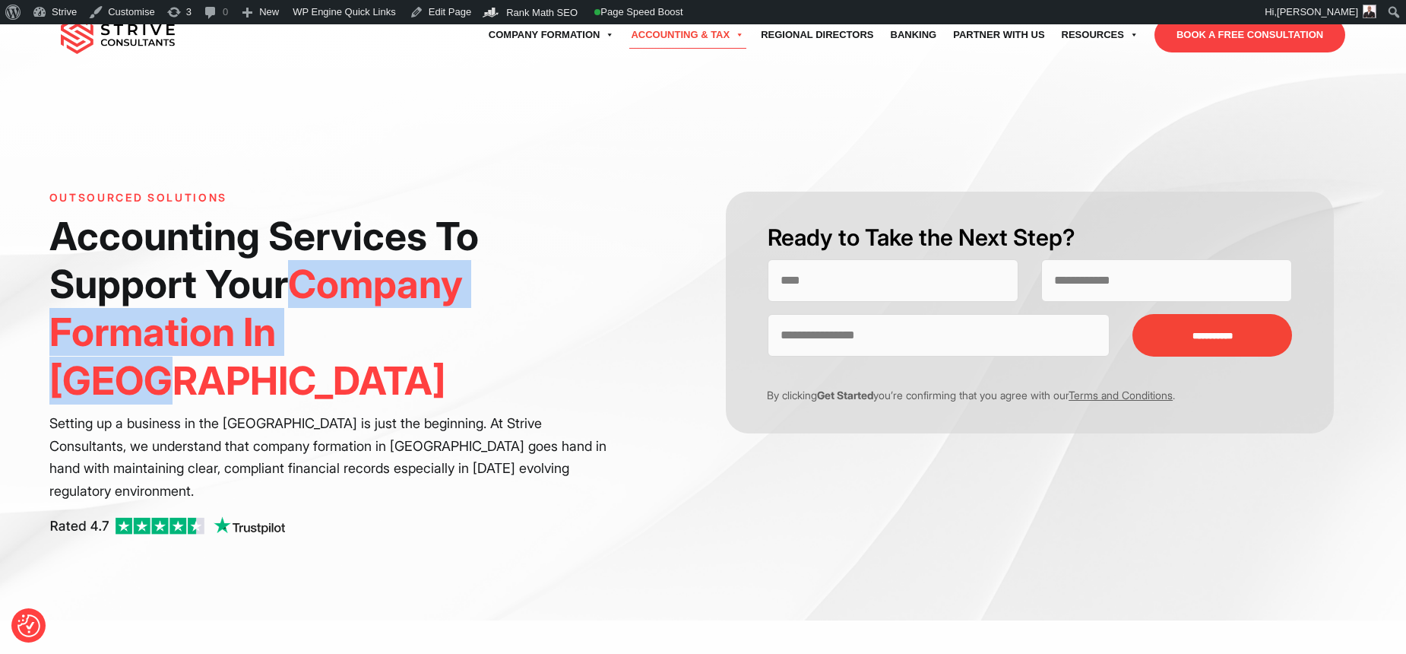
drag, startPoint x: 319, startPoint y: 317, endPoint x: 306, endPoint y: 291, distance: 29.2
click at [306, 291] on h1 "Accounting Services To Support Your  Company Formation In [GEOGRAPHIC_DATA]" at bounding box center [330, 308] width 563 height 192
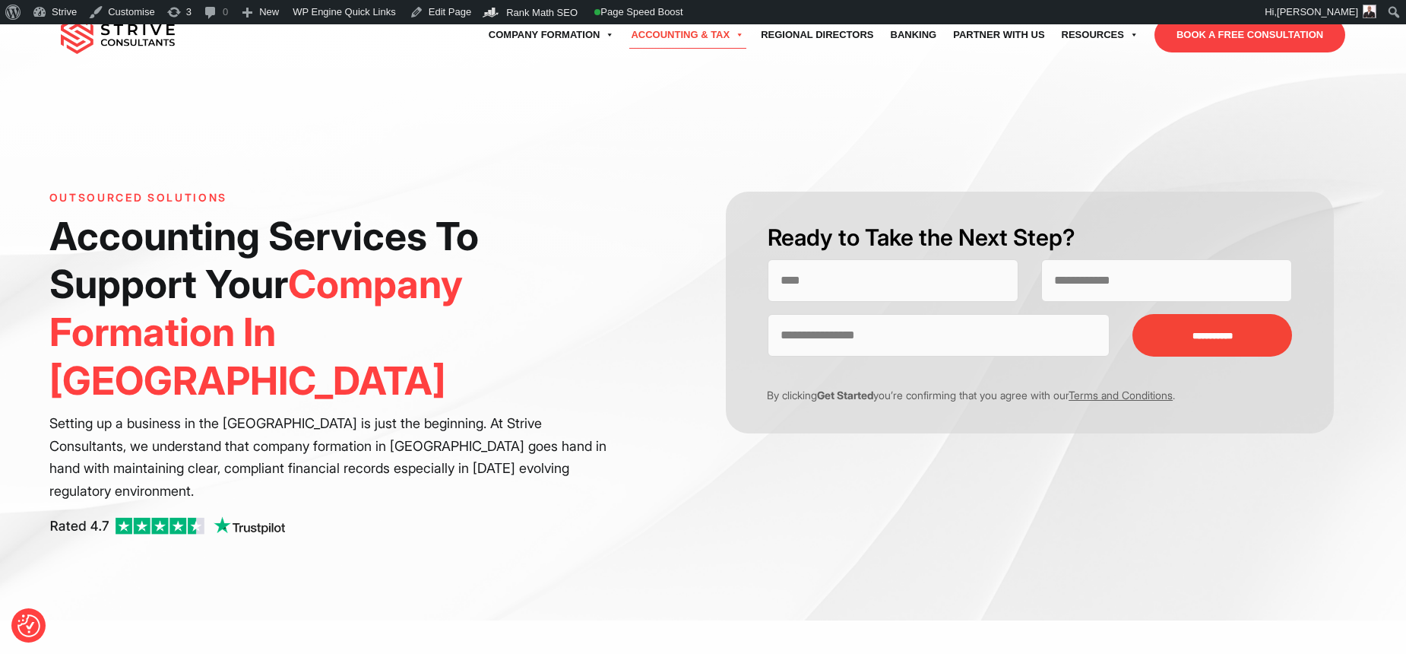
click at [277, 289] on h1 "Accounting Services To Support Your  Company Formation In [GEOGRAPHIC_DATA]" at bounding box center [330, 308] width 563 height 192
drag, startPoint x: 277, startPoint y: 289, endPoint x: 186, endPoint y: 265, distance: 95.2
click at [186, 265] on h1 "Accounting Services To Support Your  Company Formation In [GEOGRAPHIC_DATA]" at bounding box center [330, 308] width 563 height 192
click at [301, 289] on span "Company Formation In [GEOGRAPHIC_DATA]" at bounding box center [256, 332] width 414 height 142
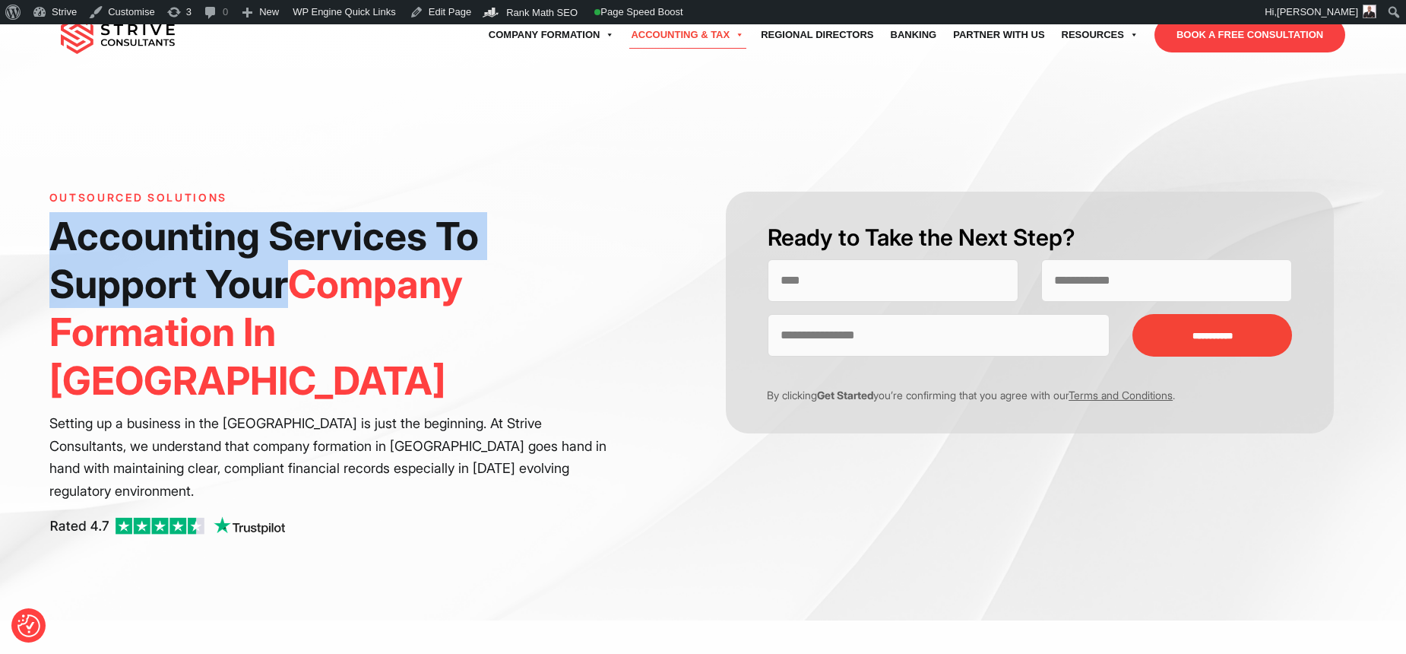
drag, startPoint x: 287, startPoint y: 282, endPoint x: 59, endPoint y: 224, distance: 235.5
click at [59, 224] on h1 "Accounting Services To Support Your  Company Formation In Dubai" at bounding box center [330, 308] width 563 height 192
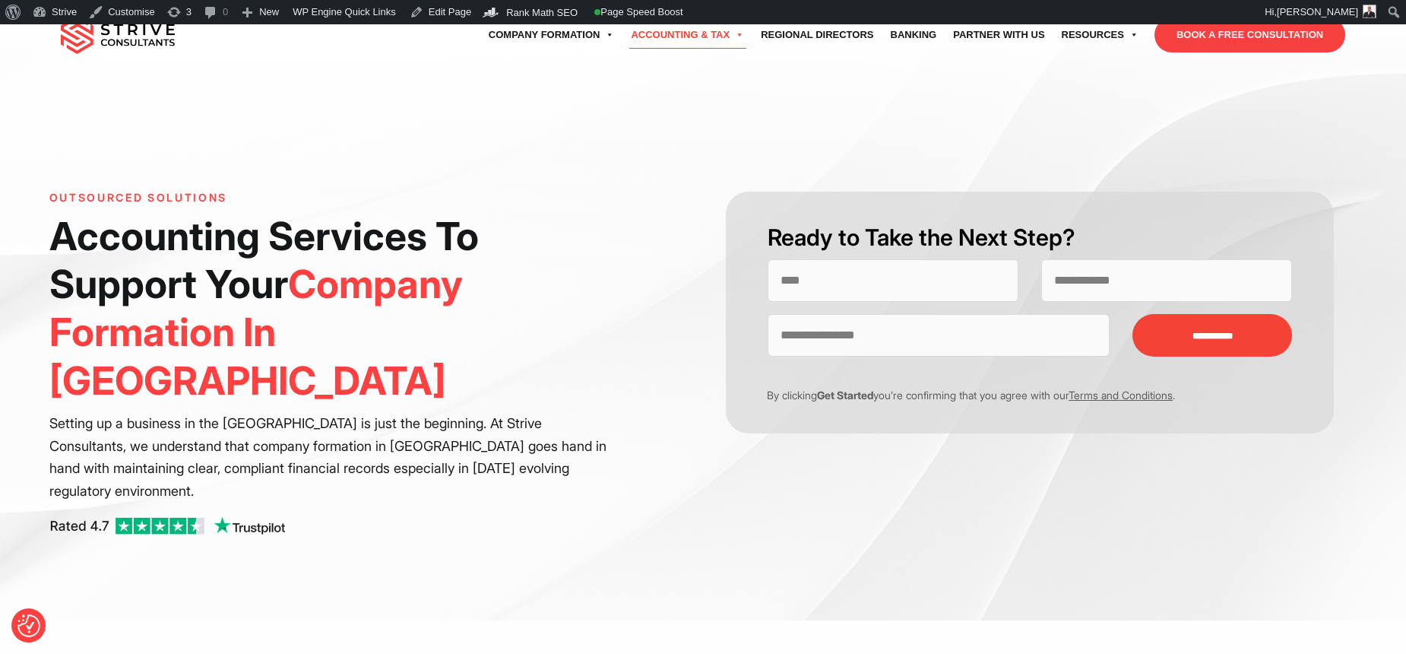
click at [64, 224] on h1 "Accounting Services To Support Your  Company Formation In Dubai" at bounding box center [330, 308] width 563 height 192
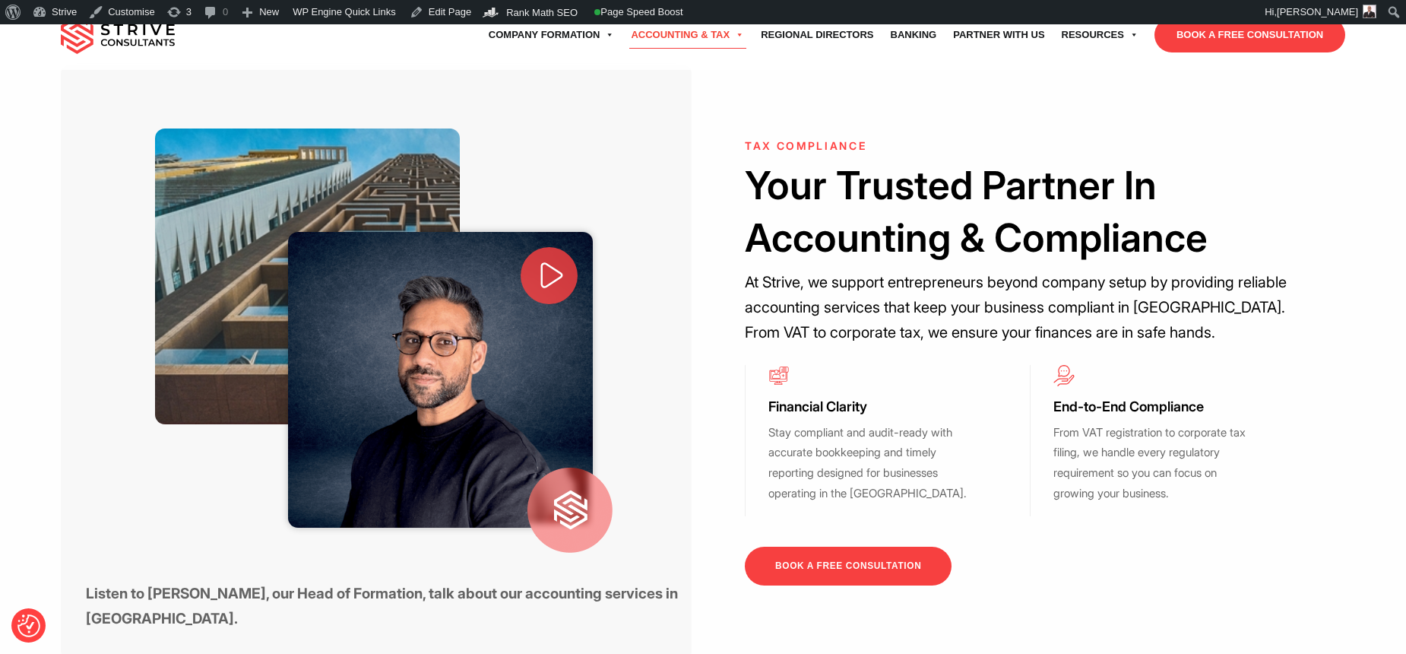
scroll to position [614, 0]
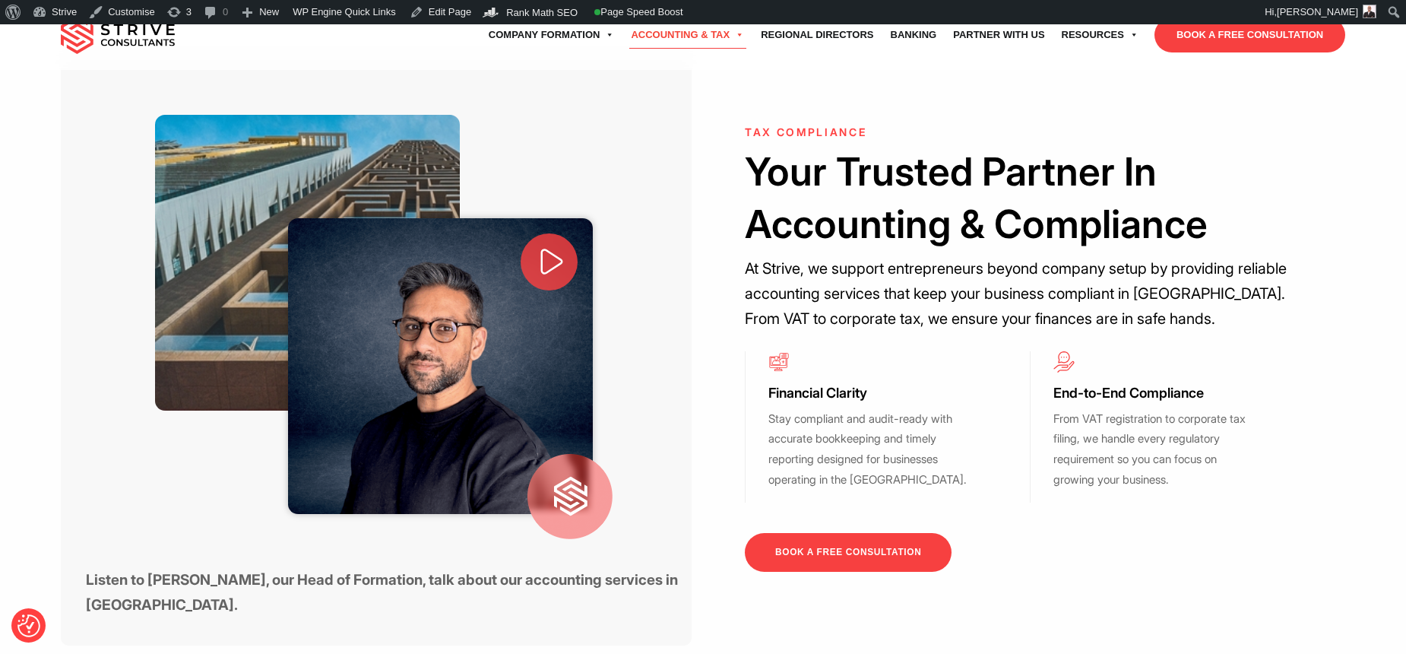
click at [521, 316] on img at bounding box center [440, 366] width 305 height 296
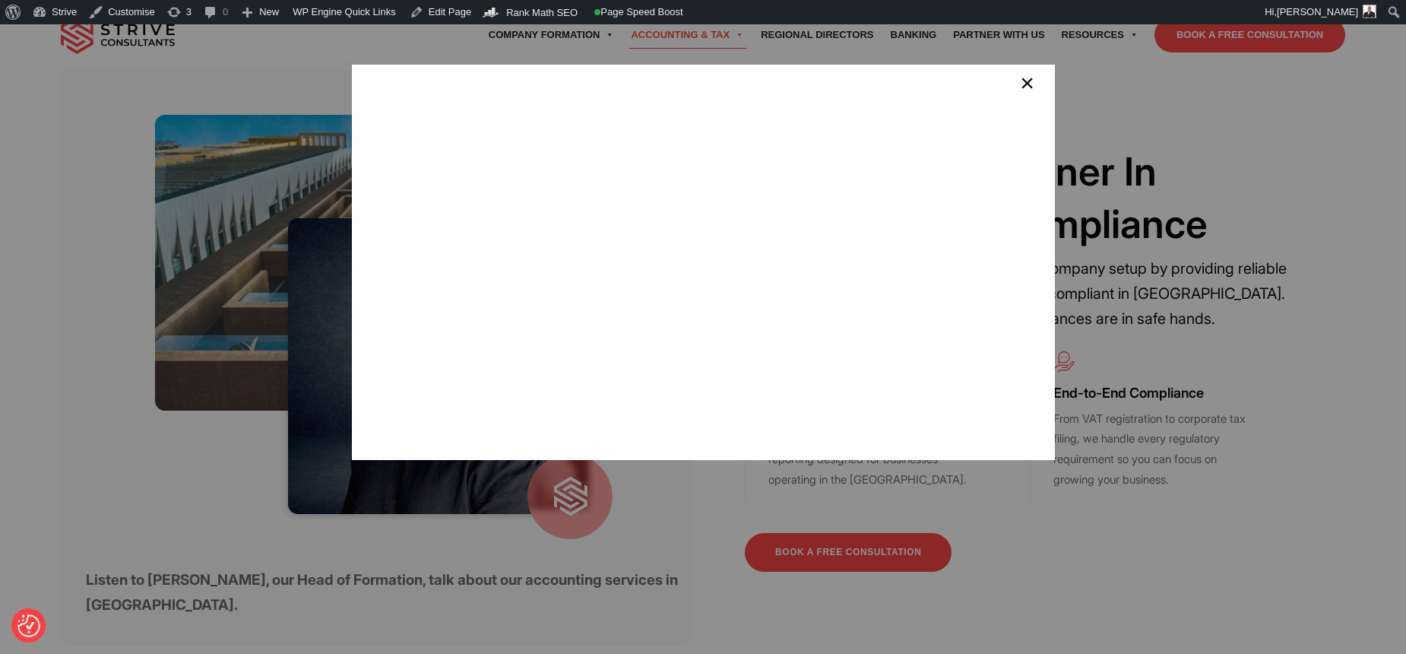
click at [1020, 91] on span "×" at bounding box center [1027, 86] width 14 height 30
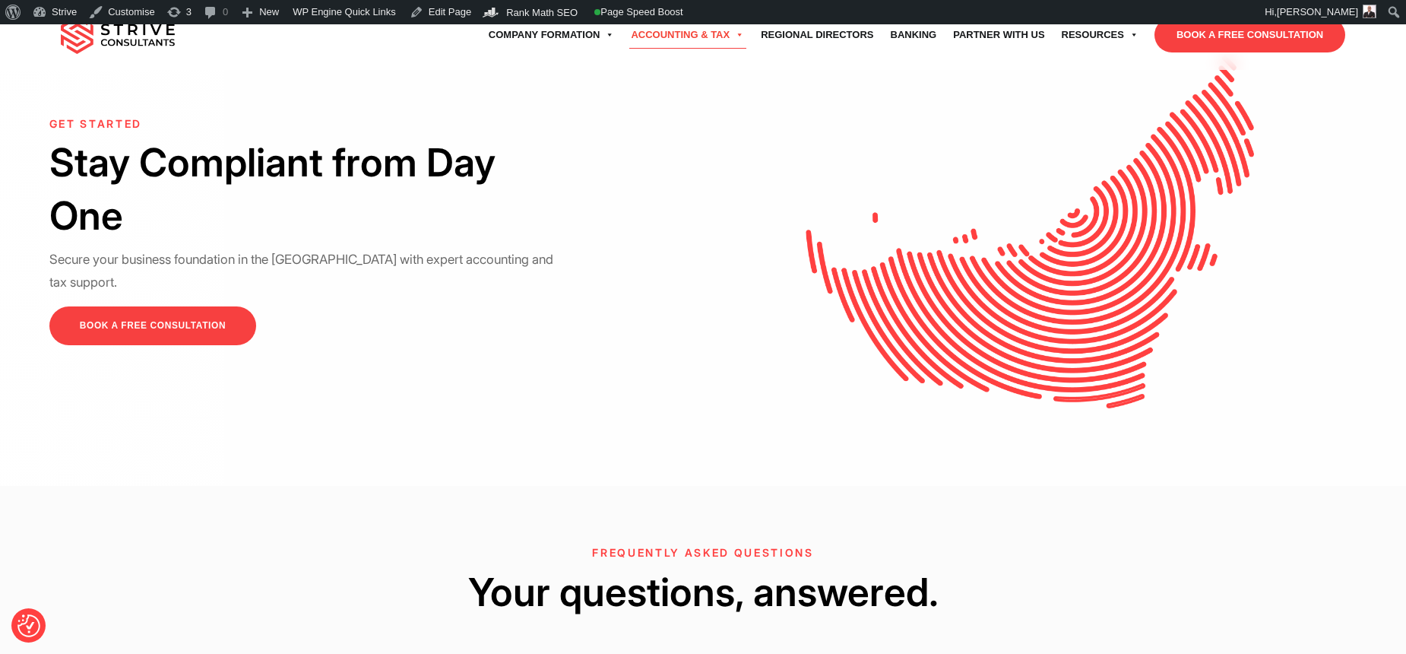
scroll to position [5014, 0]
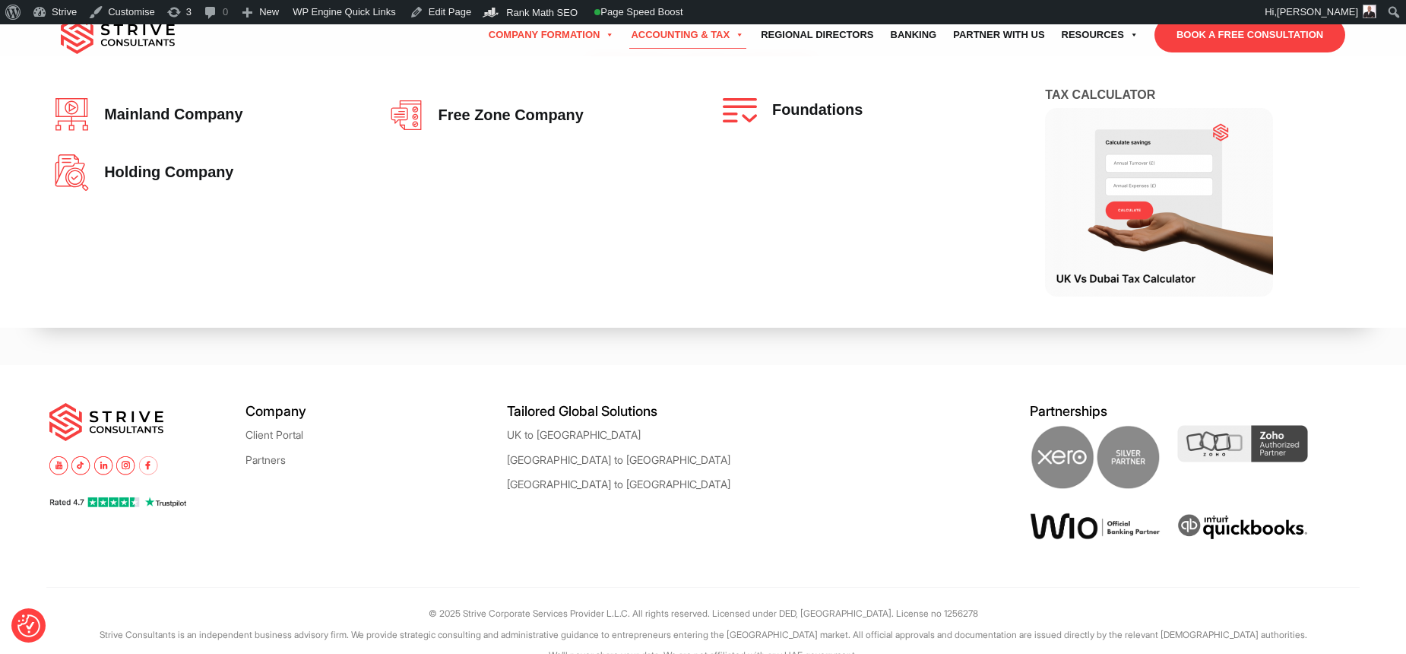
click at [514, 33] on link "Company Formation" at bounding box center [551, 35] width 143 height 43
